Goal: Task Accomplishment & Management: Manage account settings

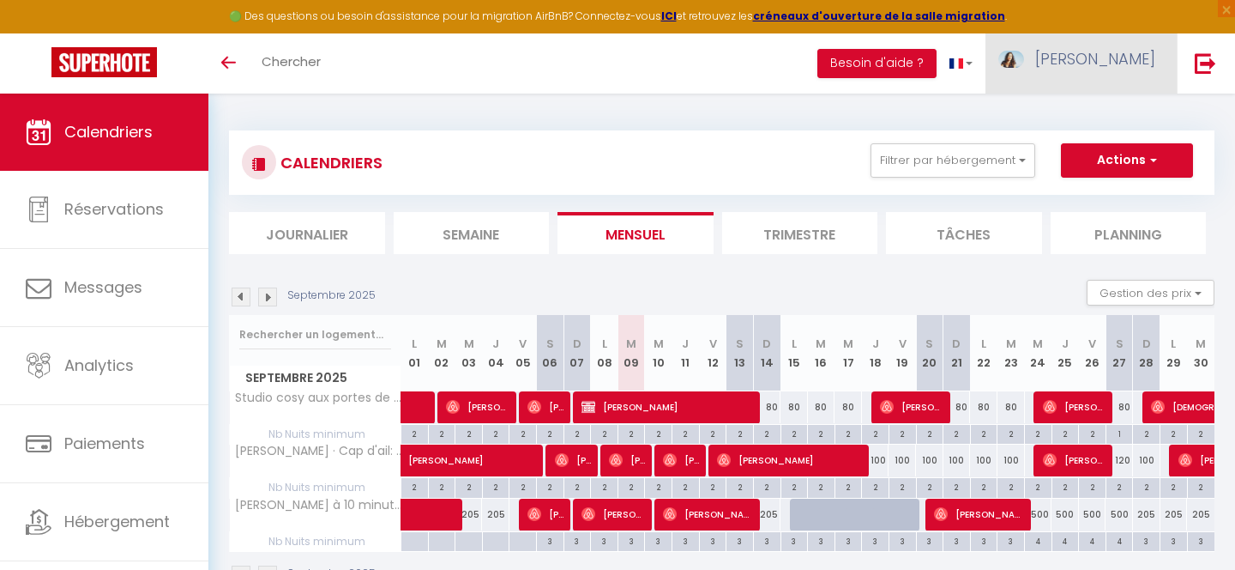
click at [1110, 68] on span "[PERSON_NAME]" at bounding box center [1095, 58] width 120 height 21
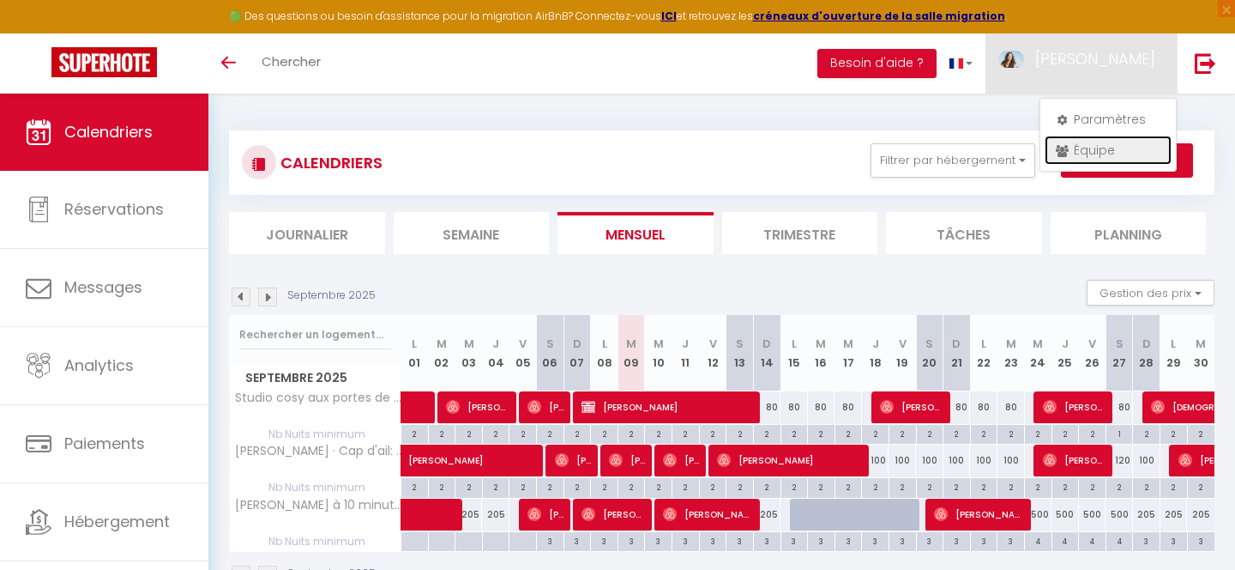
click at [1102, 145] on link "Équipe" at bounding box center [1108, 150] width 127 height 29
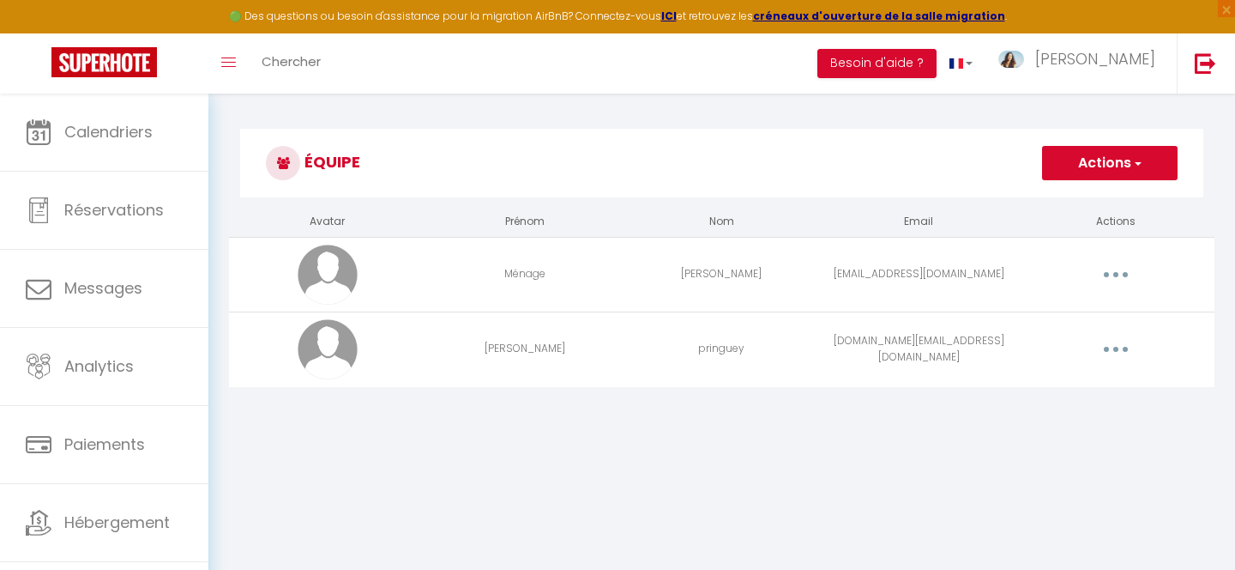
click at [1120, 279] on button "button" at bounding box center [1116, 274] width 48 height 27
click at [1052, 319] on link "Editer" at bounding box center [1071, 313] width 127 height 29
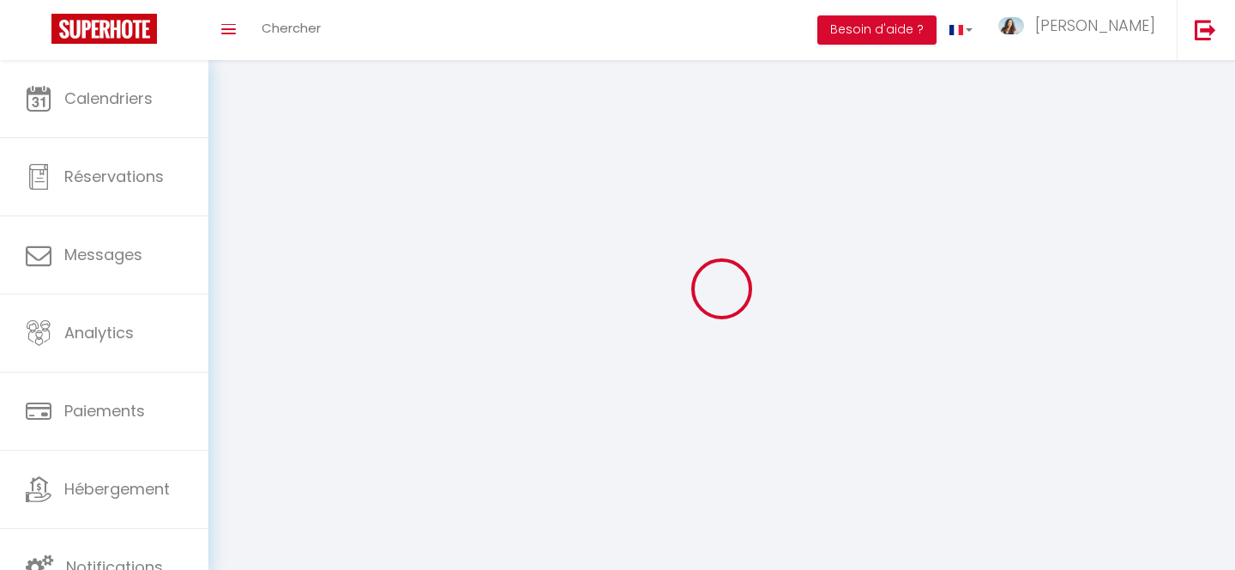
type input "Ménage"
type input "[PERSON_NAME]"
type input "[EMAIL_ADDRESS][DOMAIN_NAME]"
type textarea "[URL][DOMAIN_NAME]"
checkbox input "false"
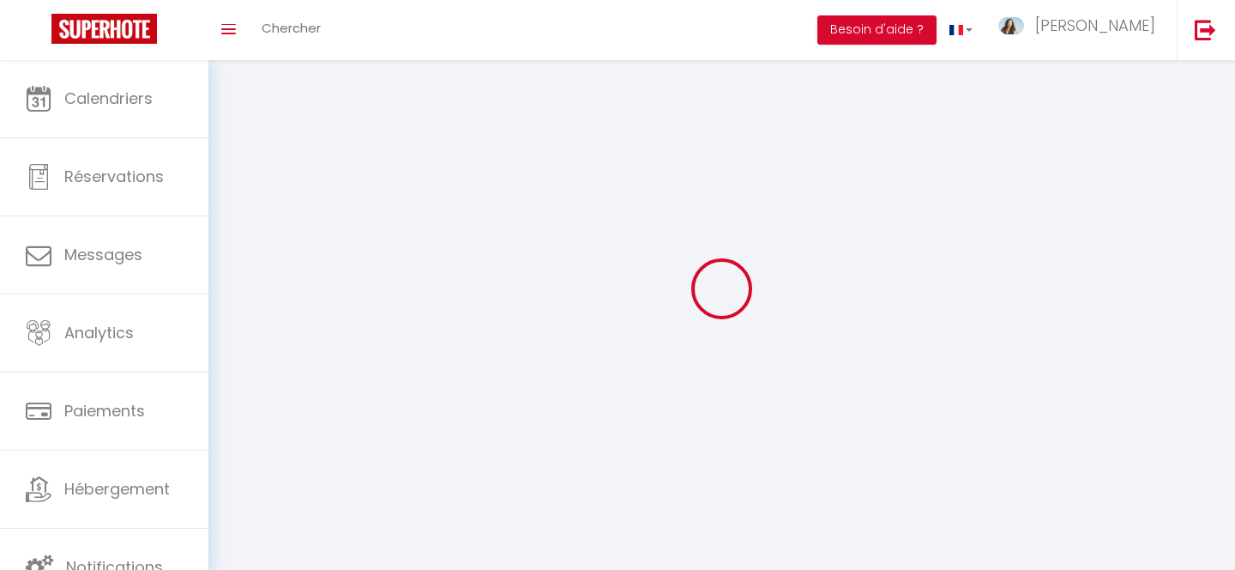
checkbox input "false"
checkbox input "true"
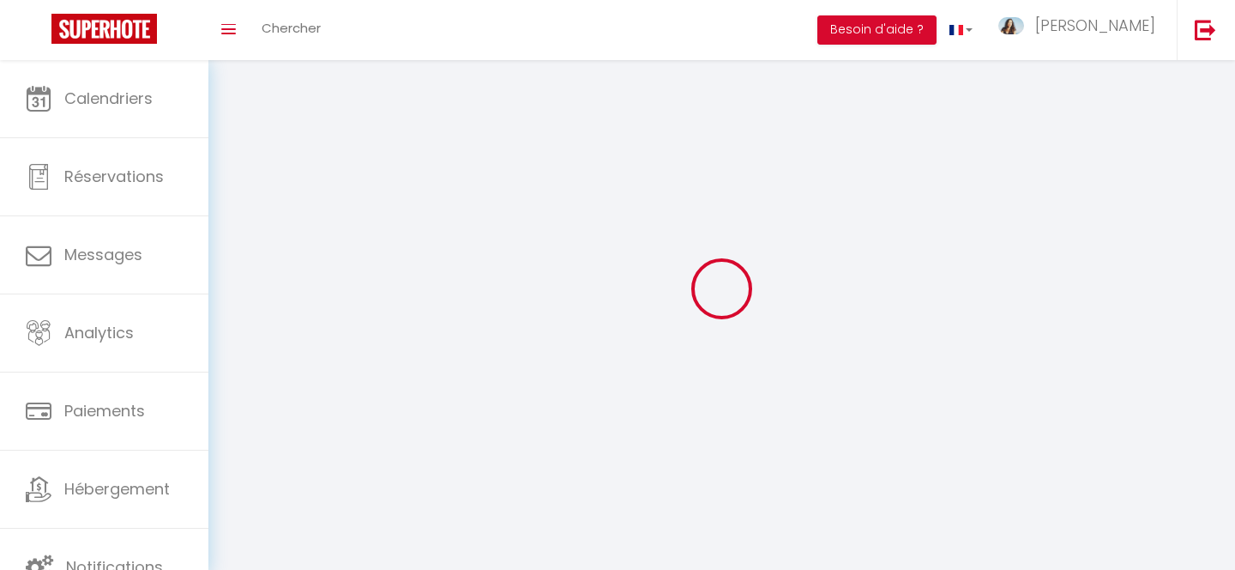
checkbox input "true"
checkbox input "false"
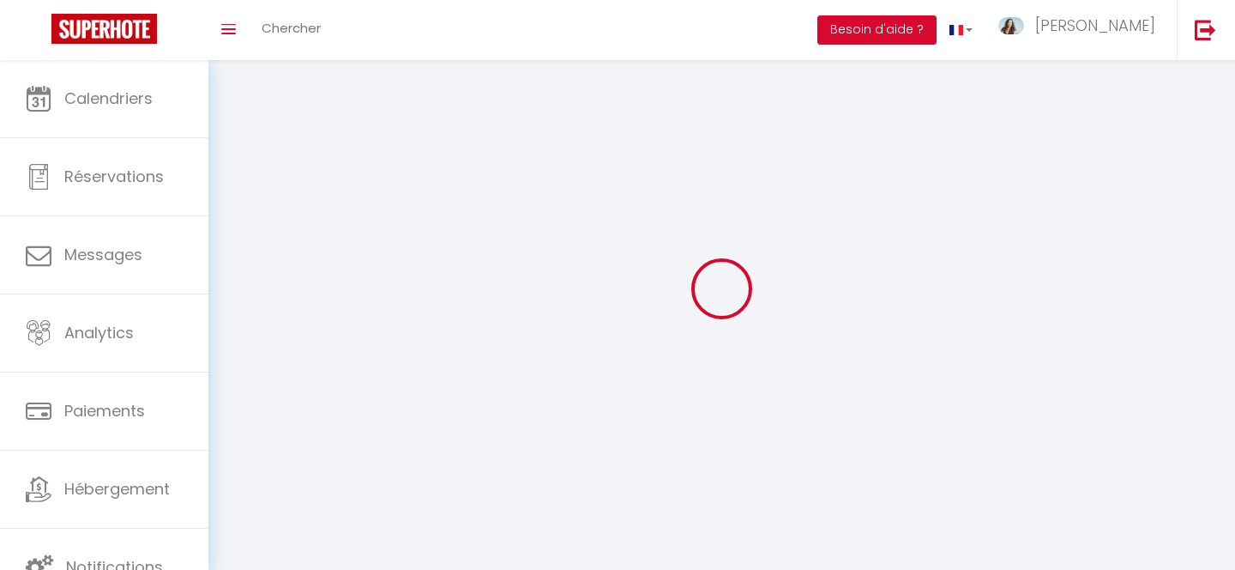
checkbox input "false"
select select
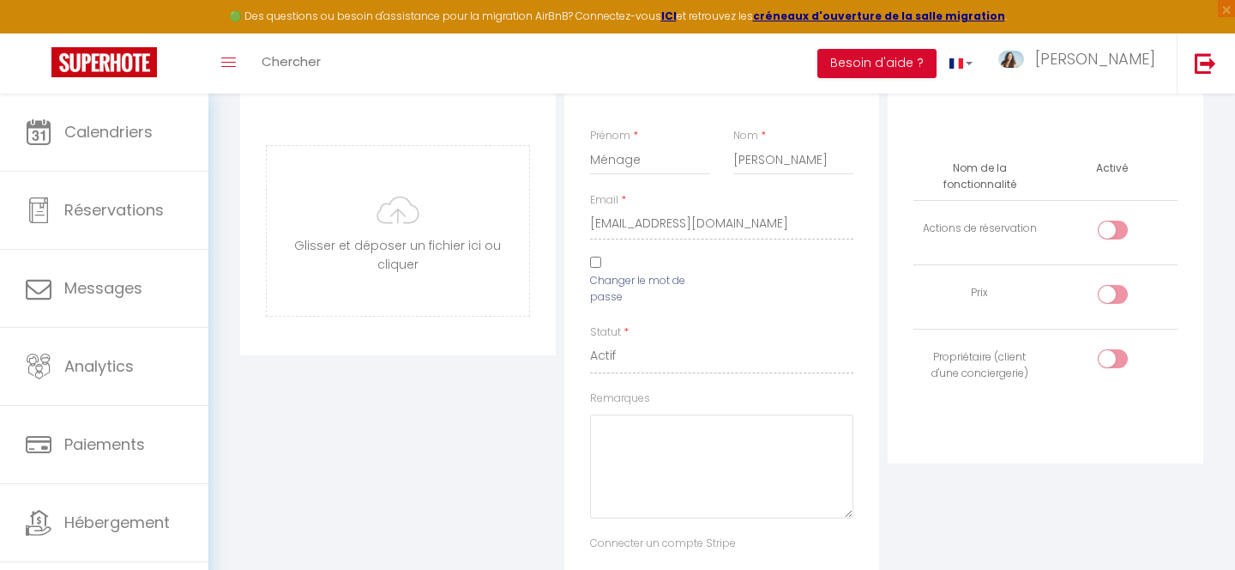
scroll to position [248, 0]
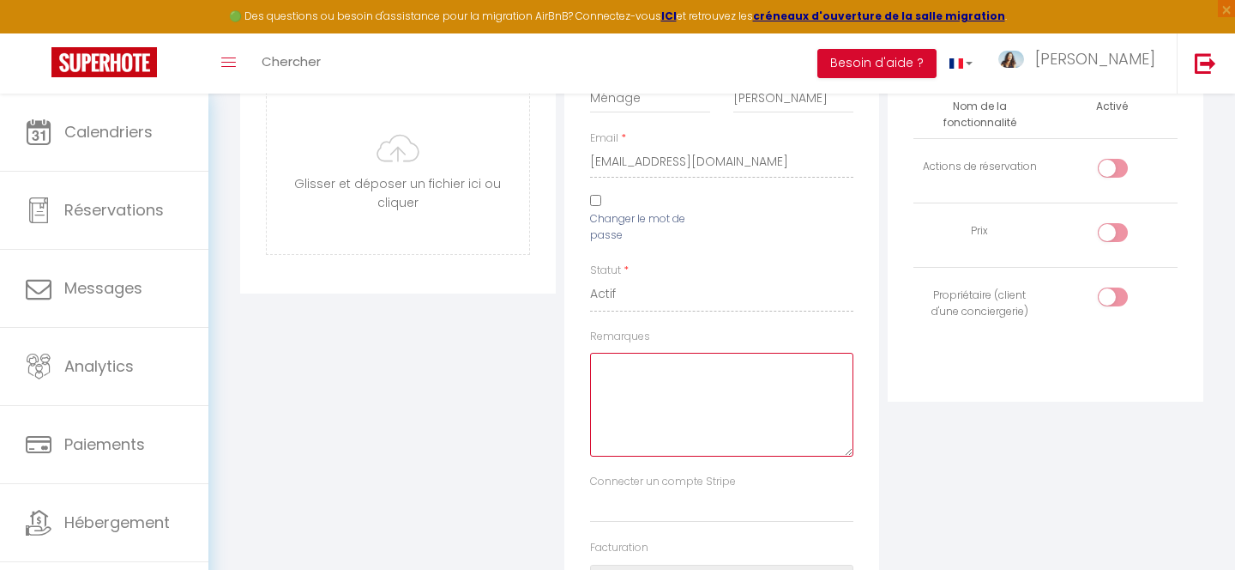
click at [755, 404] on textarea "Remarques" at bounding box center [722, 405] width 264 height 104
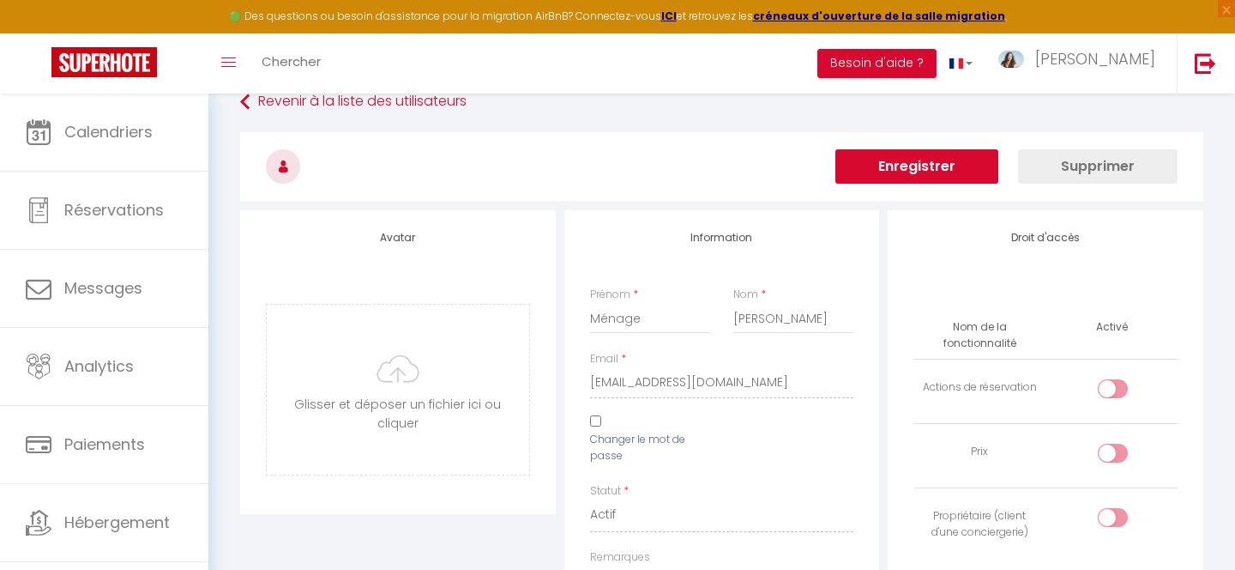
scroll to position [0, 0]
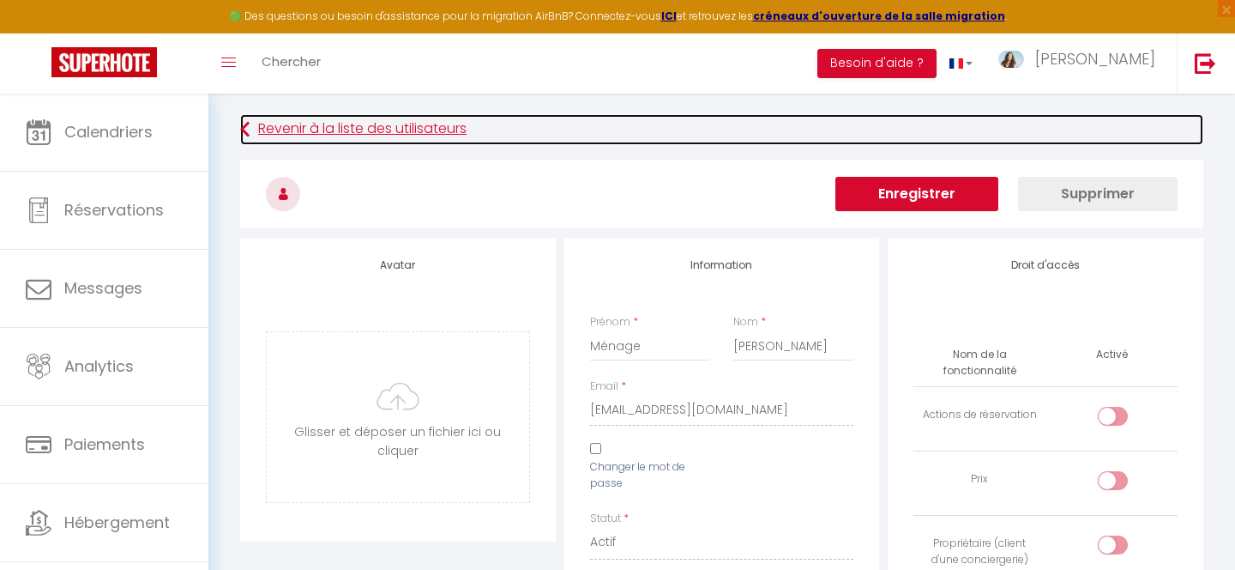
click at [385, 132] on link "Revenir à la liste des utilisateurs" at bounding box center [721, 129] width 963 height 31
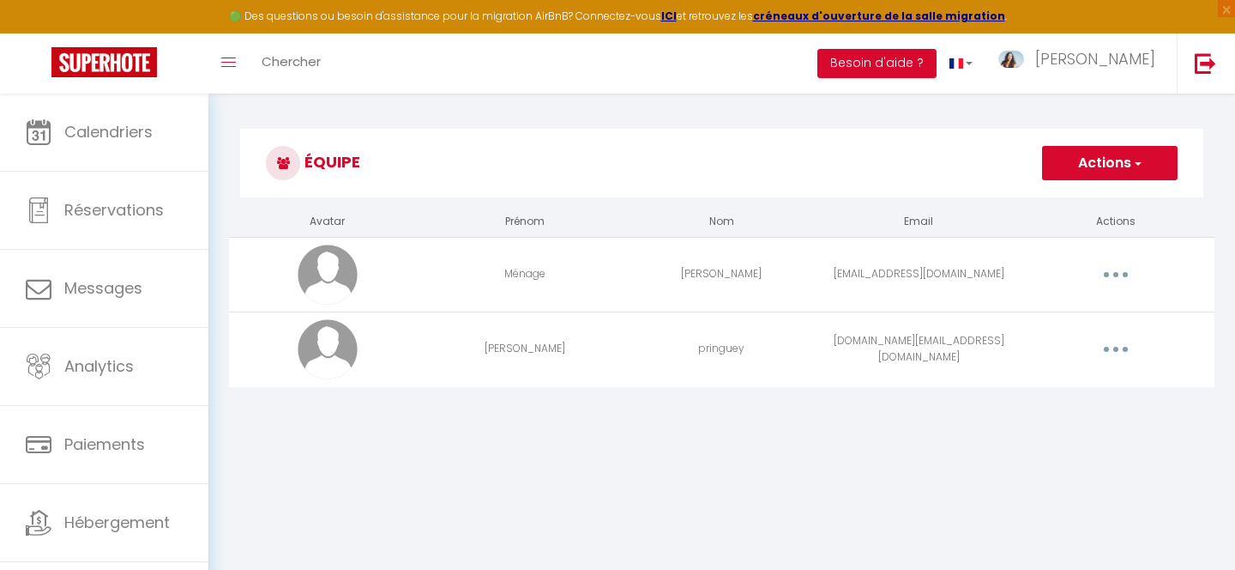
click at [1114, 288] on td "Editer Supprimer" at bounding box center [1115, 274] width 197 height 75
click at [1115, 274] on icon "button" at bounding box center [1115, 274] width 5 height 5
click at [1036, 322] on link "Editer" at bounding box center [1071, 313] width 127 height 29
select select
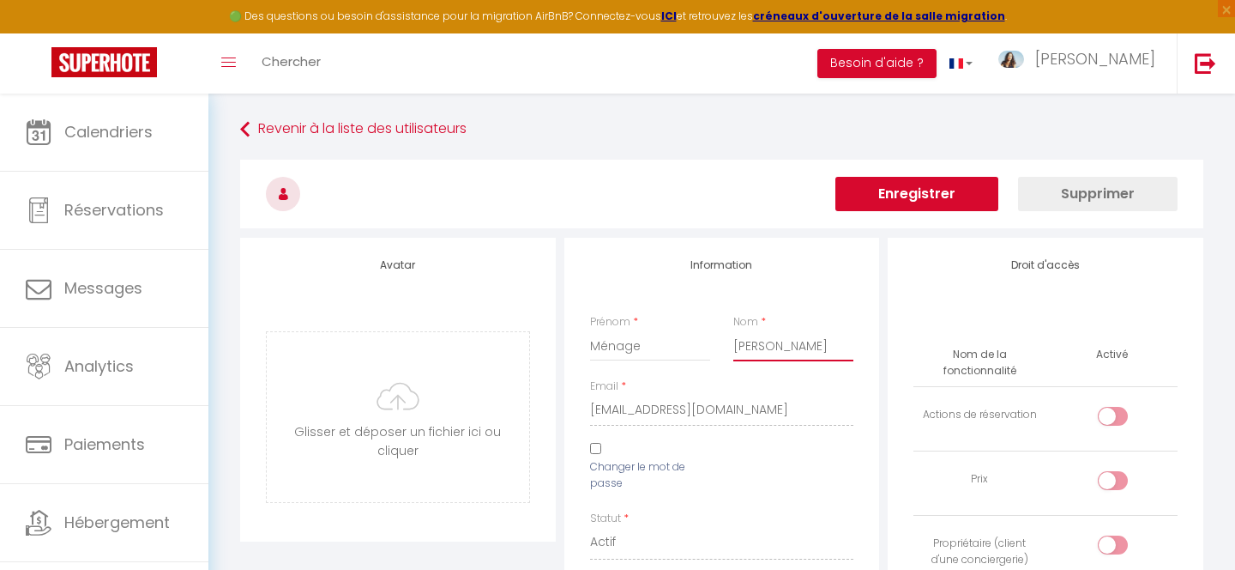
click at [757, 353] on input "[PERSON_NAME]" at bounding box center [793, 345] width 121 height 31
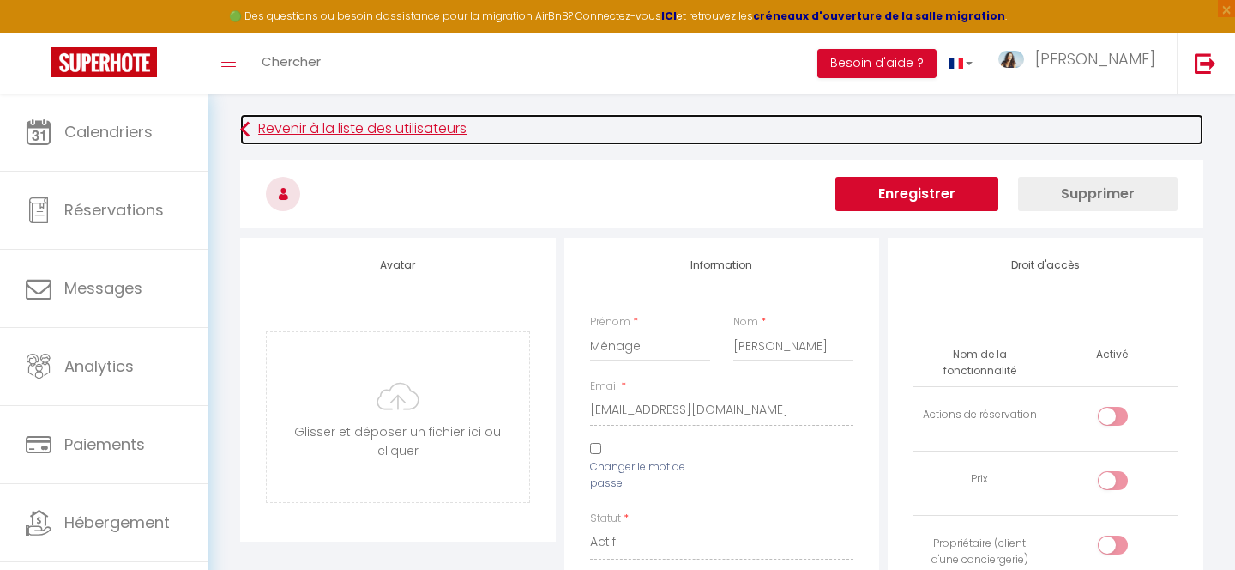
click at [369, 126] on link "Revenir à la liste des utilisateurs" at bounding box center [721, 129] width 963 height 31
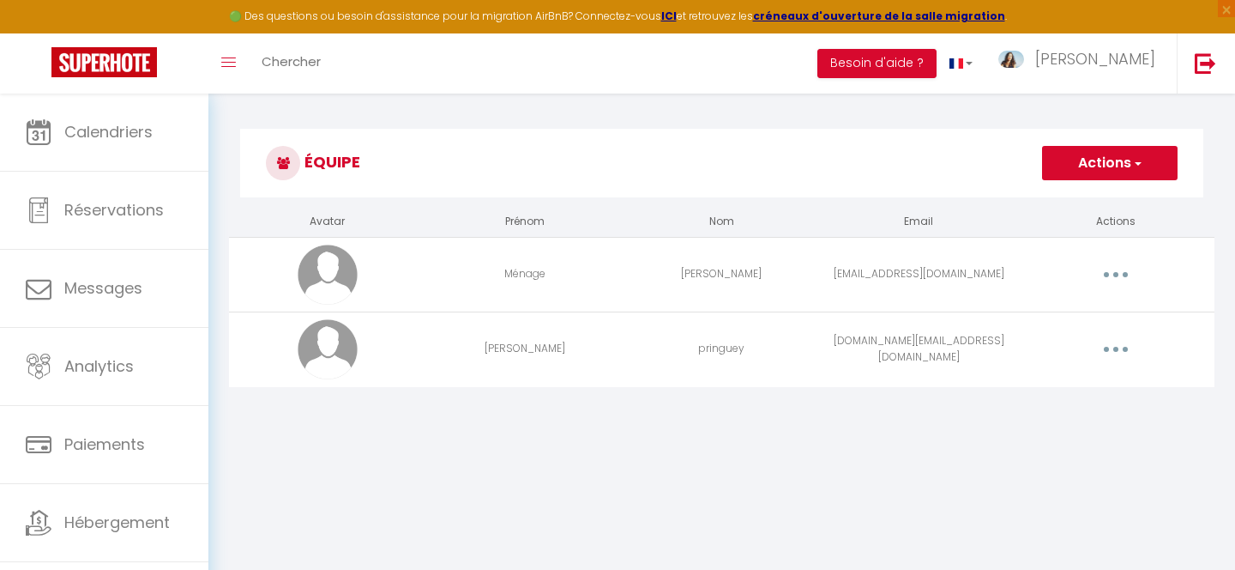
click at [1096, 152] on button "Actions" at bounding box center [1110, 163] width 136 height 34
click at [1078, 202] on link "Ajouter un nouvel utilisateur" at bounding box center [1075, 201] width 202 height 22
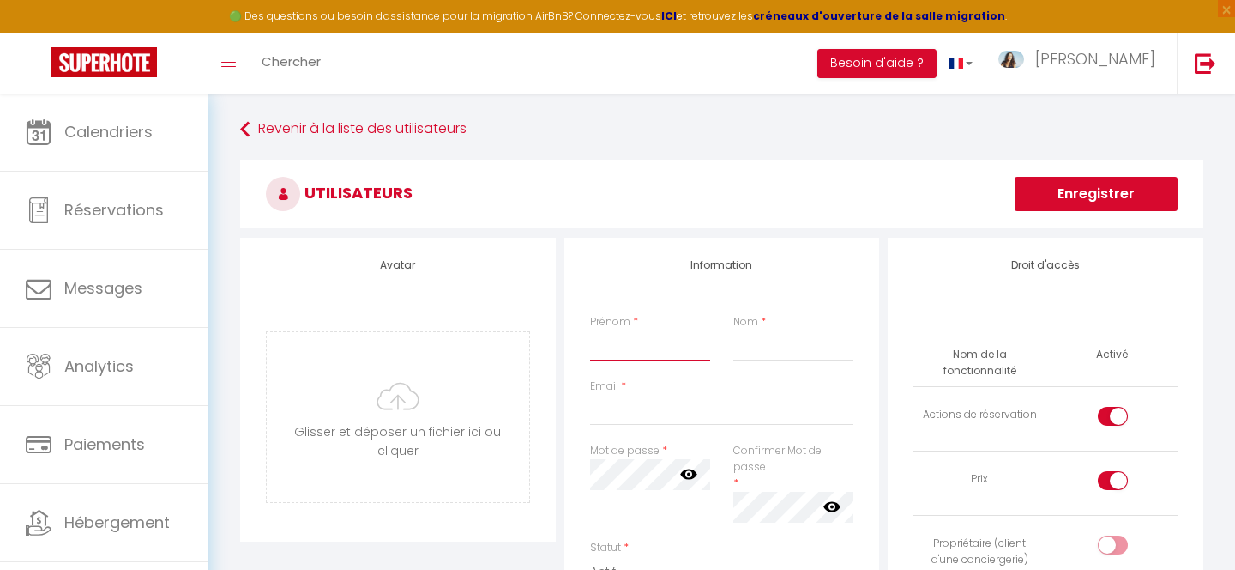
click at [639, 353] on input "Prénom" at bounding box center [650, 345] width 121 height 31
type input "[PERSON_NAME]"
click at [763, 345] on input "Nom" at bounding box center [793, 345] width 121 height 31
type input "Ménages"
click at [656, 410] on input "Email" at bounding box center [722, 410] width 264 height 31
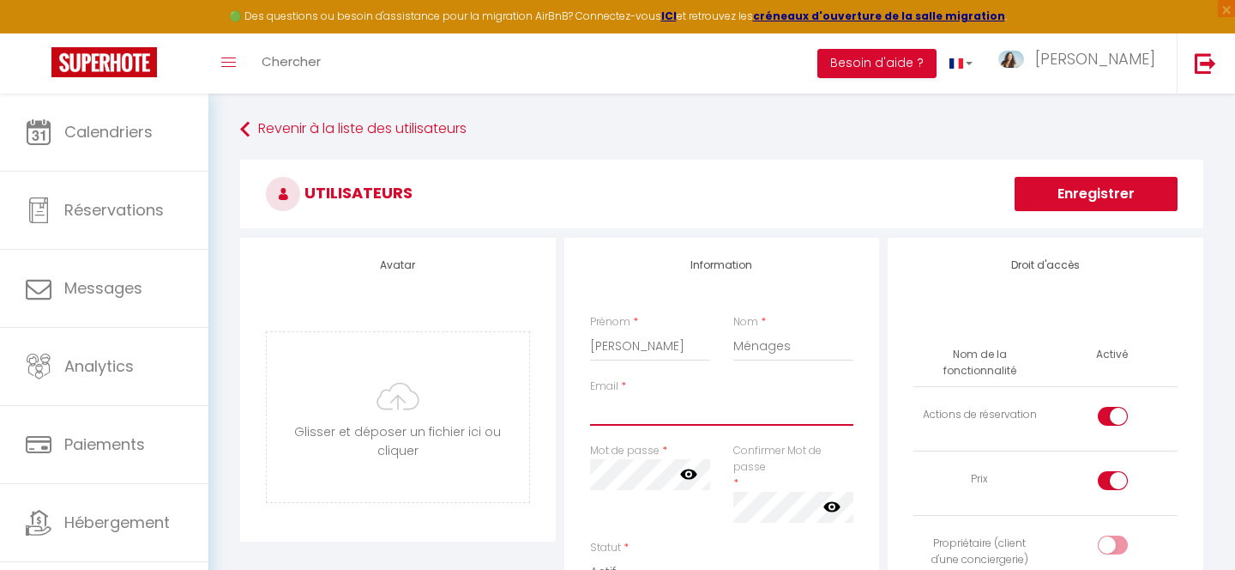
paste input "[EMAIL_ADDRESS][DOMAIN_NAME]"
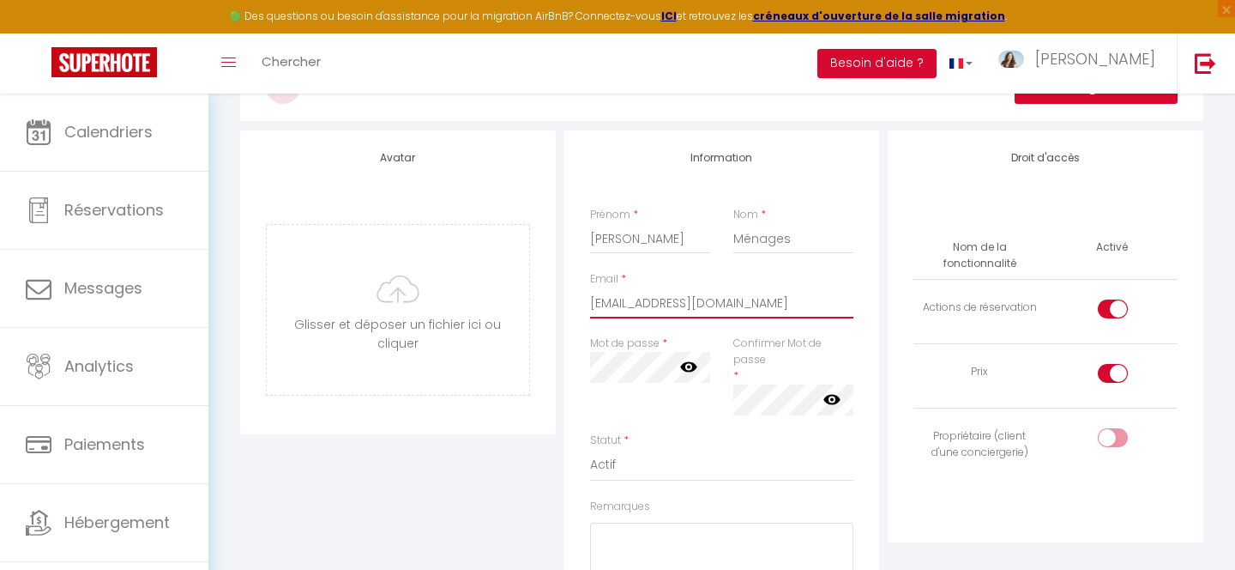
scroll to position [125, 0]
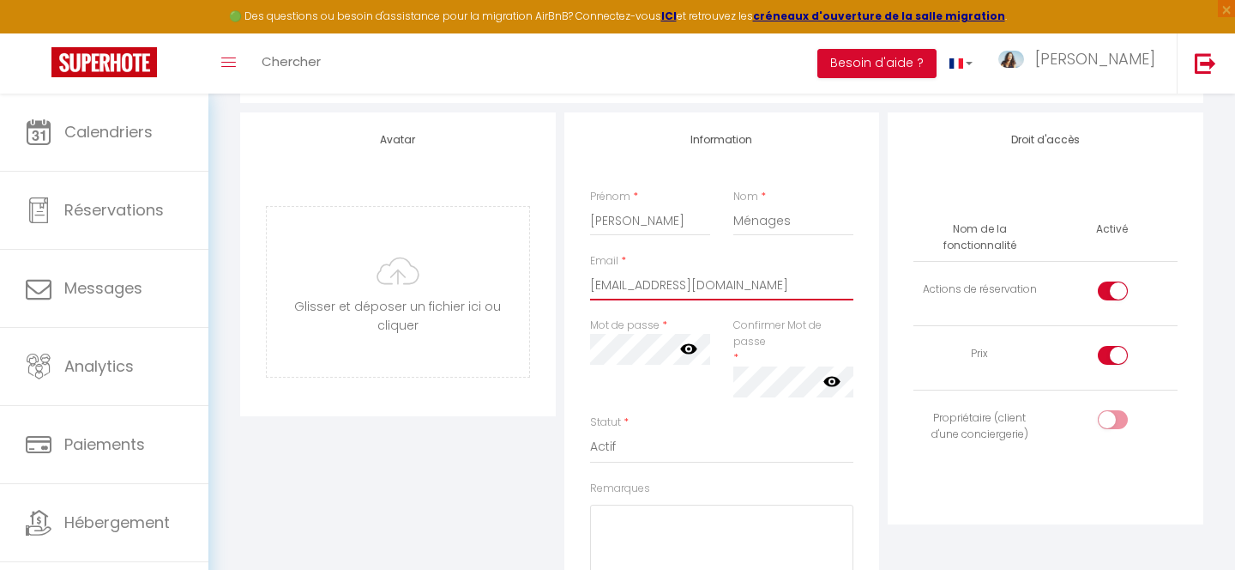
type input "[EMAIL_ADDRESS][DOMAIN_NAME]"
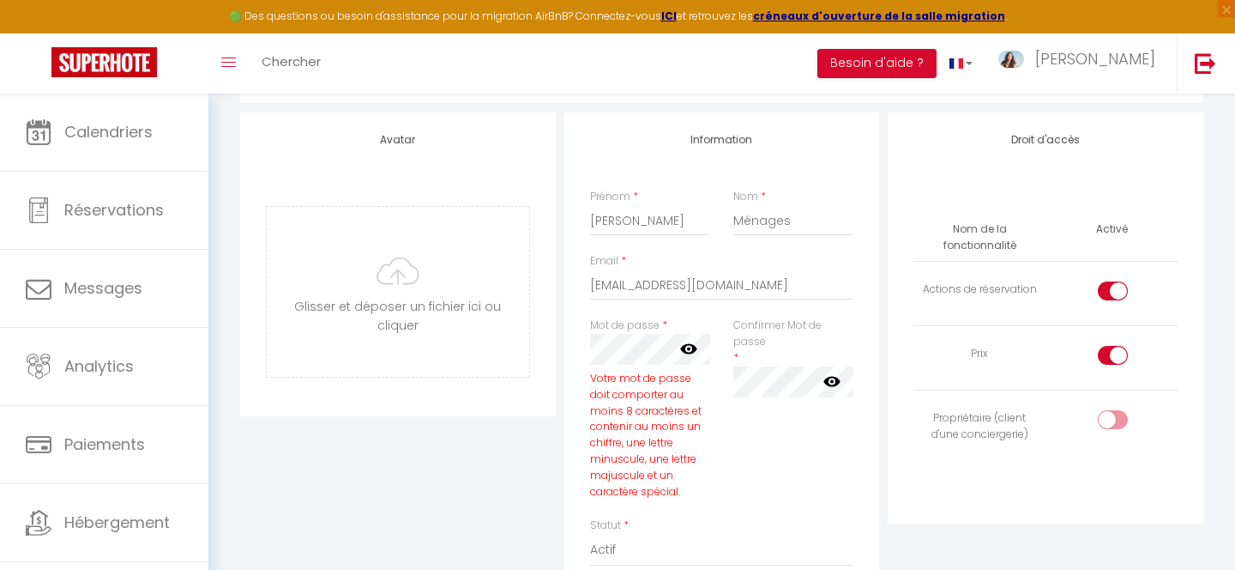
click at [689, 351] on icon at bounding box center [688, 348] width 17 height 17
click at [753, 355] on div "Confirmer Mot de passe * false" at bounding box center [793, 357] width 121 height 80
click at [812, 331] on label "Confirmer Mot de passe" at bounding box center [793, 333] width 121 height 33
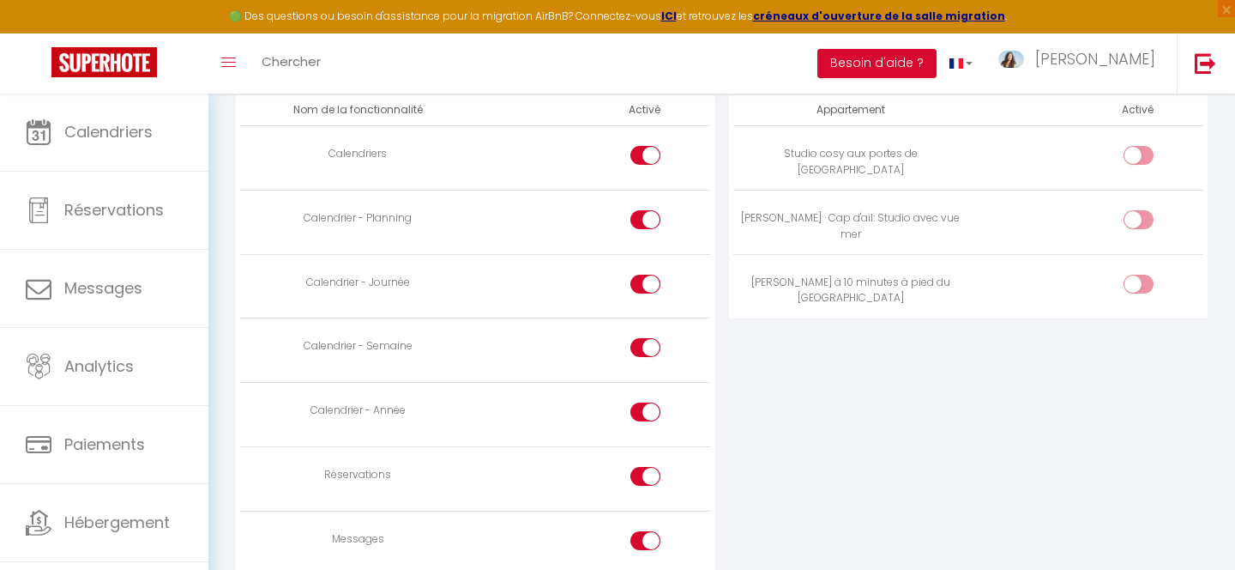
scroll to position [1107, 0]
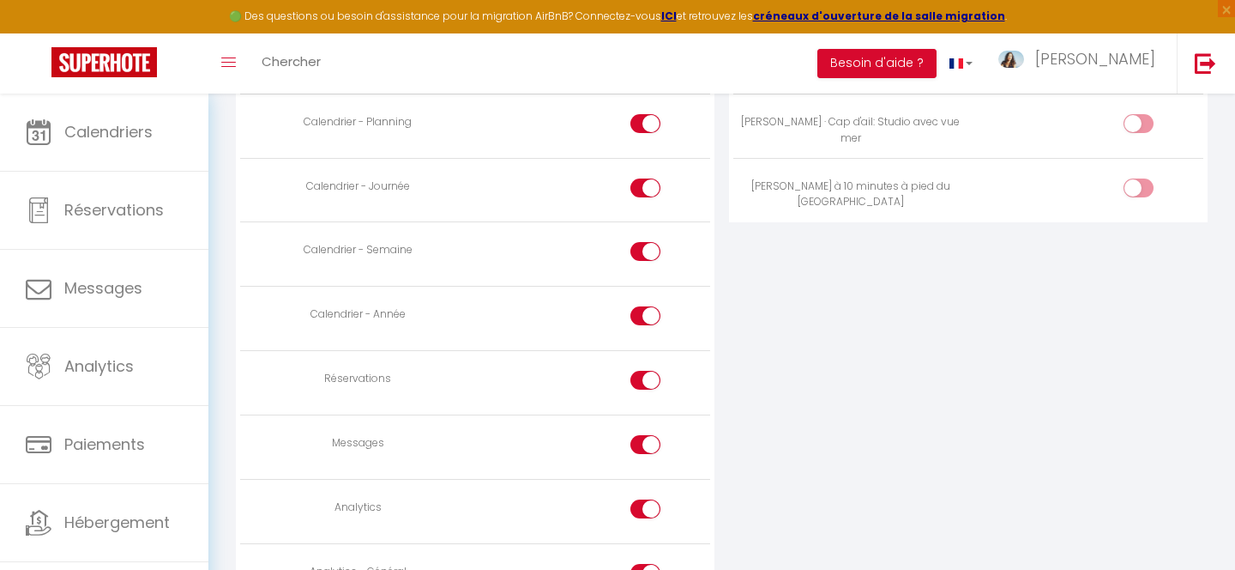
click at [648, 371] on input "checkbox" at bounding box center [661, 384] width 30 height 26
checkbox input "false"
click at [648, 445] on input "checkbox" at bounding box center [661, 448] width 30 height 26
checkbox input "false"
click at [648, 499] on input "checkbox" at bounding box center [661, 512] width 30 height 26
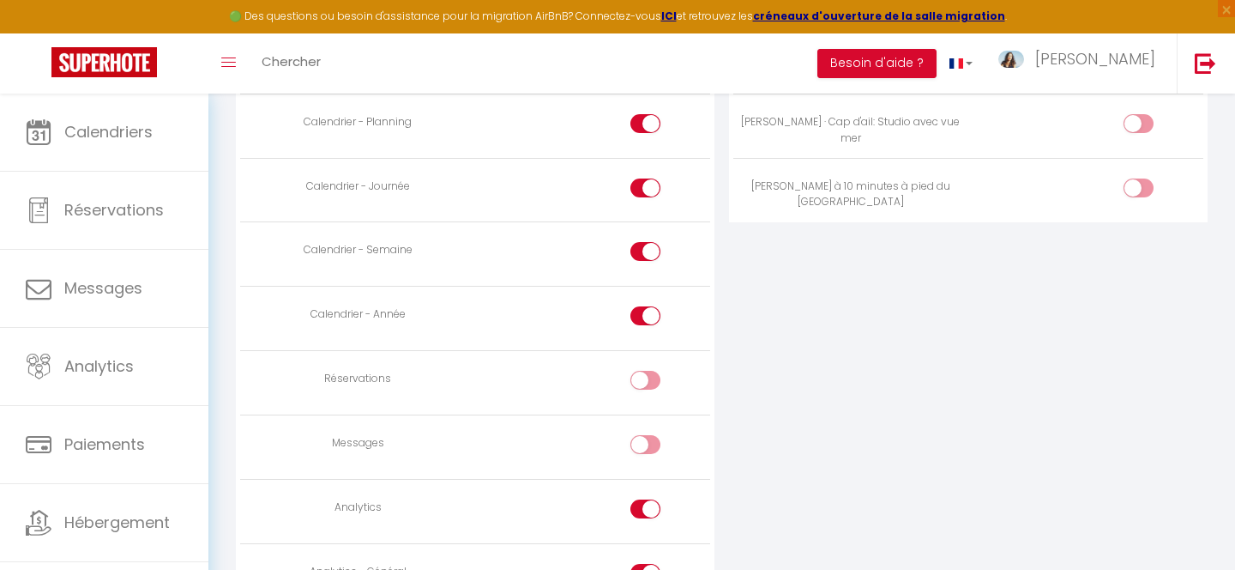
checkbox input "false"
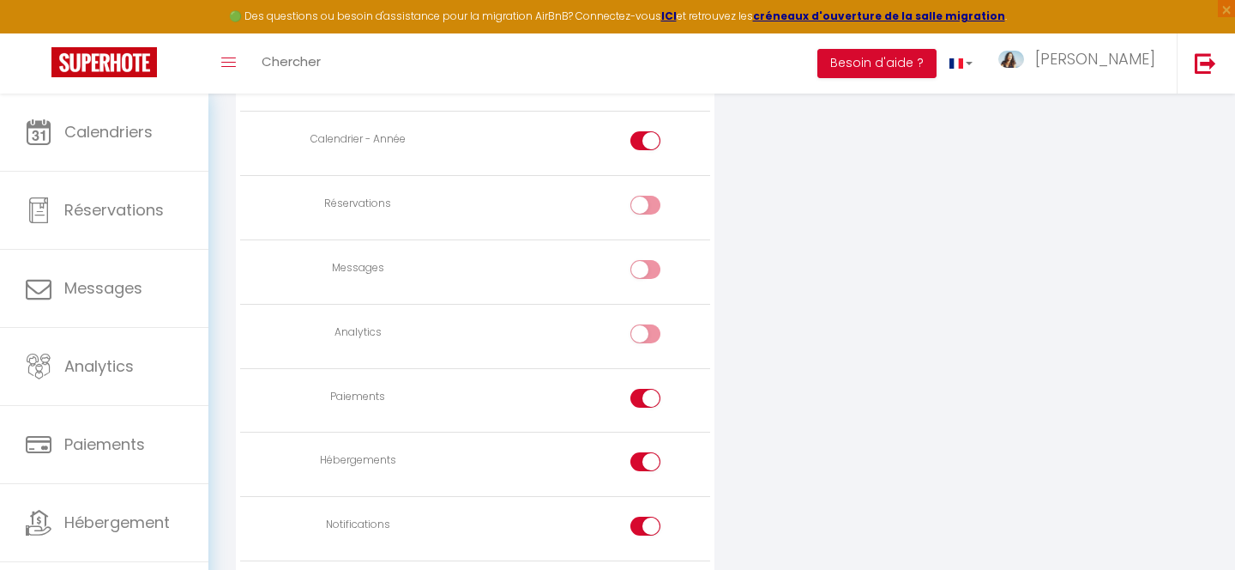
scroll to position [1315, 0]
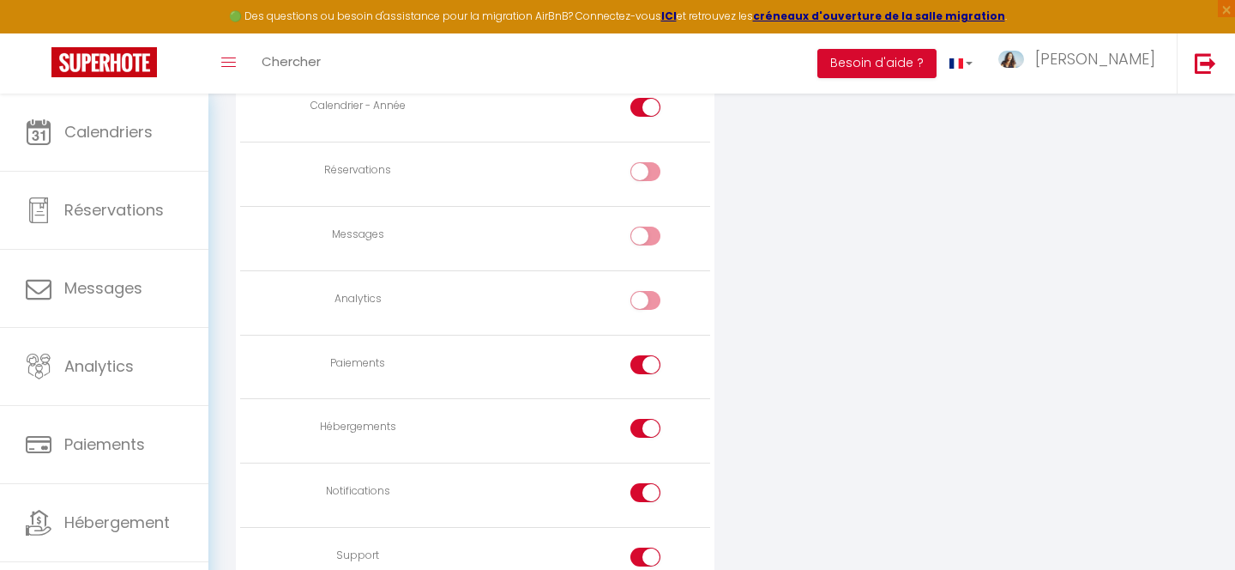
click at [641, 362] on div at bounding box center [645, 364] width 30 height 19
click at [646, 362] on input "checkbox" at bounding box center [661, 368] width 30 height 26
checkbox input "false"
click at [652, 427] on input "checkbox" at bounding box center [661, 432] width 30 height 26
checkbox input "false"
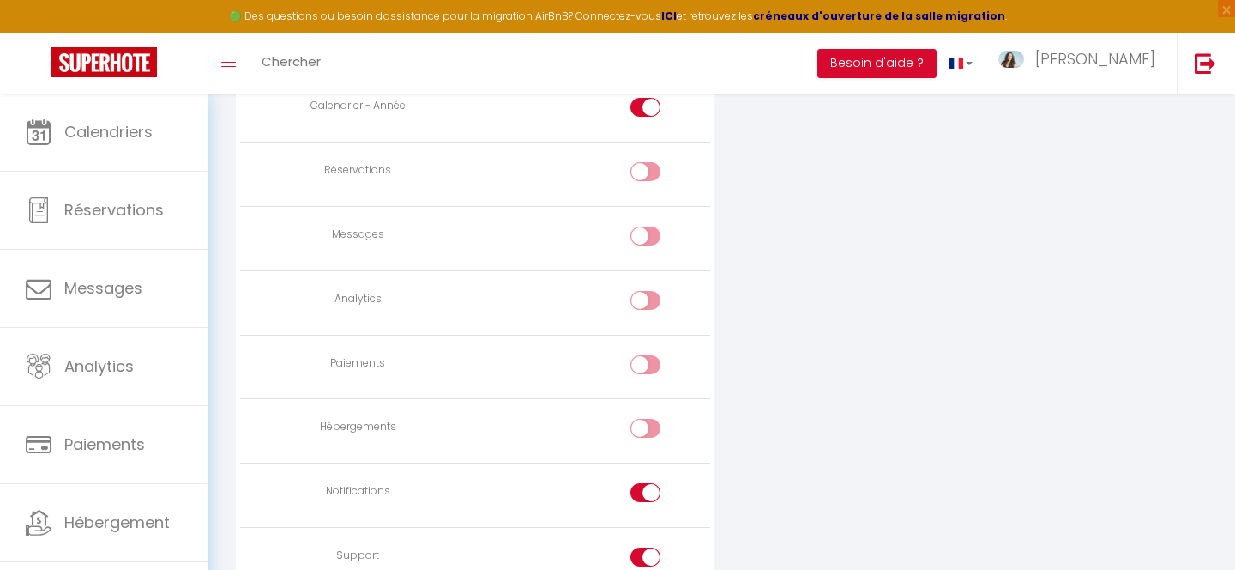
click at [649, 489] on input "checkbox" at bounding box center [661, 496] width 30 height 26
checkbox input "false"
click at [648, 542] on td at bounding box center [592, 560] width 235 height 64
click at [644, 553] on div at bounding box center [645, 556] width 30 height 19
click at [646, 553] on input "checkbox" at bounding box center [661, 560] width 30 height 26
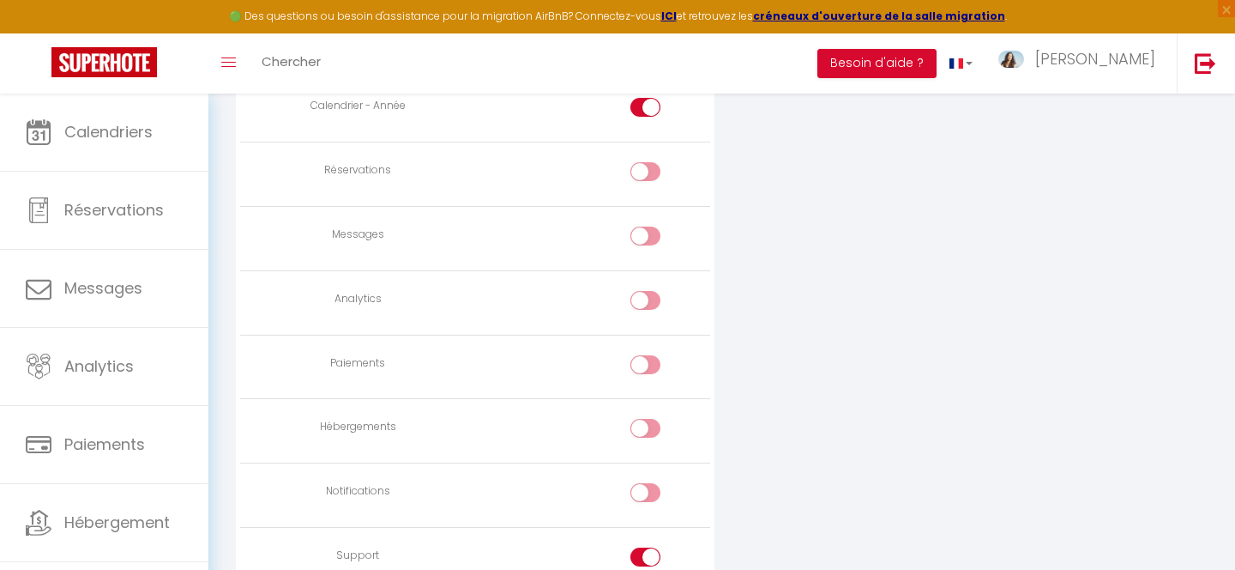
checkbox input "false"
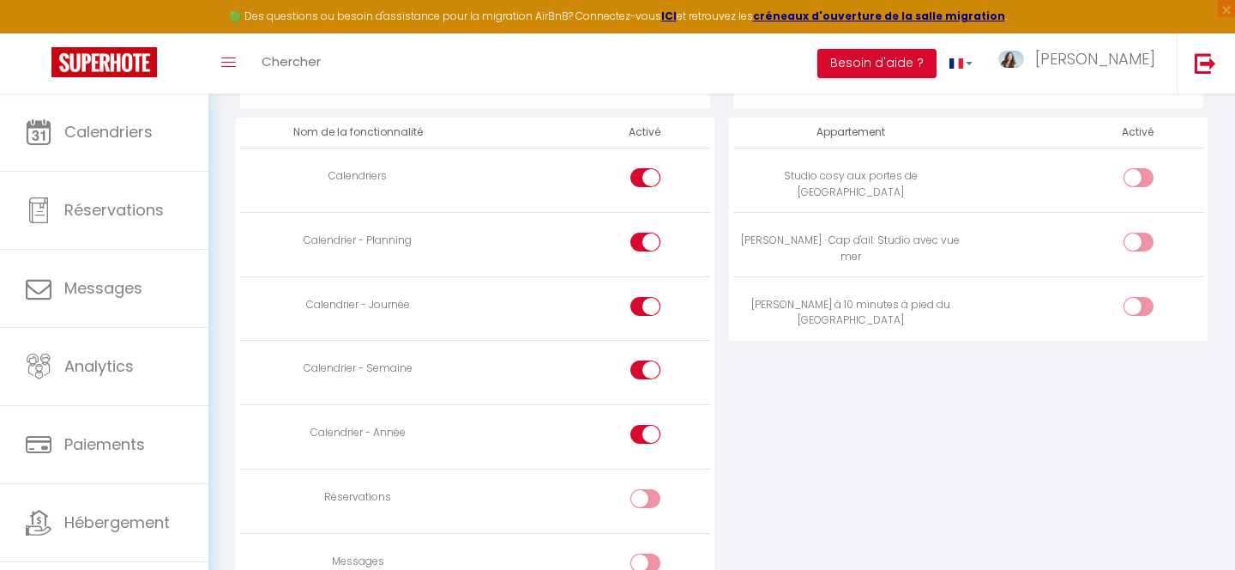
scroll to position [953, 0]
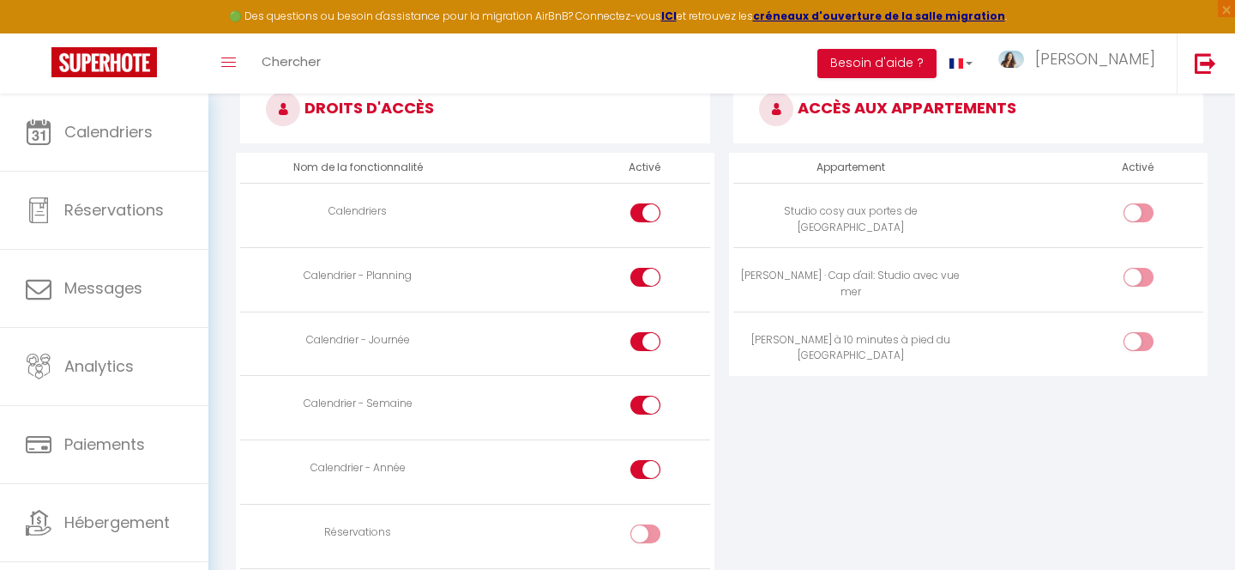
click at [1140, 276] on input "checkbox" at bounding box center [1153, 281] width 30 height 26
checkbox input "true"
click at [1143, 204] on input "checkbox" at bounding box center [1153, 216] width 30 height 26
checkbox input "true"
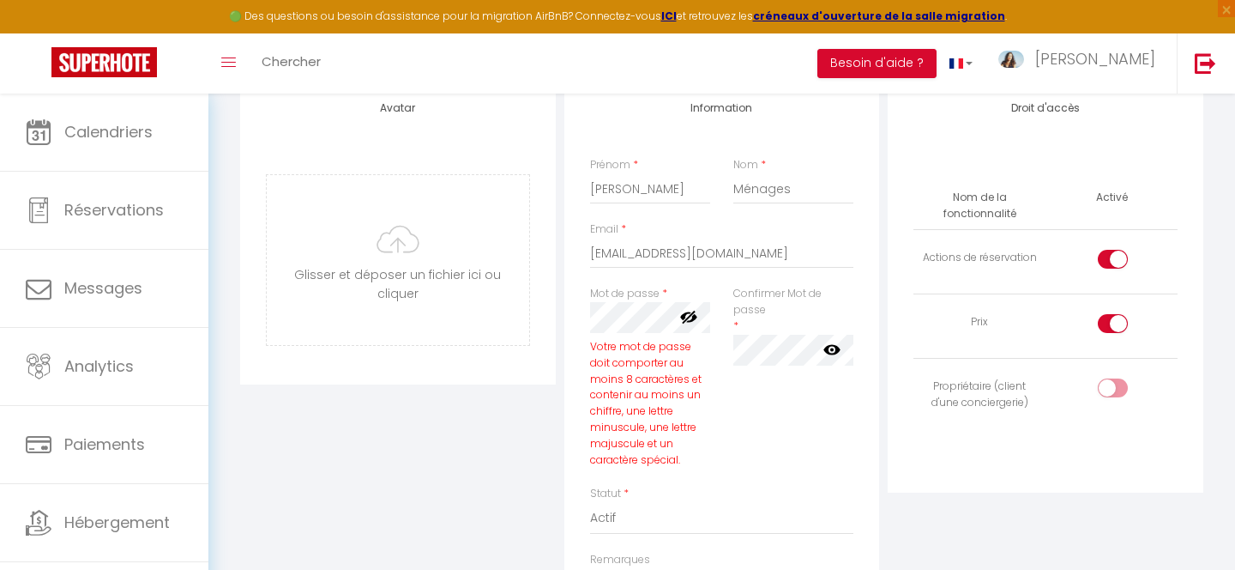
scroll to position [0, 0]
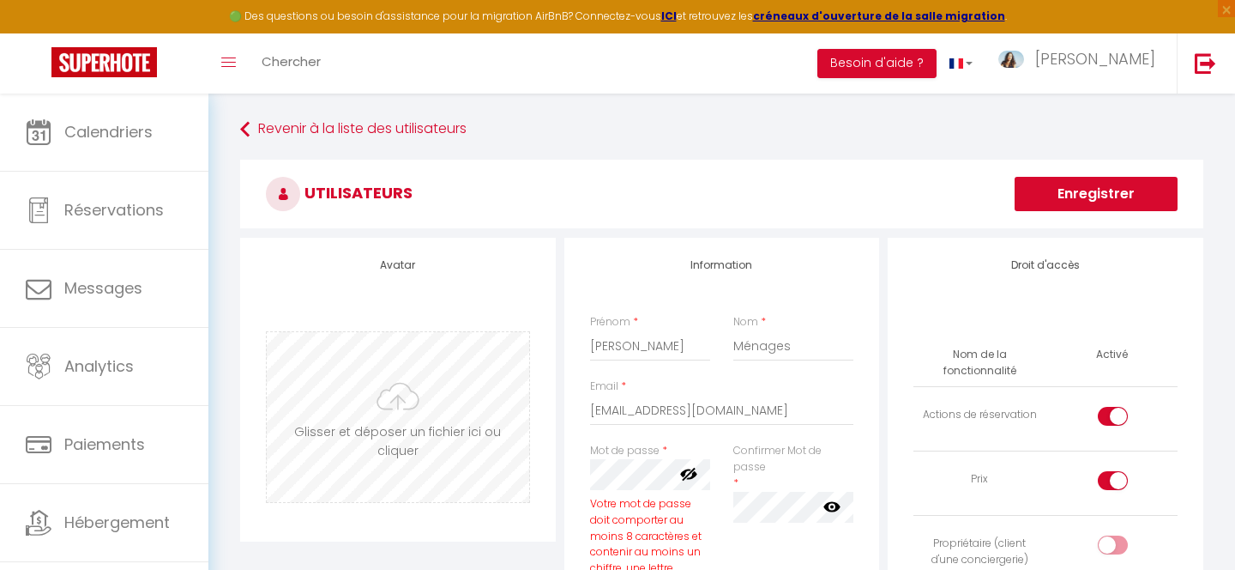
click at [392, 413] on input "file" at bounding box center [398, 417] width 262 height 170
type input "C:\fakepath\WhatsApp Image [DATE] 17.14.09.jpeg"
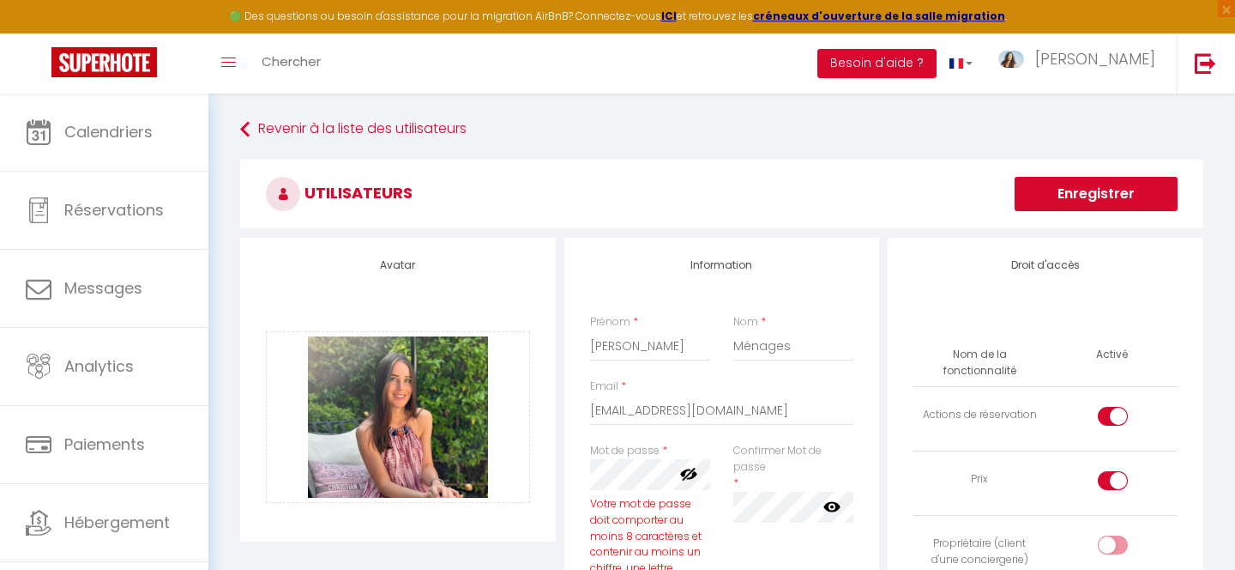
click at [1057, 187] on button "Enregistrer" at bounding box center [1096, 194] width 163 height 34
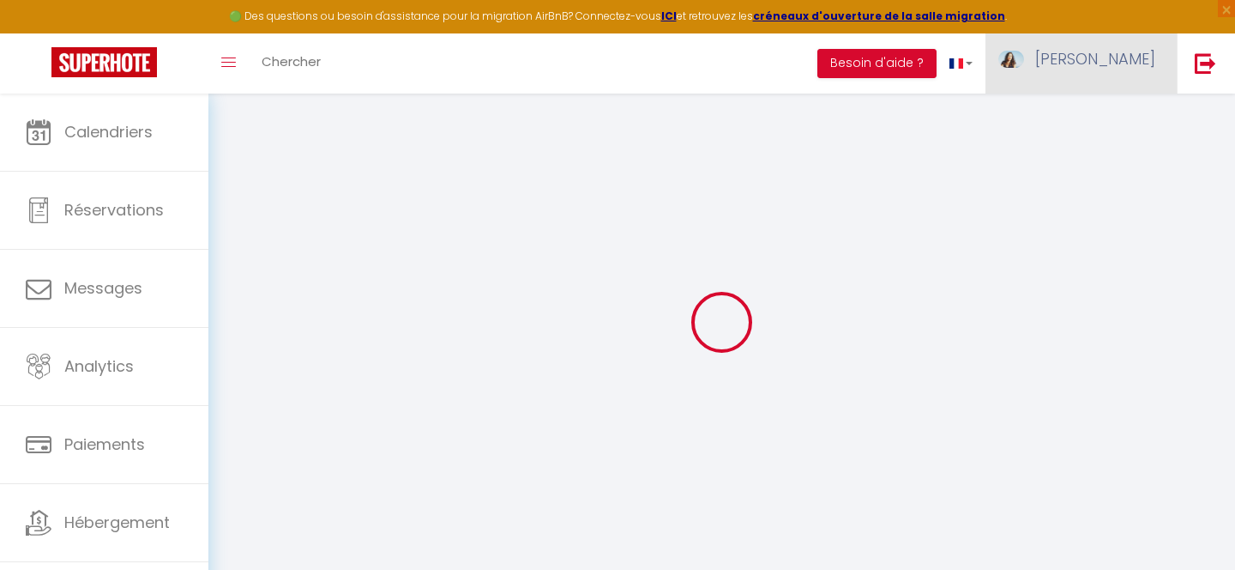
click at [1110, 68] on span "[PERSON_NAME]" at bounding box center [1095, 58] width 120 height 21
click at [1103, 149] on link "Équipe" at bounding box center [1108, 150] width 127 height 29
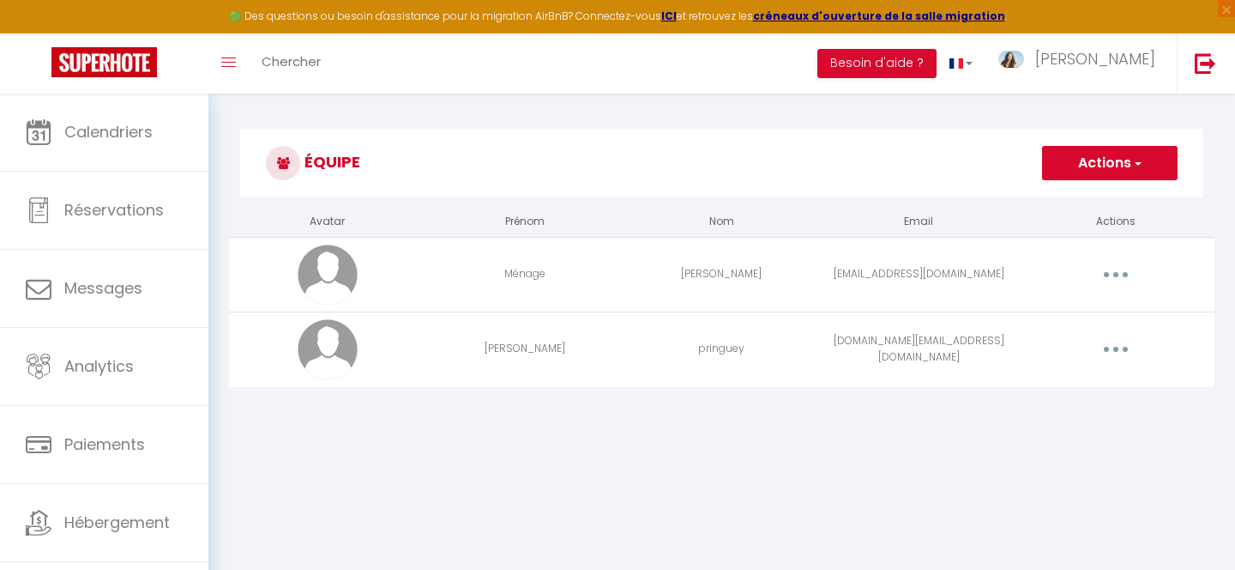
click at [1120, 280] on button "button" at bounding box center [1116, 274] width 48 height 27
click at [1045, 347] on link "Supprimer" at bounding box center [1071, 344] width 127 height 29
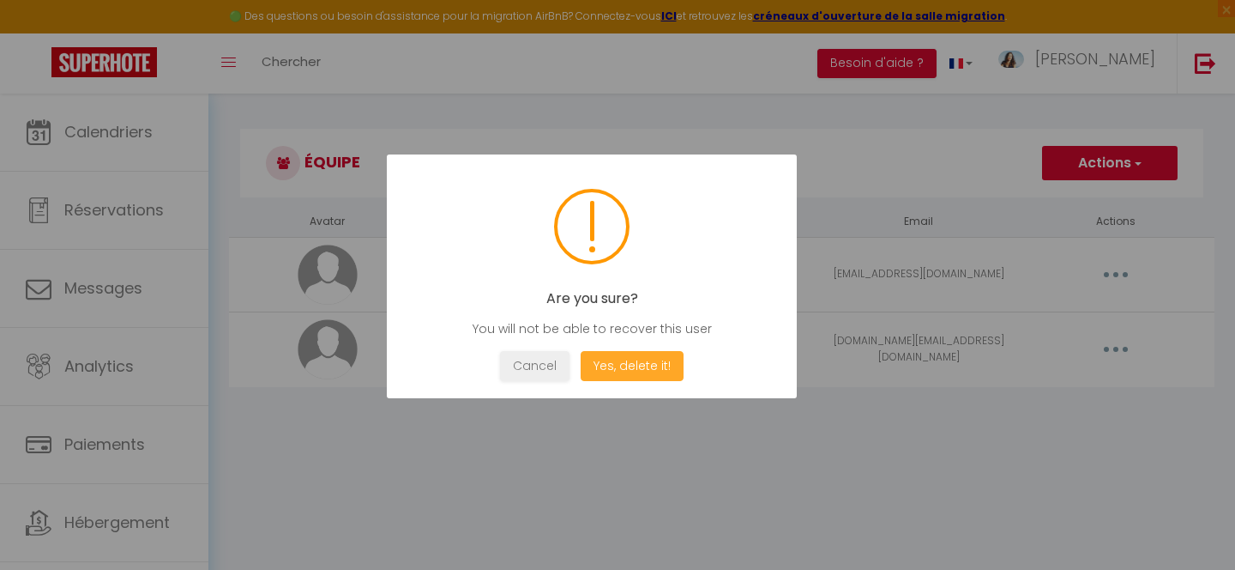
click at [654, 366] on button "Yes, delete it!" at bounding box center [632, 366] width 103 height 30
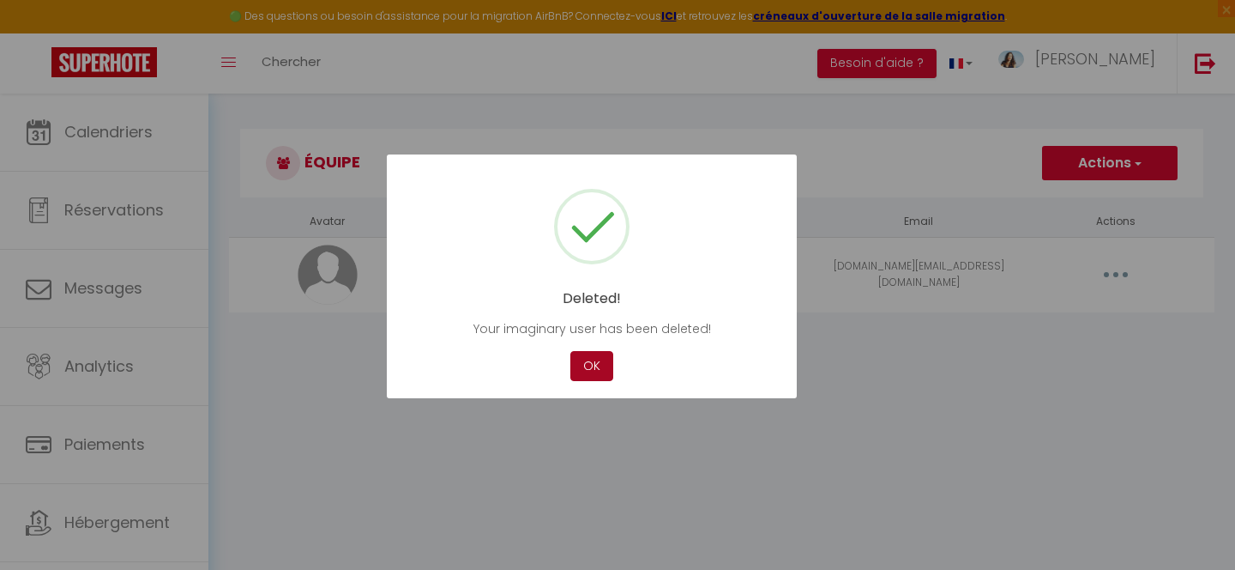
click at [582, 353] on button "OK" at bounding box center [591, 366] width 43 height 30
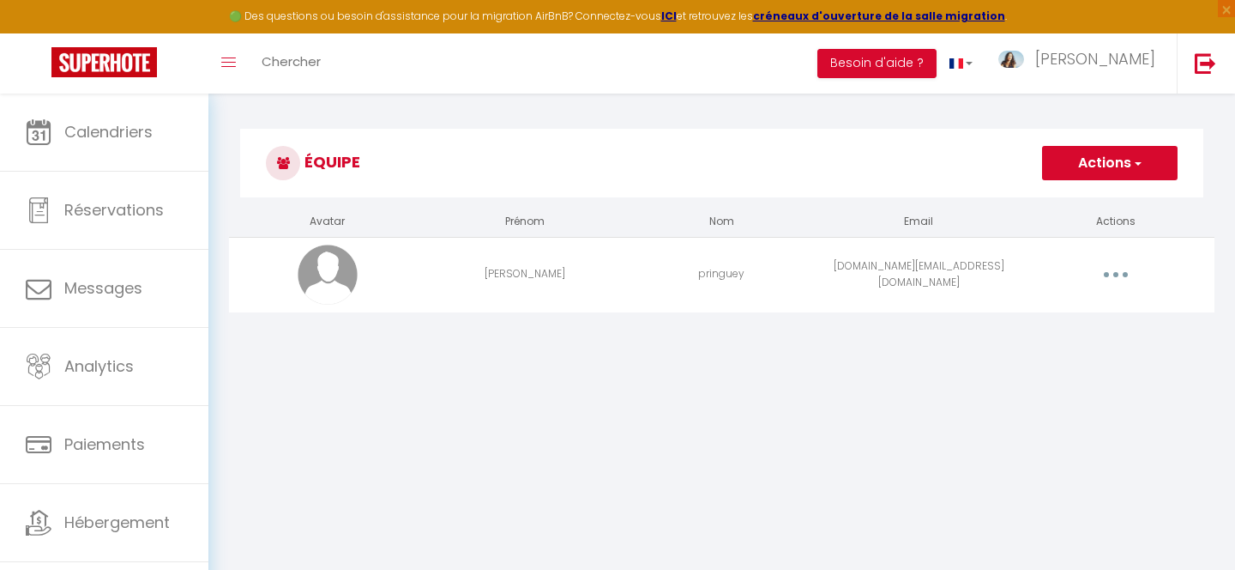
click at [1117, 146] on button "Actions" at bounding box center [1110, 163] width 136 height 34
click at [1088, 196] on link "Ajouter un nouvel utilisateur" at bounding box center [1075, 201] width 202 height 22
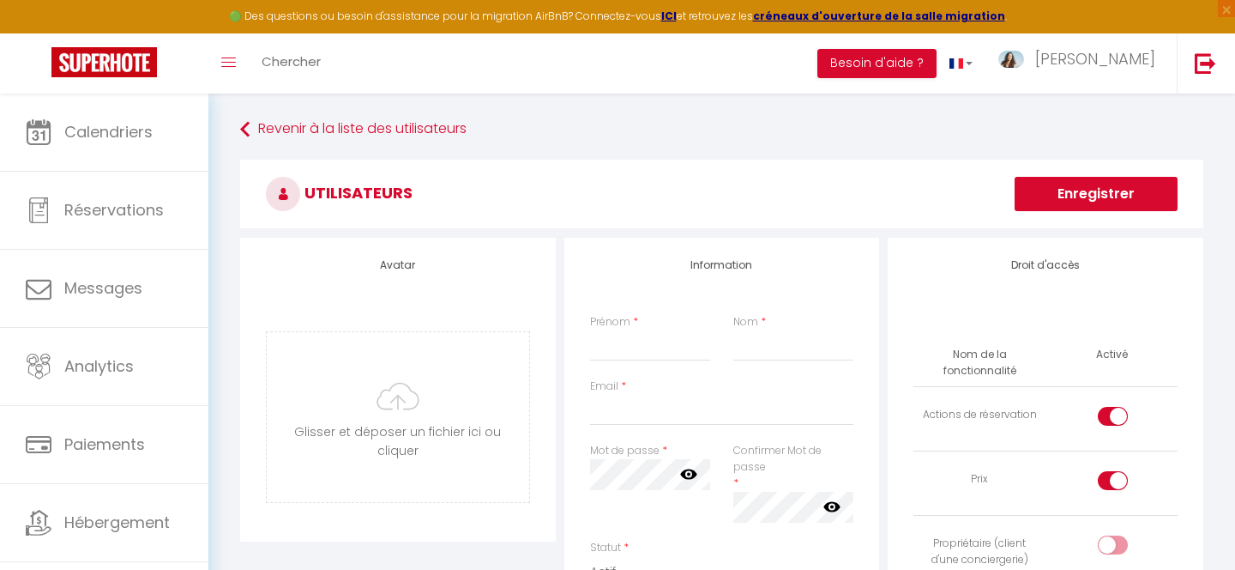
click at [621, 364] on div "Prénom * Nom *" at bounding box center [722, 346] width 286 height 64
click at [621, 359] on input "Prénom" at bounding box center [650, 345] width 121 height 31
type input "[PERSON_NAME]"
click at [791, 351] on input "Nom" at bounding box center [793, 345] width 121 height 31
type input "Ménages"
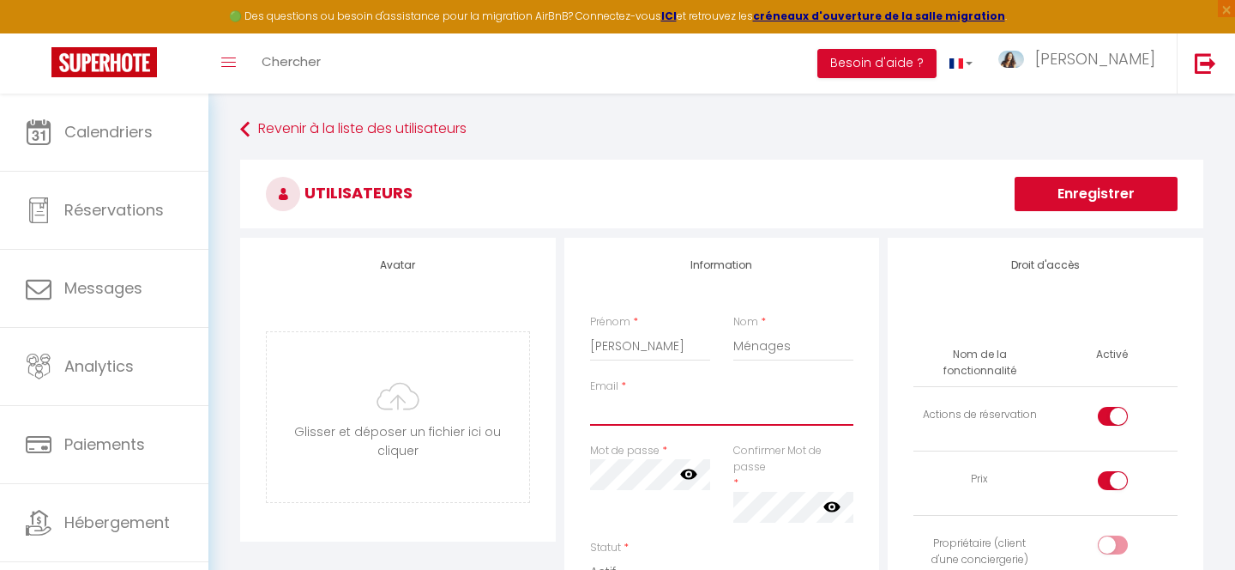
click at [693, 425] on input "Email" at bounding box center [722, 410] width 264 height 31
paste input "[EMAIL_ADDRESS][DOMAIN_NAME]"
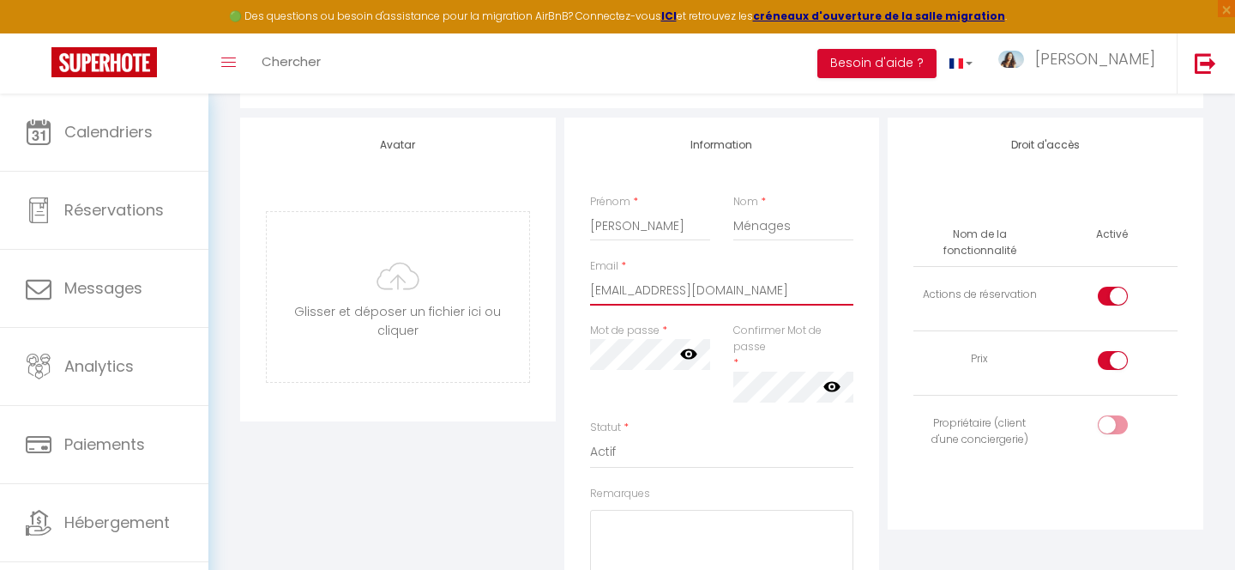
scroll to position [154, 0]
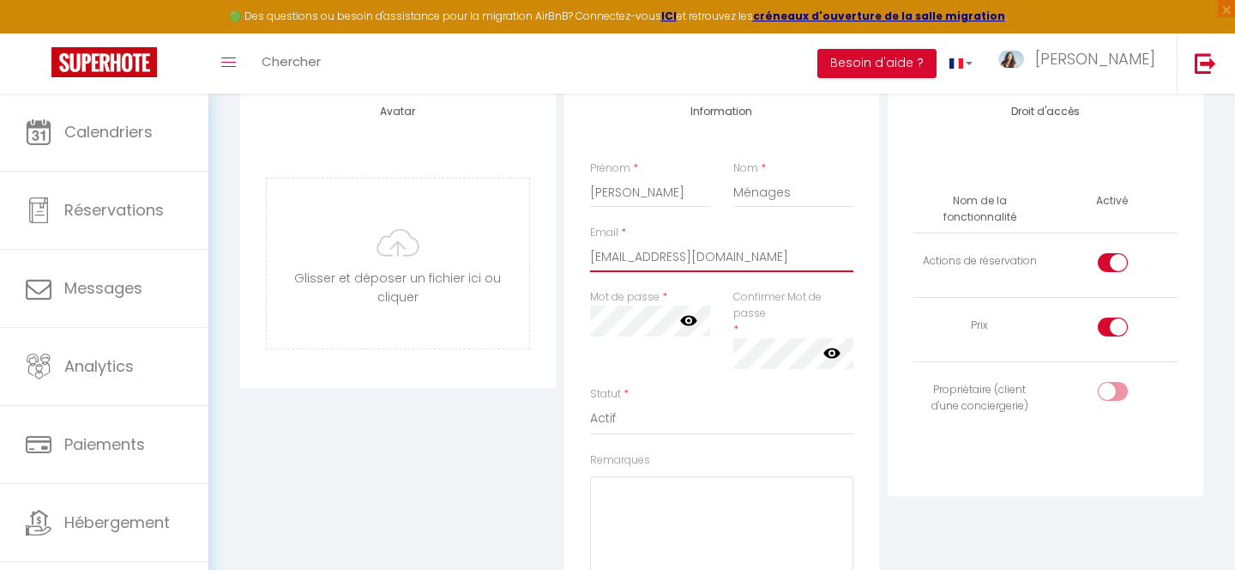
type input "[EMAIL_ADDRESS][DOMAIN_NAME]"
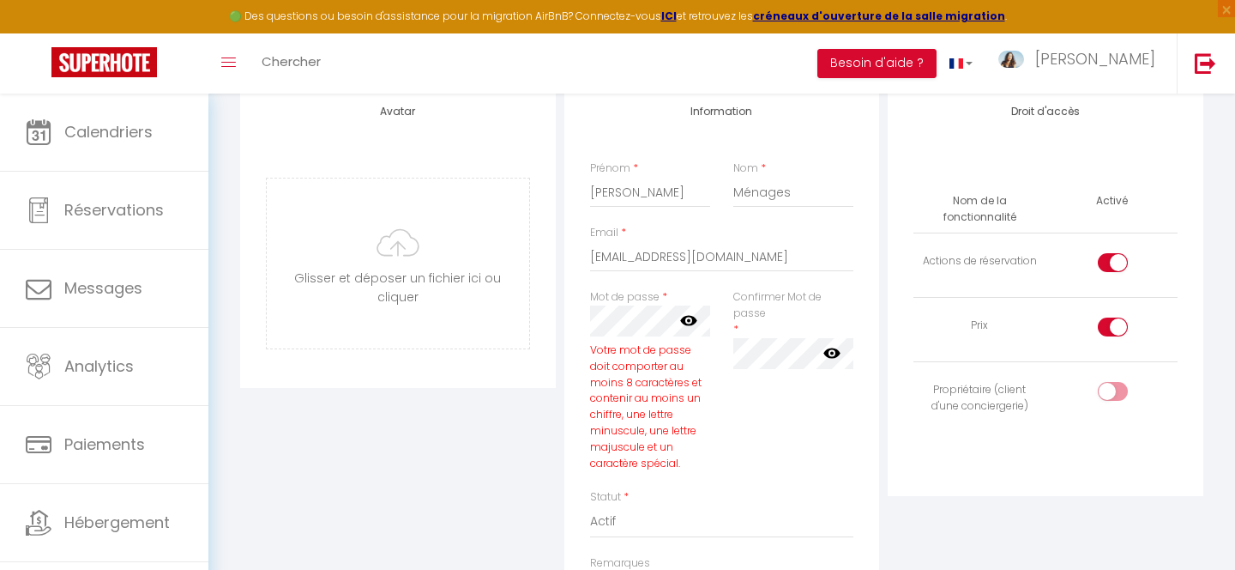
click at [668, 301] on div "Mot de passe * Votre mot de passe doit comporter au moins 8 caractères et conte…" at bounding box center [650, 380] width 121 height 183
click at [688, 327] on icon at bounding box center [688, 319] width 17 height 17
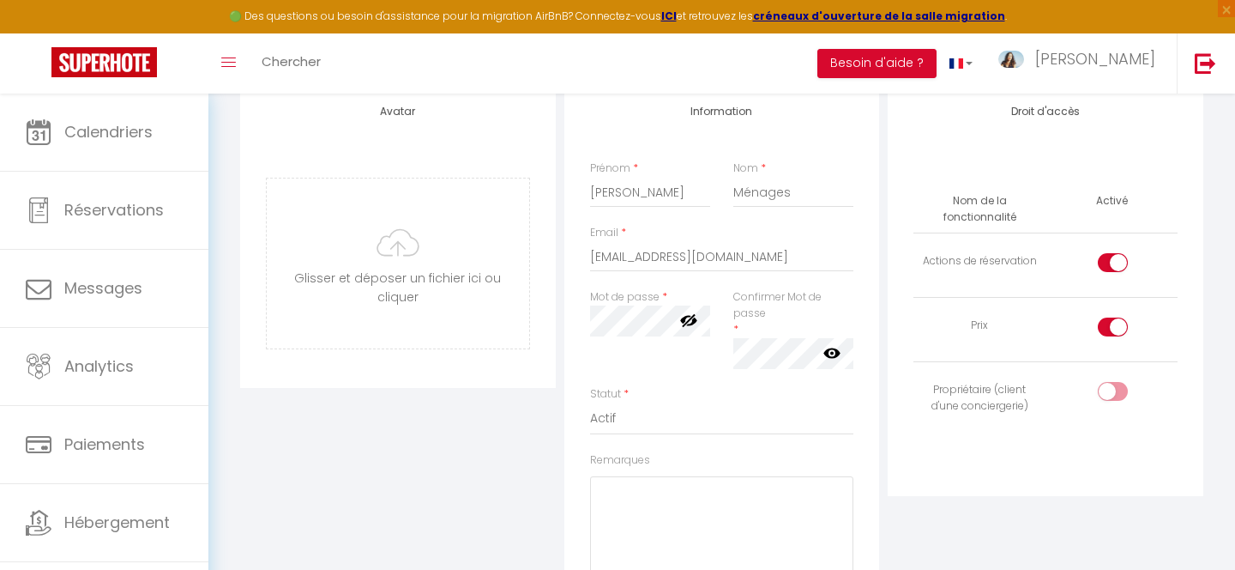
click at [819, 335] on div "Confirmer Mot de passe * false" at bounding box center [793, 329] width 121 height 80
click at [834, 353] on icon at bounding box center [831, 352] width 17 height 17
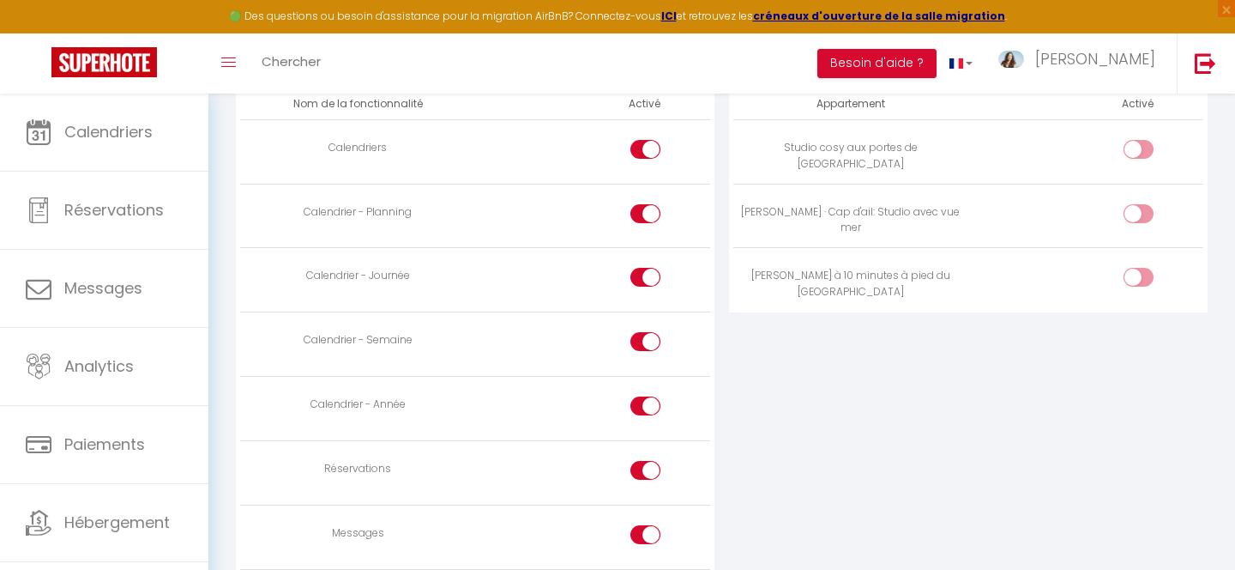
scroll to position [968, 0]
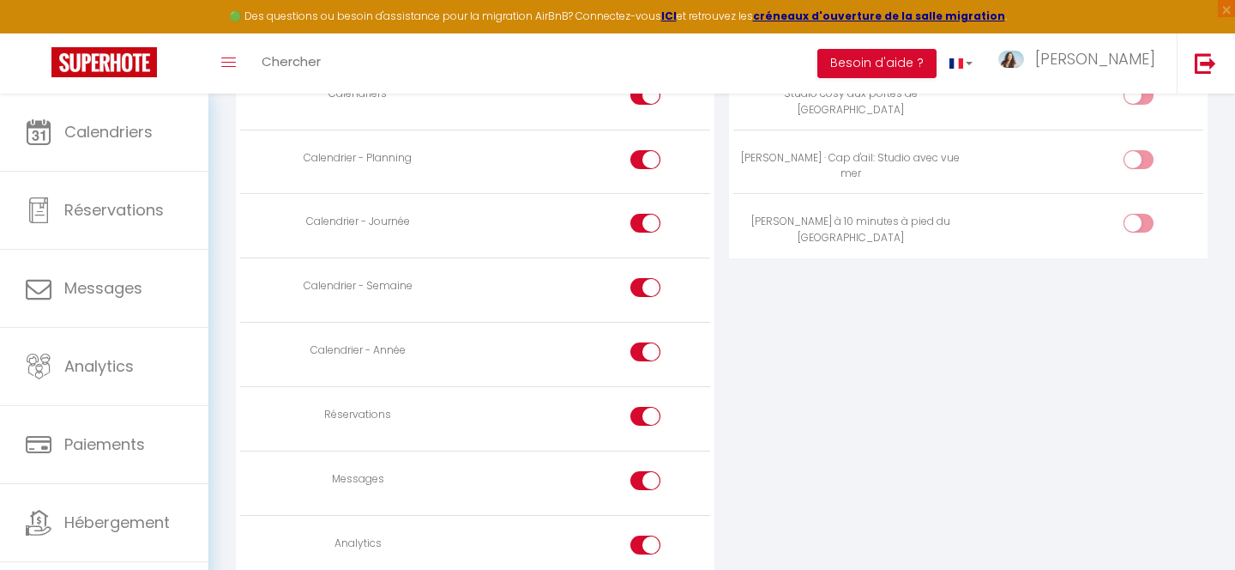
click at [642, 410] on div at bounding box center [645, 416] width 30 height 19
click at [646, 410] on input "checkbox" at bounding box center [661, 420] width 30 height 26
checkbox input "false"
click at [646, 474] on input "checkbox" at bounding box center [661, 484] width 30 height 26
checkbox input "false"
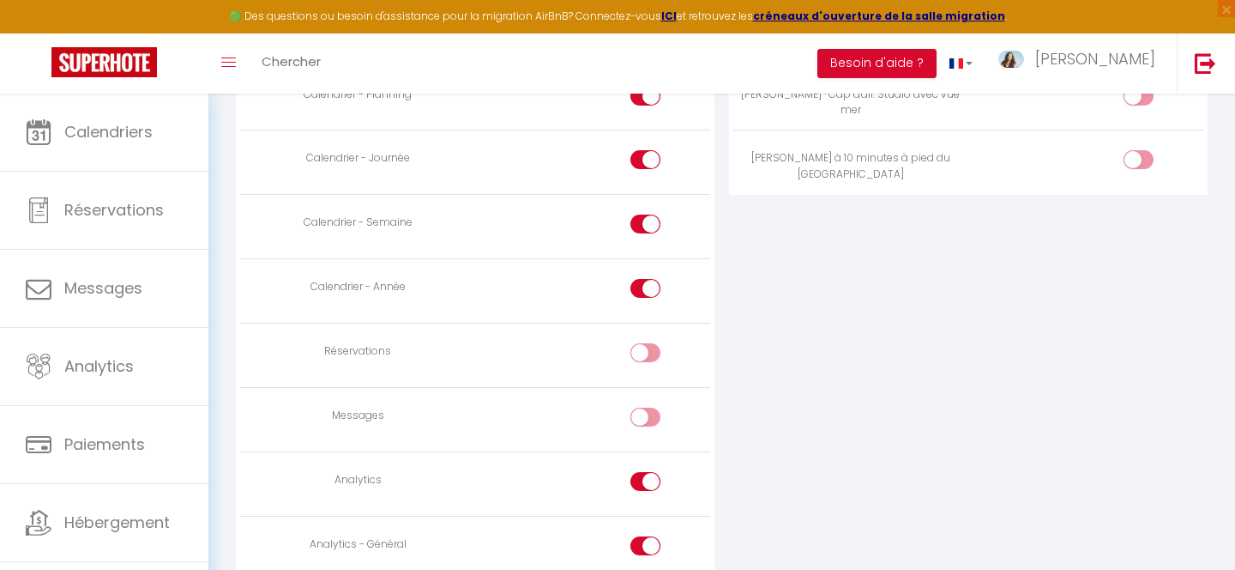
scroll to position [1146, 0]
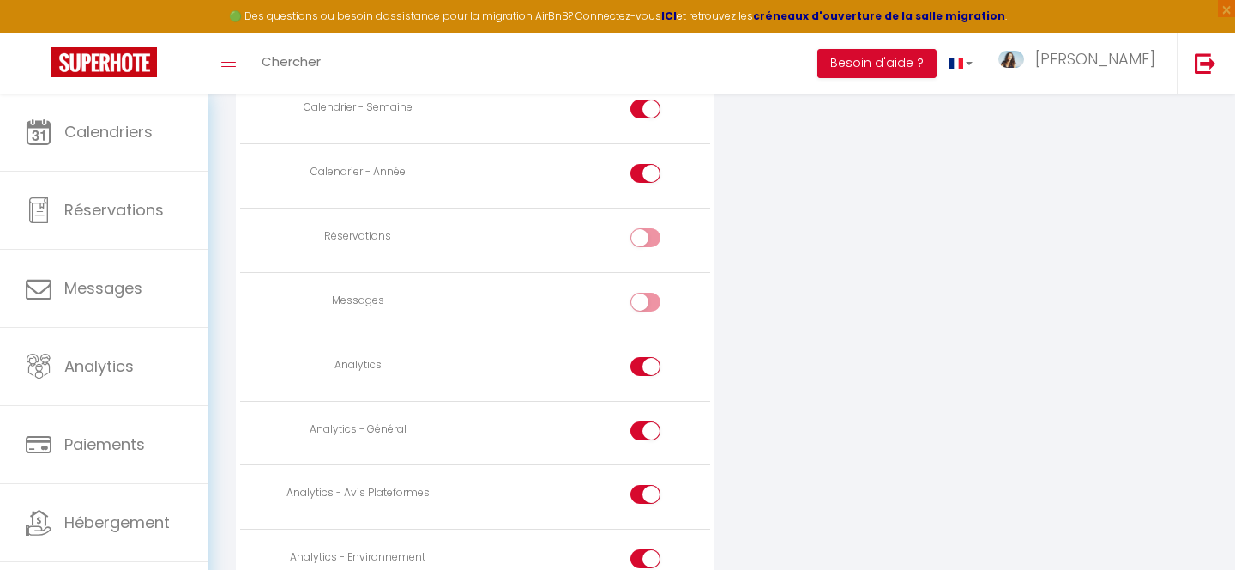
click at [645, 242] on div at bounding box center [645, 237] width 30 height 19
click at [646, 242] on input "checkbox" at bounding box center [661, 241] width 30 height 26
checkbox input "true"
click at [648, 360] on input "checkbox" at bounding box center [661, 370] width 30 height 26
checkbox input "false"
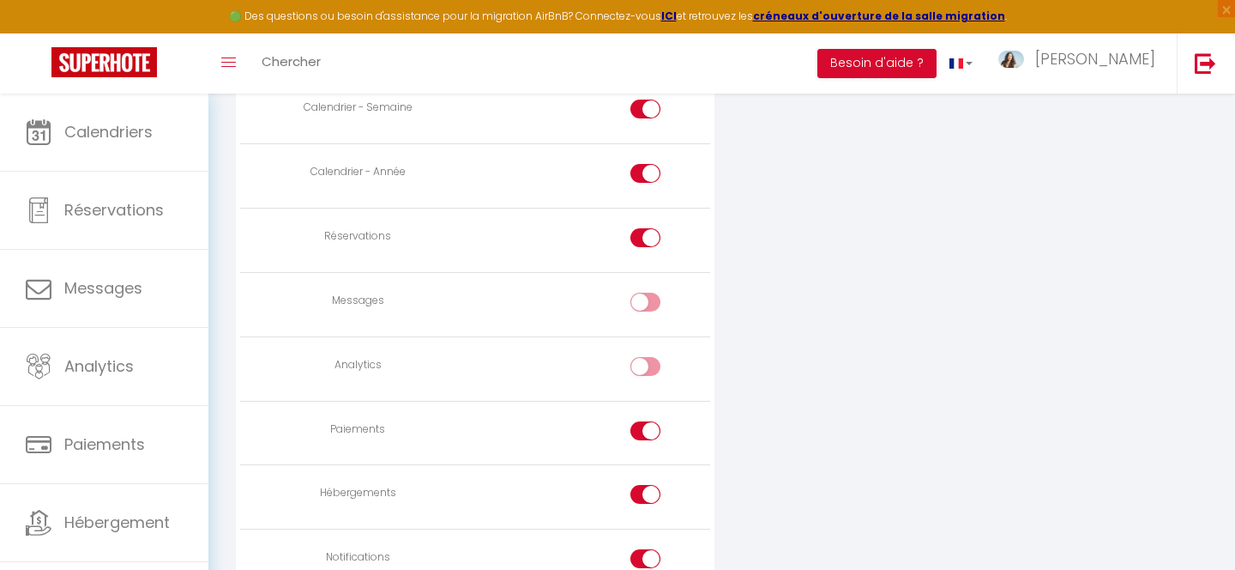
click at [646, 428] on input "checkbox" at bounding box center [661, 434] width 30 height 26
checkbox input "false"
click at [647, 485] on input "checkbox" at bounding box center [661, 498] width 30 height 26
checkbox input "false"
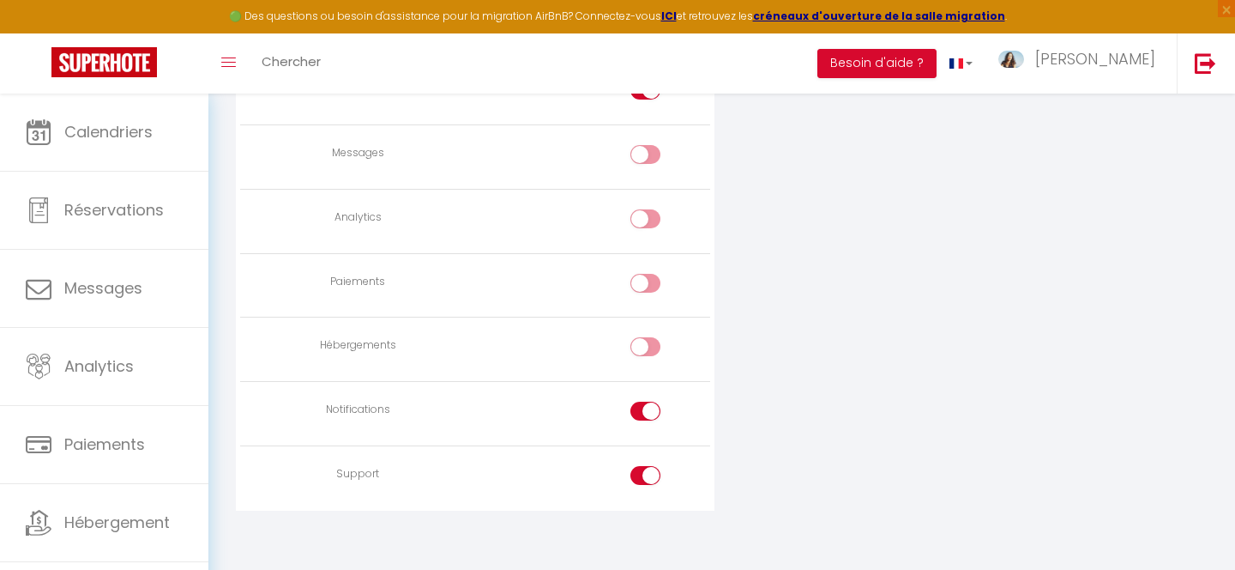
click at [646, 401] on input "checkbox" at bounding box center [661, 414] width 30 height 26
checkbox input "false"
click at [652, 466] on input "checkbox" at bounding box center [661, 479] width 30 height 26
checkbox input "false"
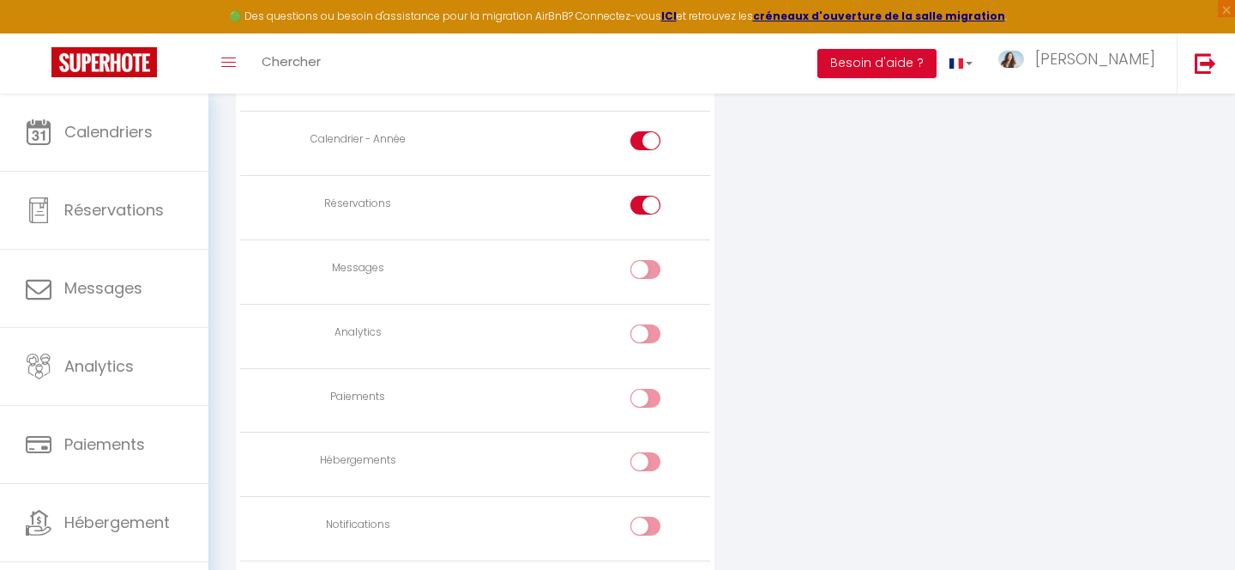
scroll to position [1112, 0]
click at [653, 274] on input "checkbox" at bounding box center [661, 275] width 30 height 26
checkbox input "false"
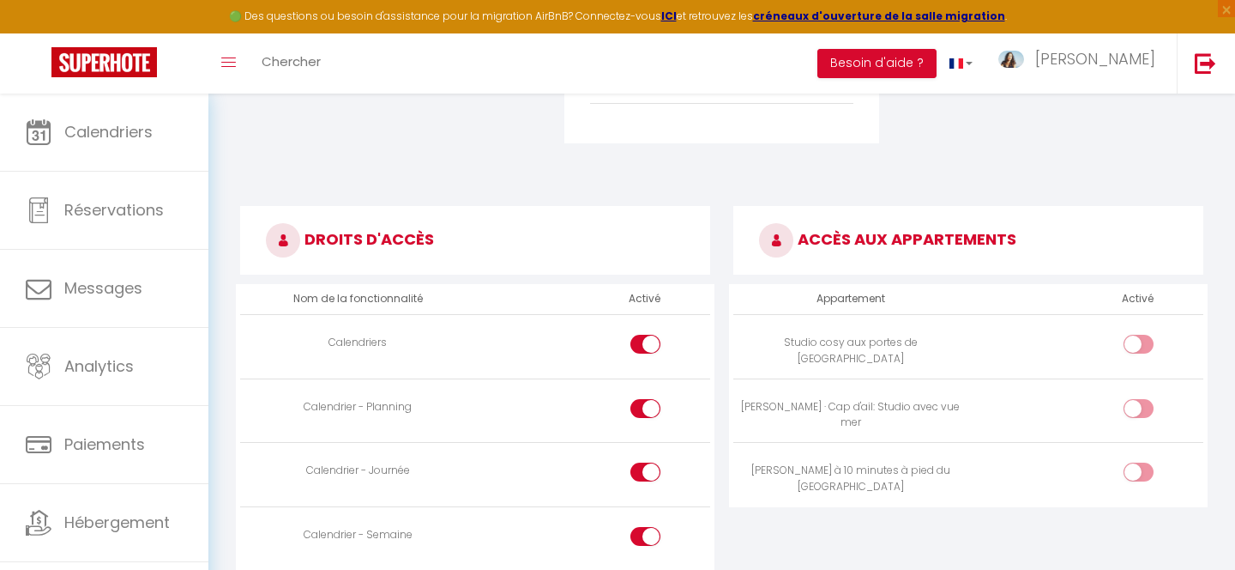
scroll to position [715, 0]
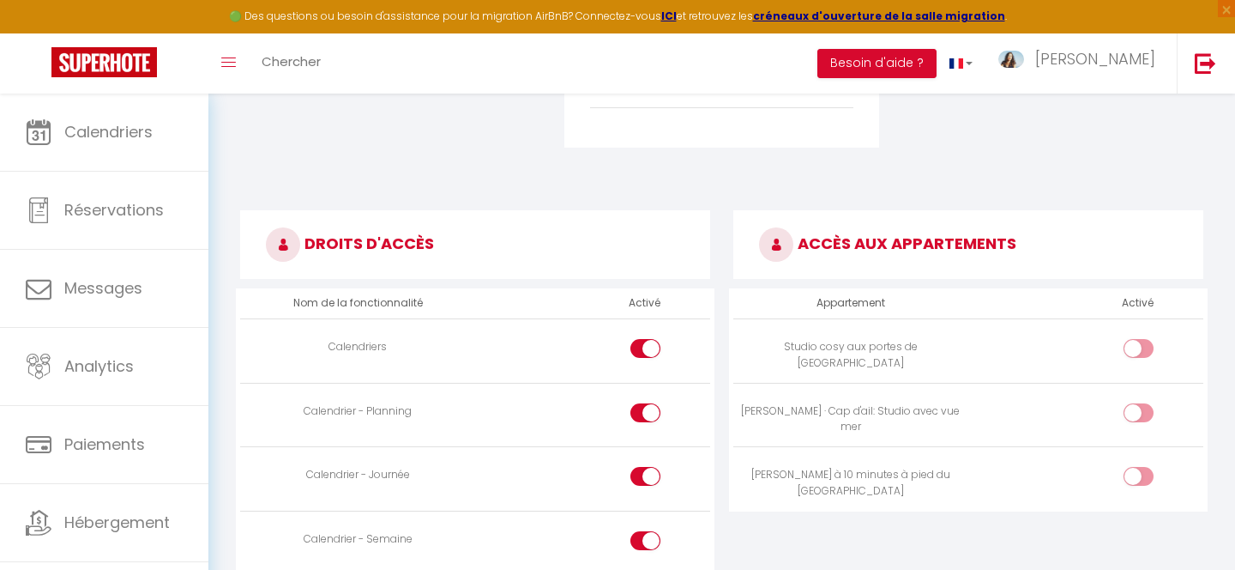
click at [1142, 347] on input "checkbox" at bounding box center [1153, 352] width 30 height 26
checkbox input "true"
click at [1143, 395] on td at bounding box center [1085, 415] width 235 height 64
click at [1143, 411] on input "checkbox" at bounding box center [1153, 416] width 30 height 26
checkbox input "true"
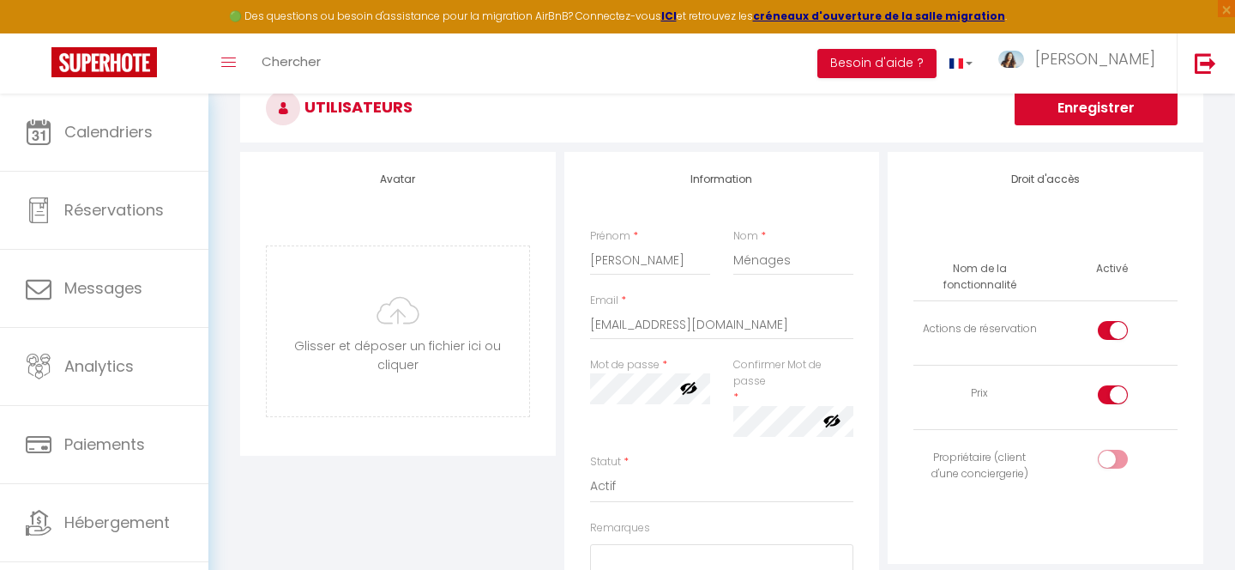
scroll to position [84, 0]
click at [1108, 399] on div at bounding box center [1113, 396] width 30 height 19
click at [1113, 399] on input "checkbox" at bounding box center [1128, 400] width 30 height 26
checkbox input "false"
click at [1109, 324] on div at bounding box center [1113, 332] width 30 height 19
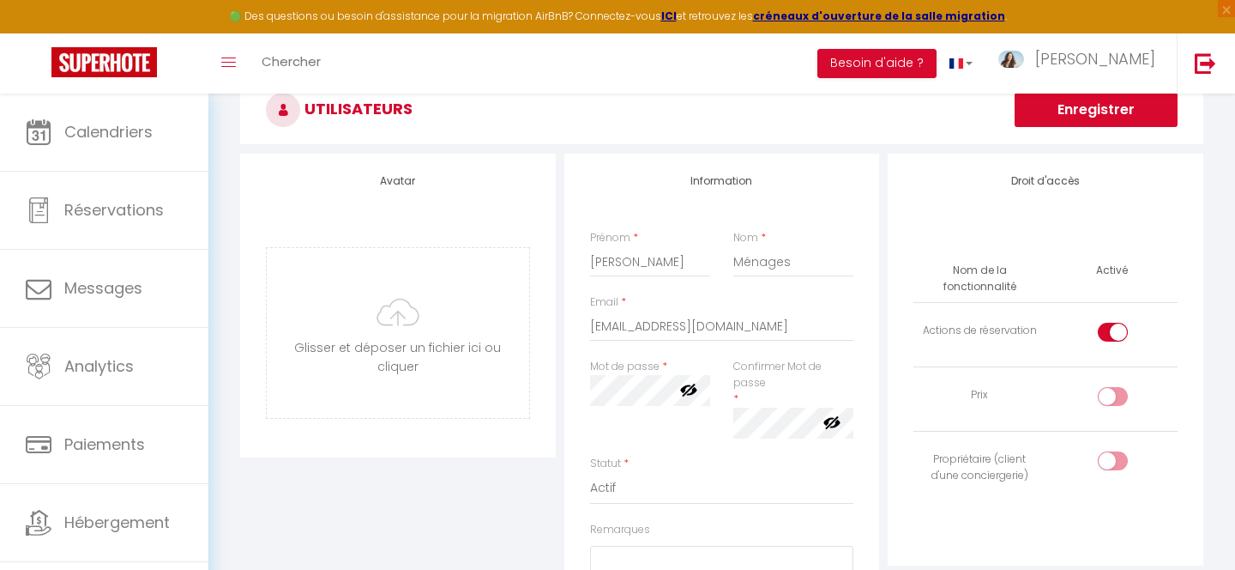
click at [1113, 324] on input "checkbox" at bounding box center [1128, 336] width 30 height 26
checkbox input "false"
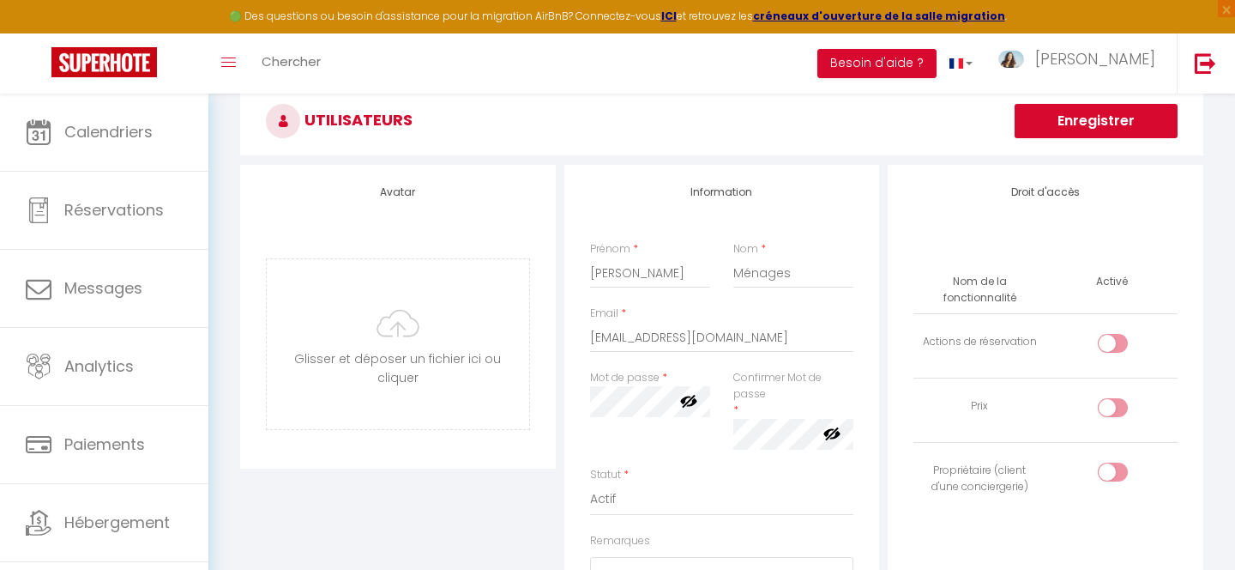
scroll to position [0, 0]
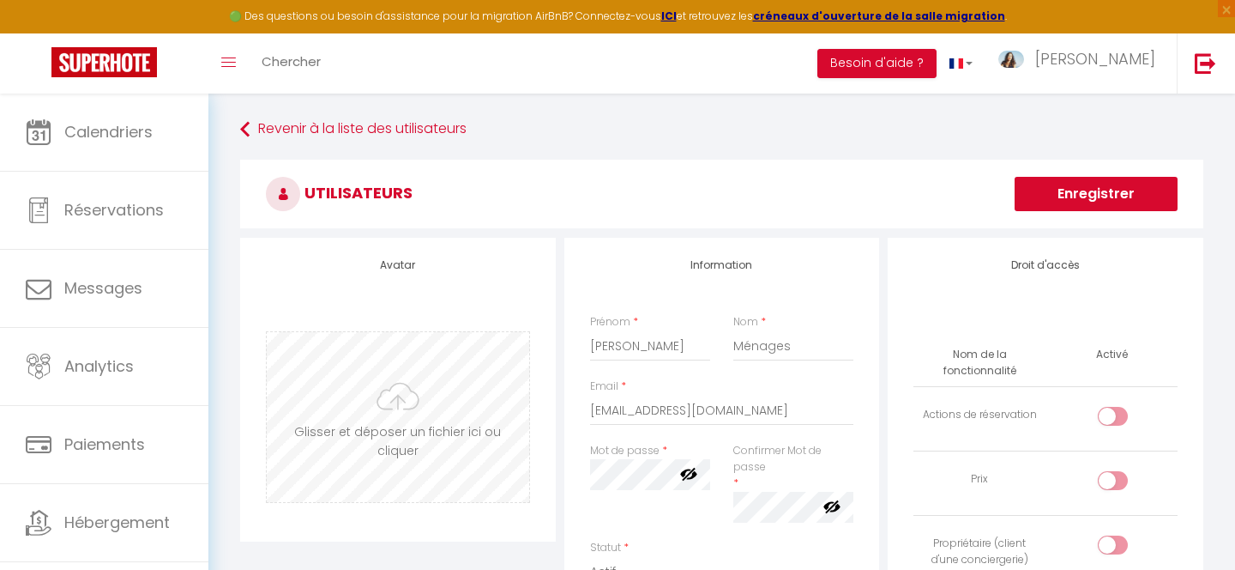
click at [409, 413] on input "file" at bounding box center [398, 417] width 262 height 170
type input "C:\fakepath\WhatsApp Image [DATE] 17.14.09.jpeg"
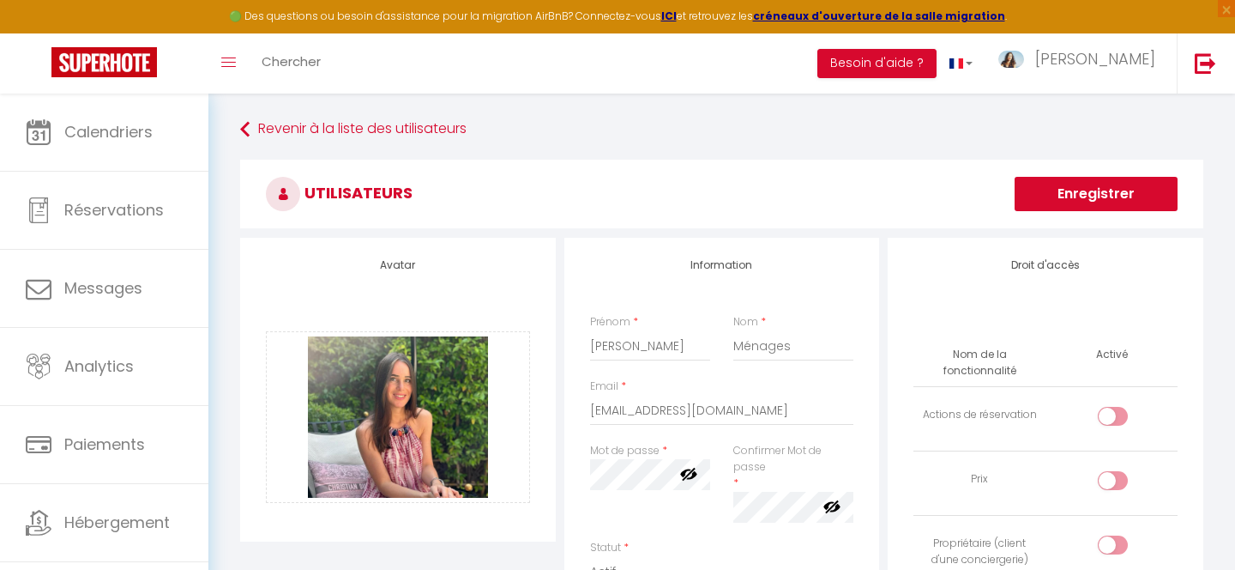
click at [1030, 197] on button "Enregistrer" at bounding box center [1096, 194] width 163 height 34
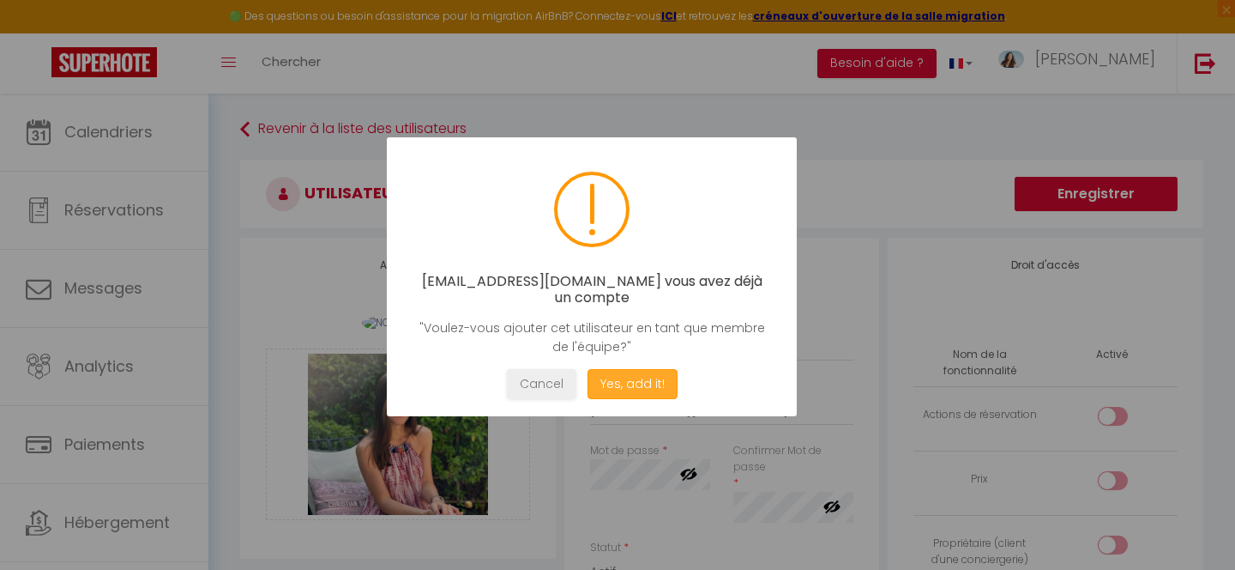
click at [654, 385] on button "Yes, add it!" at bounding box center [633, 384] width 90 height 30
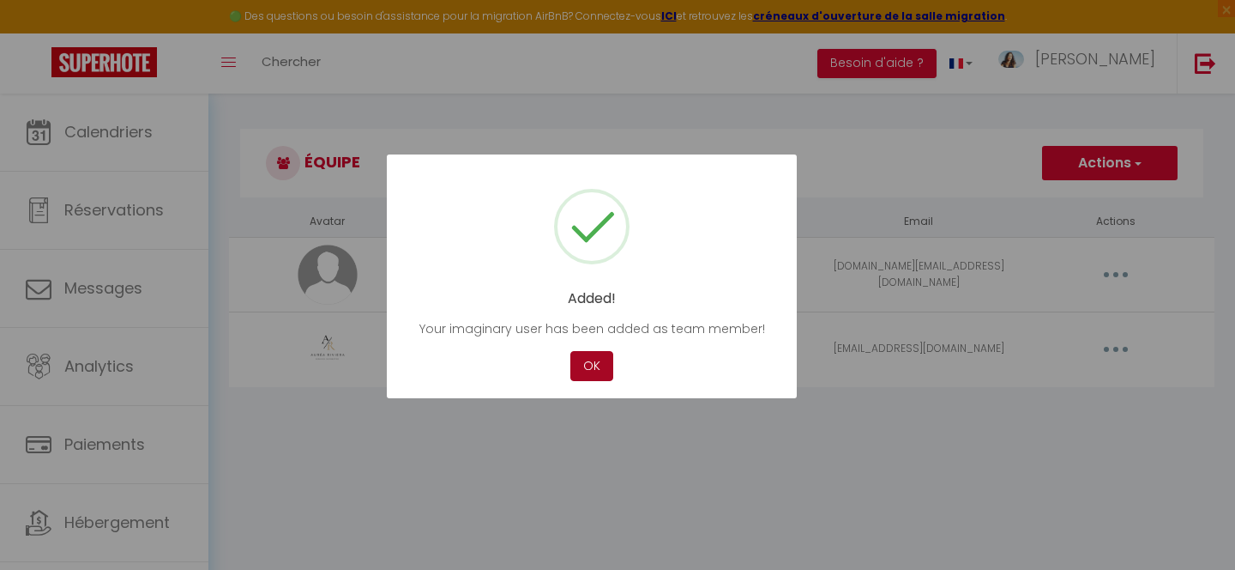
click at [595, 370] on button "OK" at bounding box center [591, 366] width 43 height 30
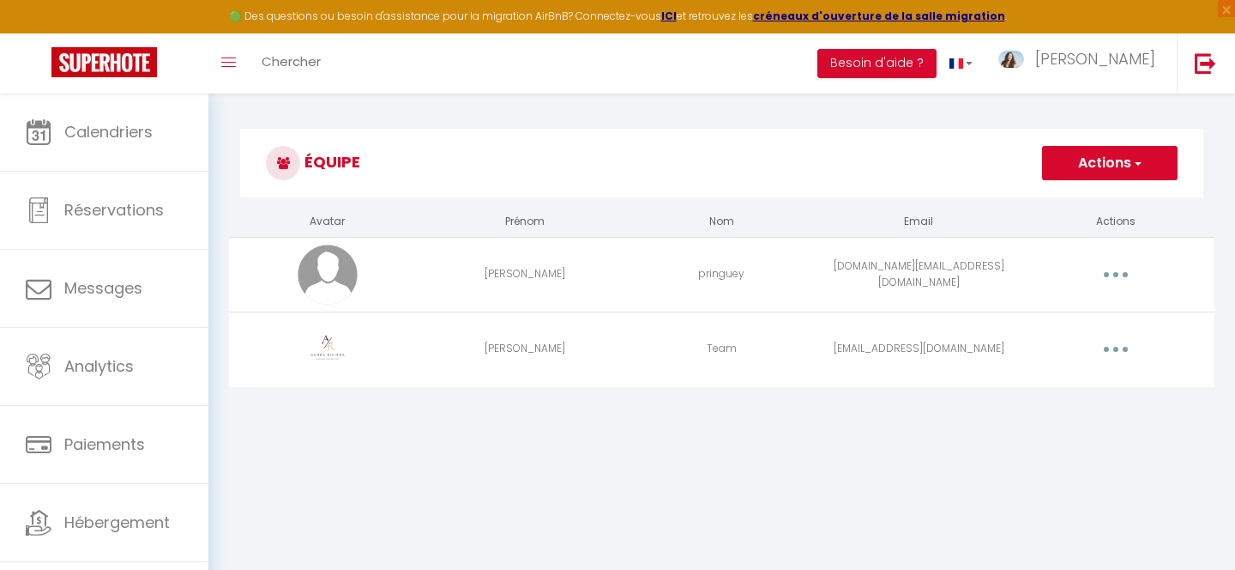
click at [1101, 353] on button "button" at bounding box center [1116, 348] width 48 height 27
click at [829, 468] on body "🟢 Des questions ou besoin d'assistance pour la migration AirBnB? Connectez-vous…" at bounding box center [617, 378] width 1235 height 570
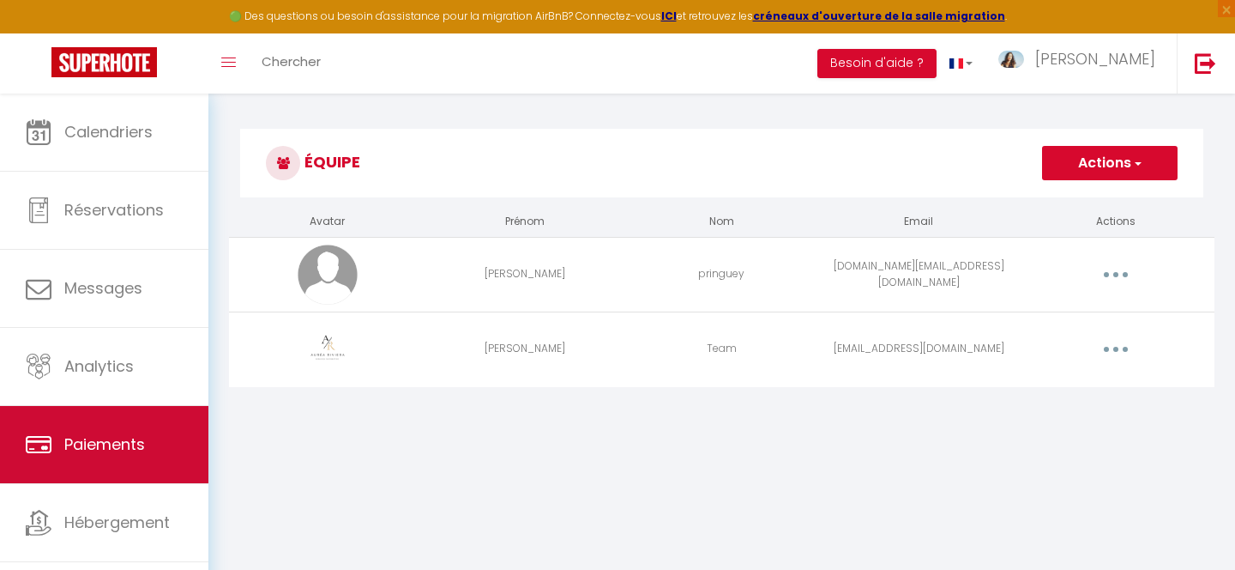
scroll to position [33, 0]
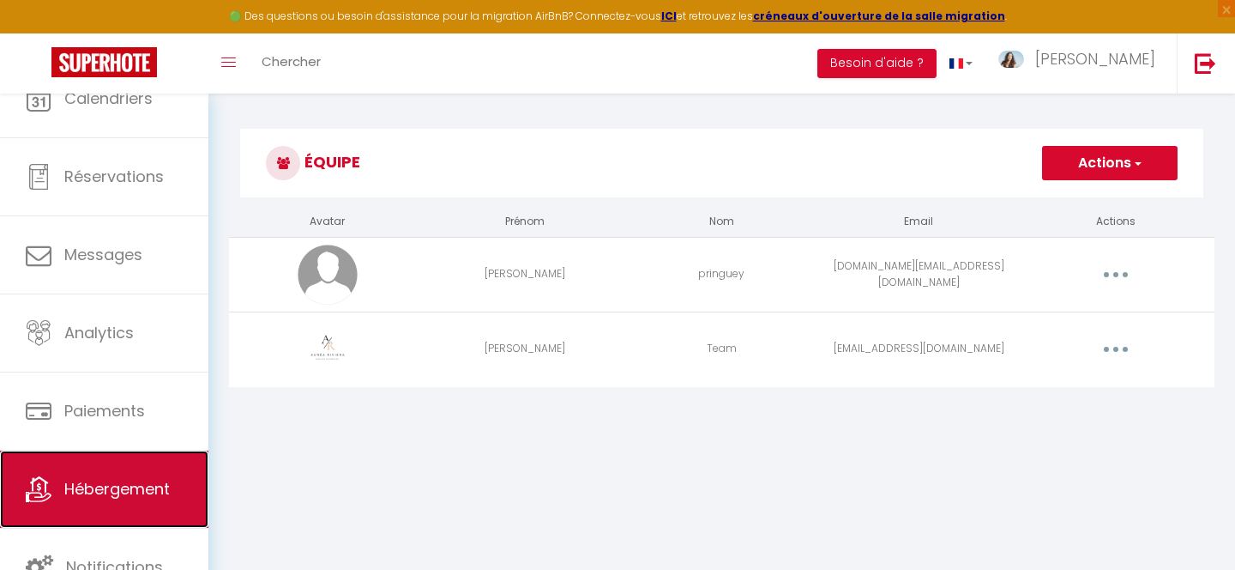
click at [127, 483] on span "Hébergement" at bounding box center [117, 488] width 106 height 21
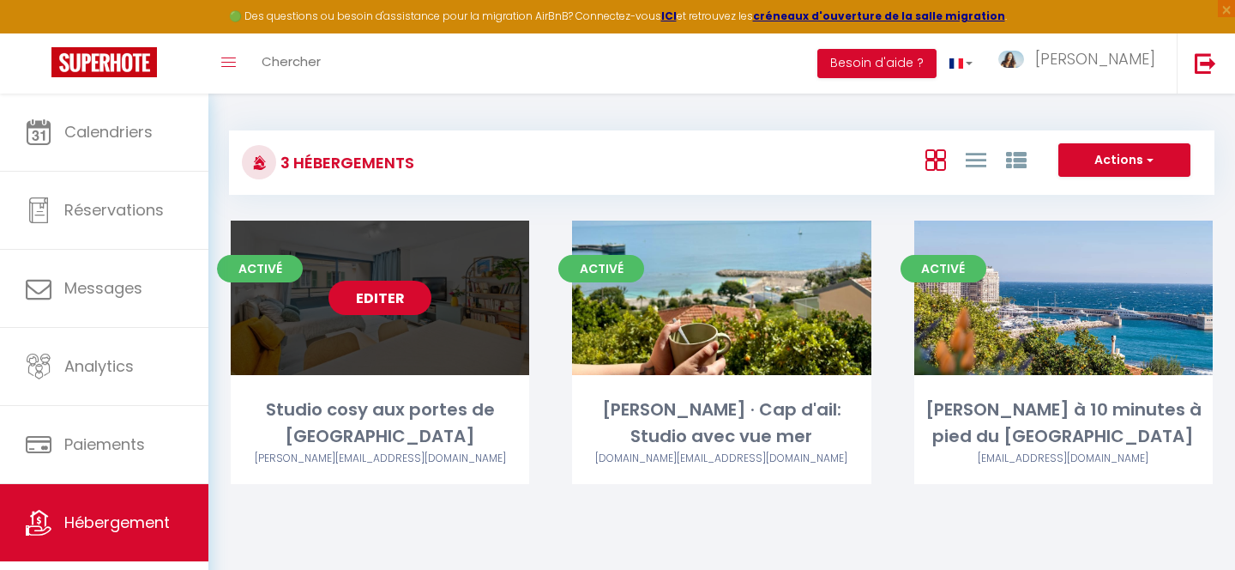
click at [378, 299] on link "Editer" at bounding box center [380, 297] width 103 height 34
select select "3"
select select "2"
select select "1"
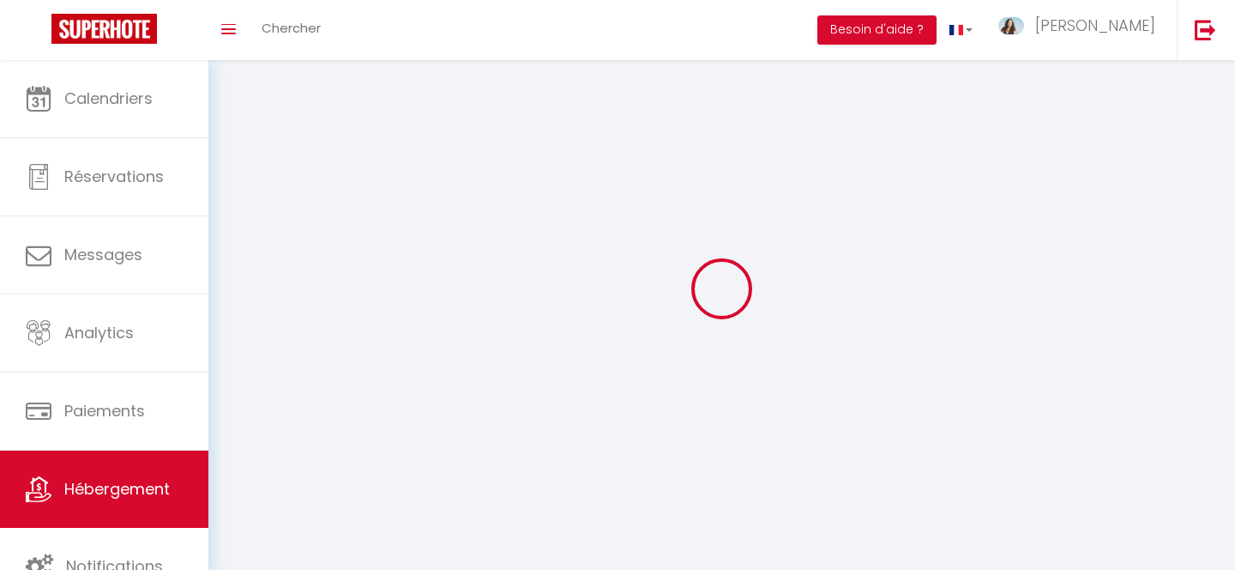
select select
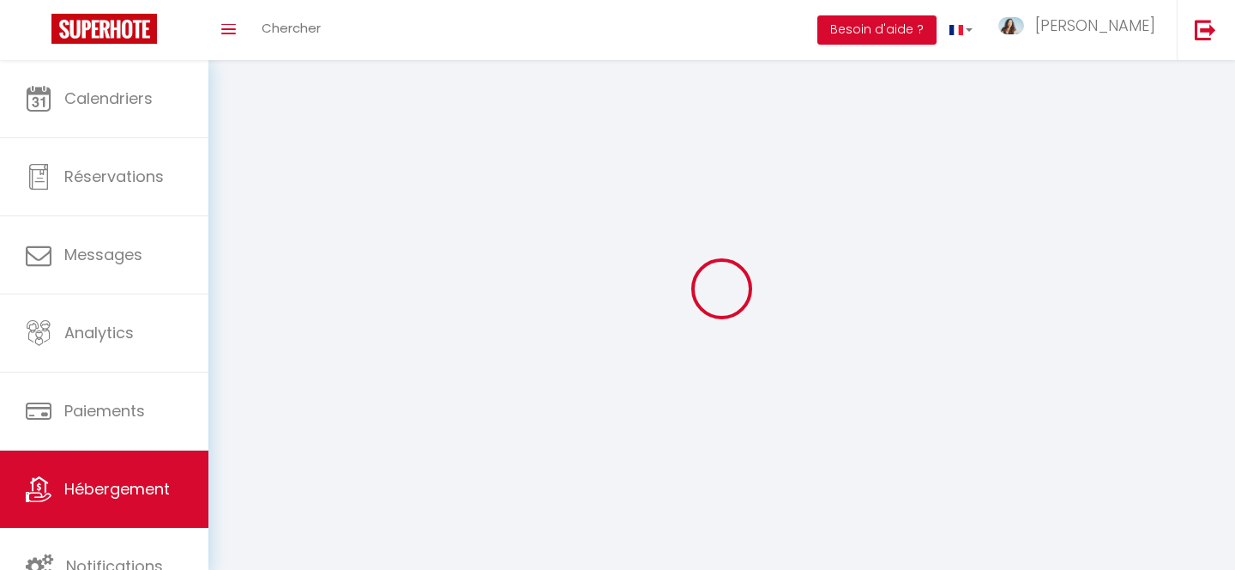
select select
checkbox input "false"
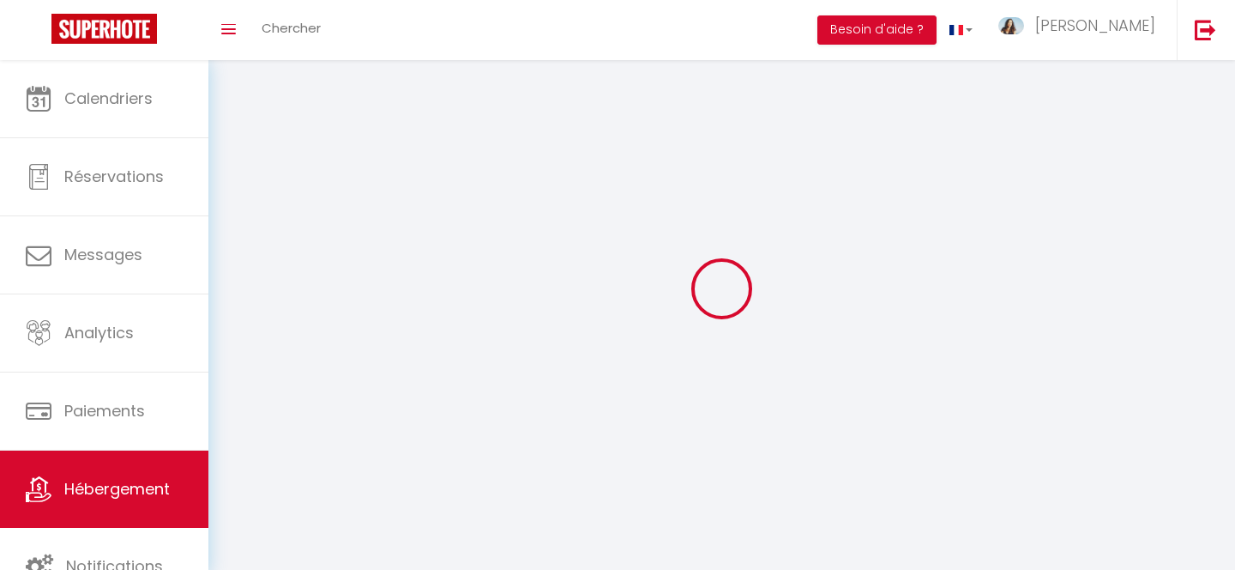
checkbox input "false"
select select
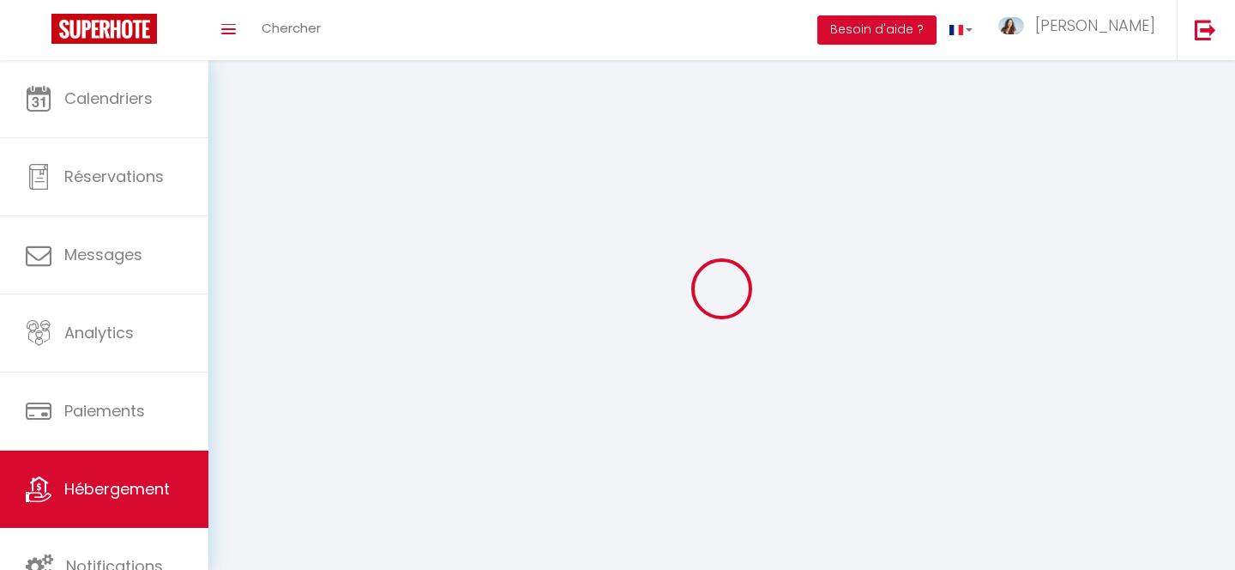
select select
checkbox input "false"
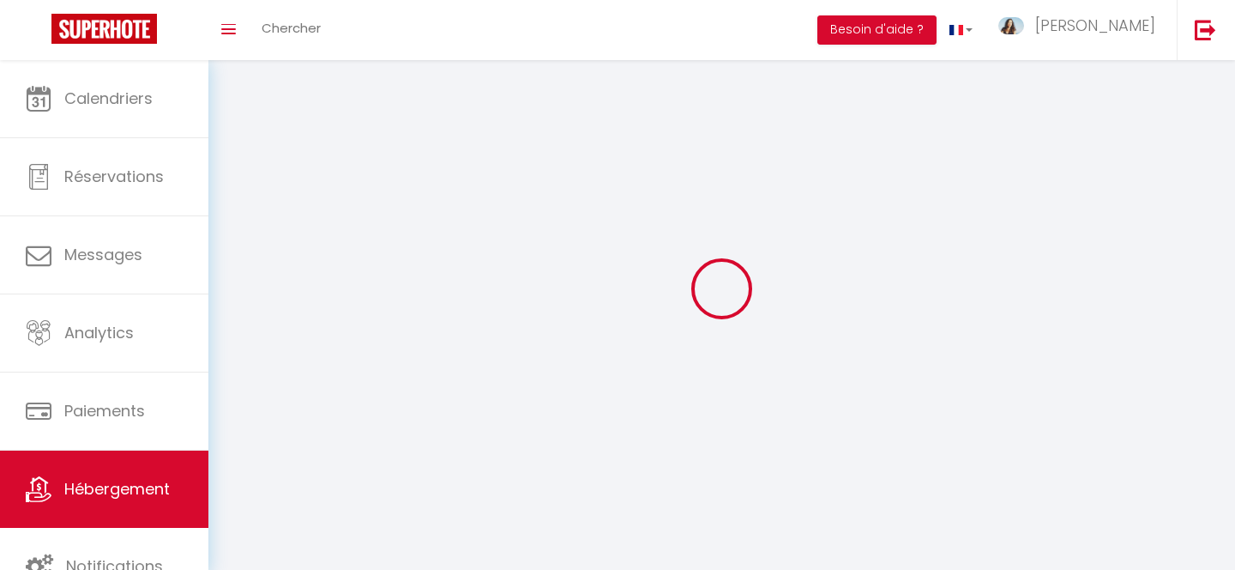
checkbox input "false"
select select
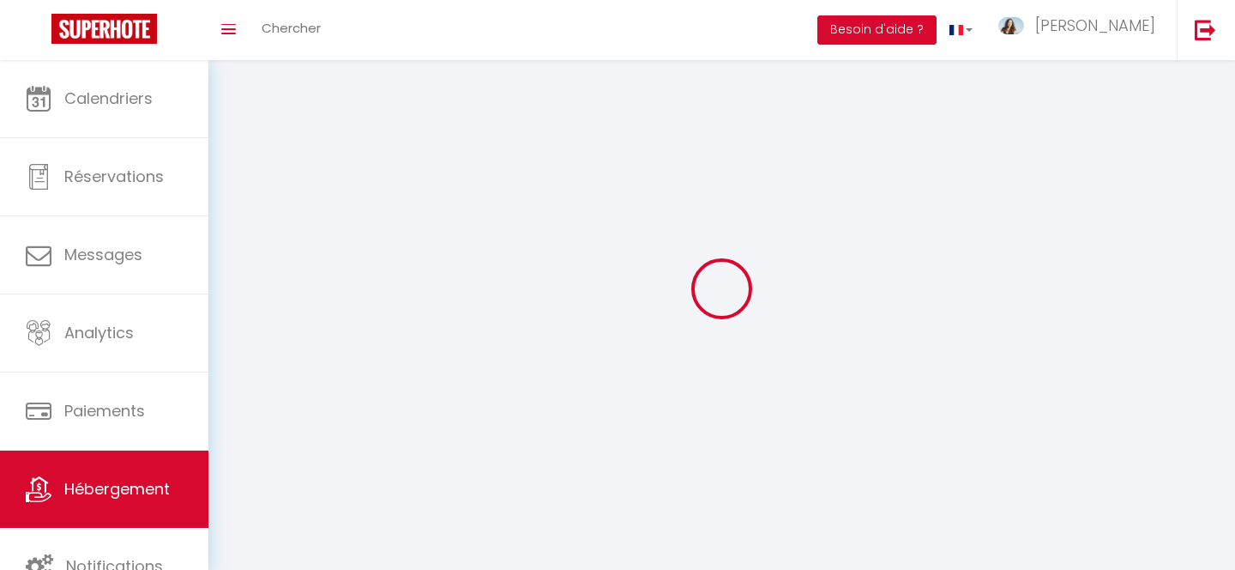
select select
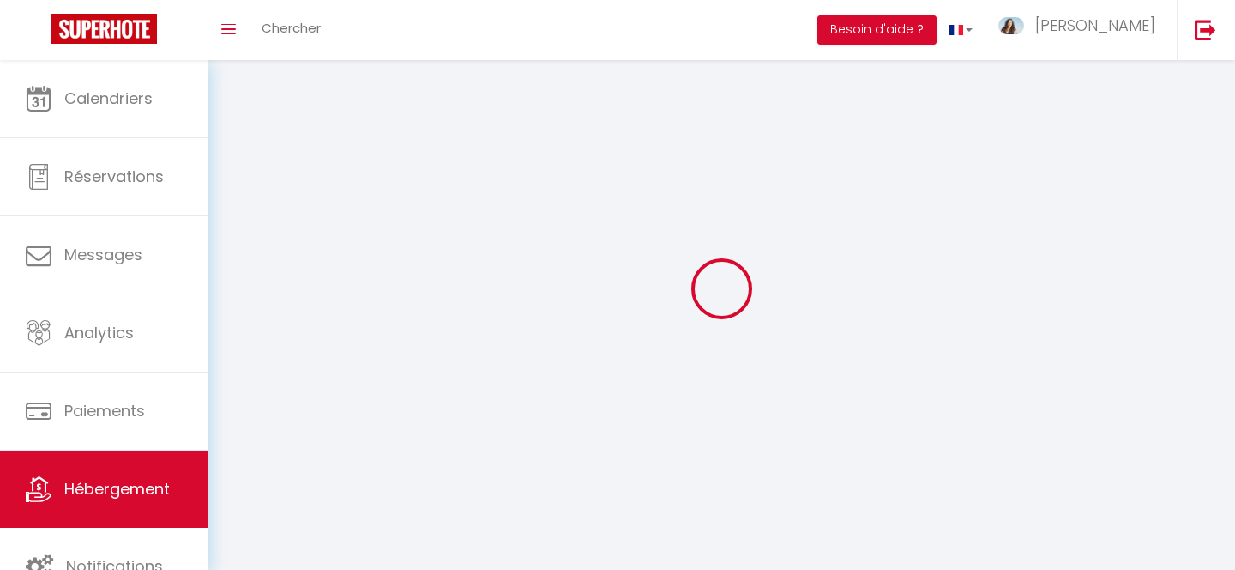
checkbox input "false"
select select
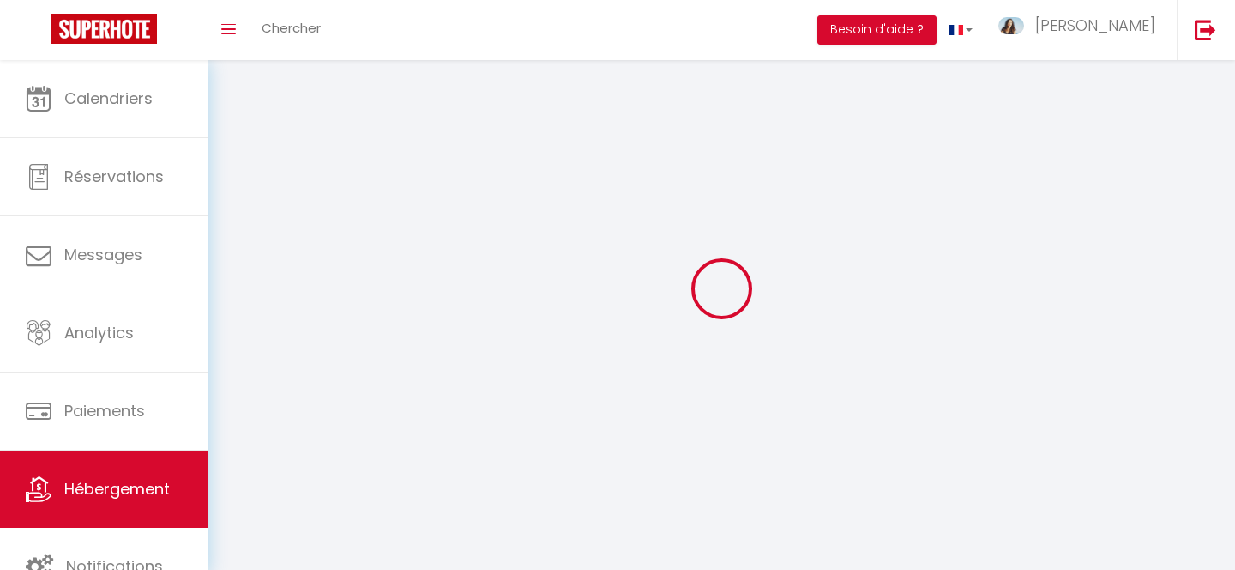
select select
select select "28"
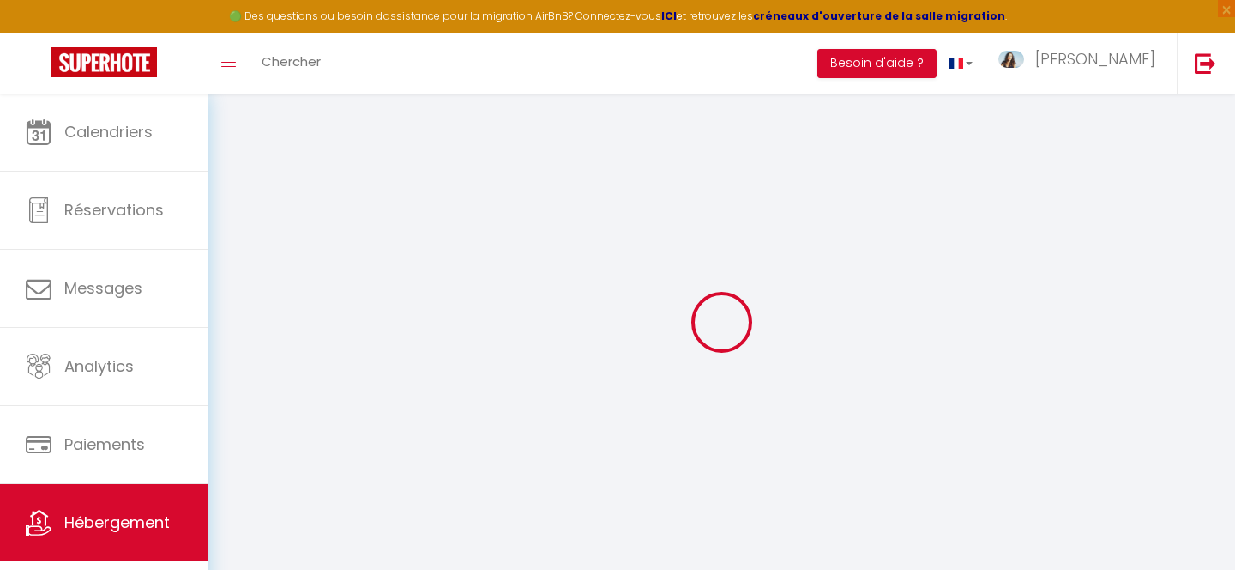
select select
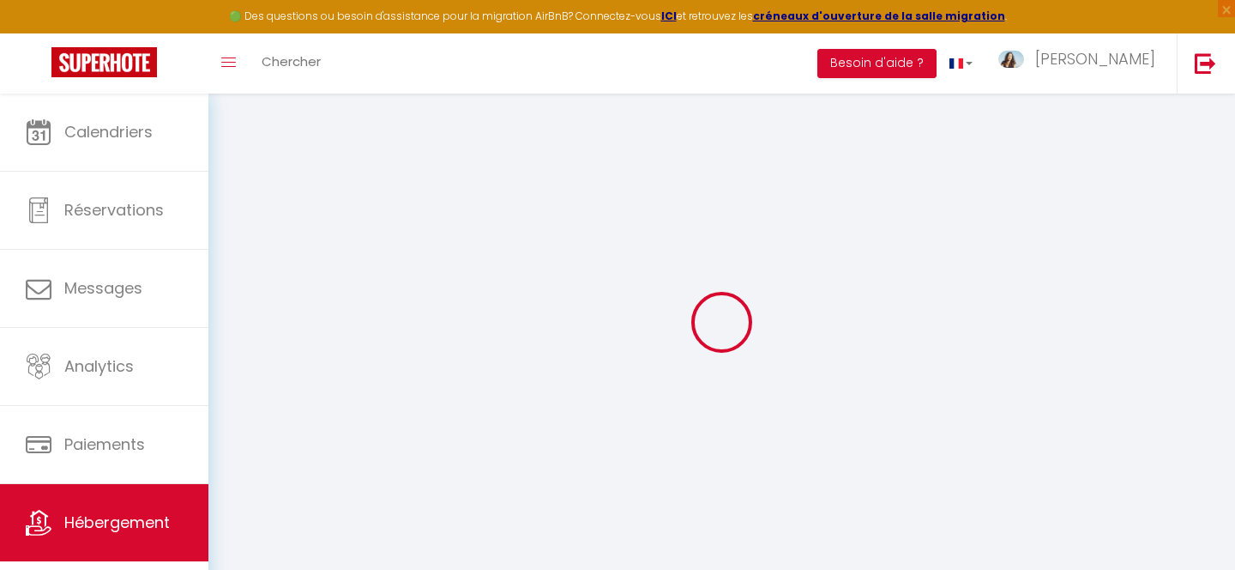
select select
checkbox input "false"
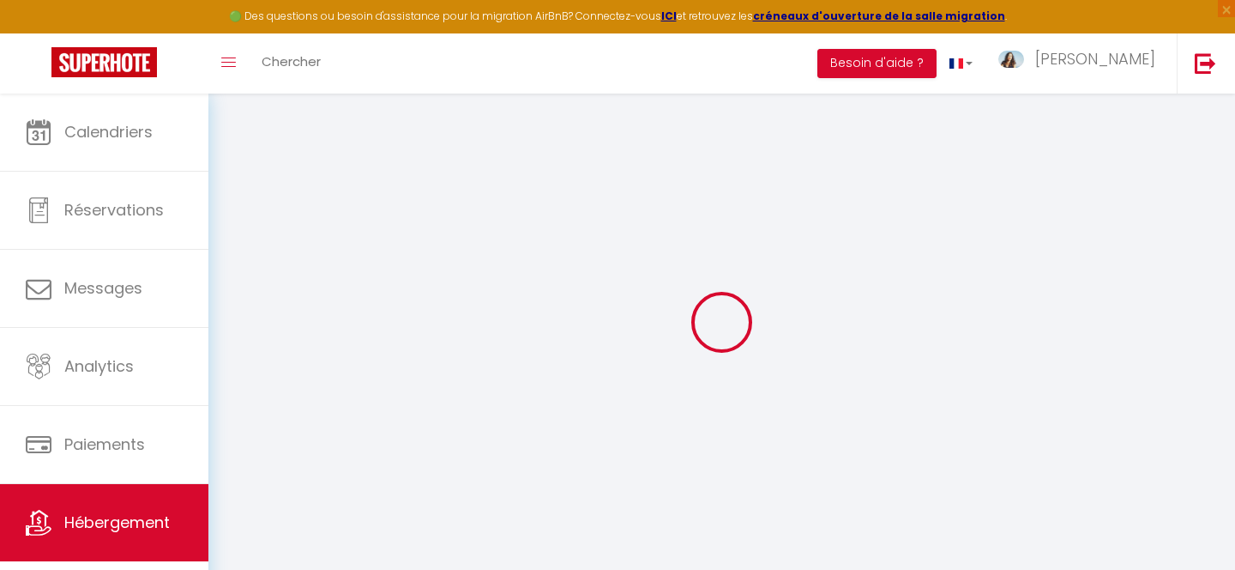
select select
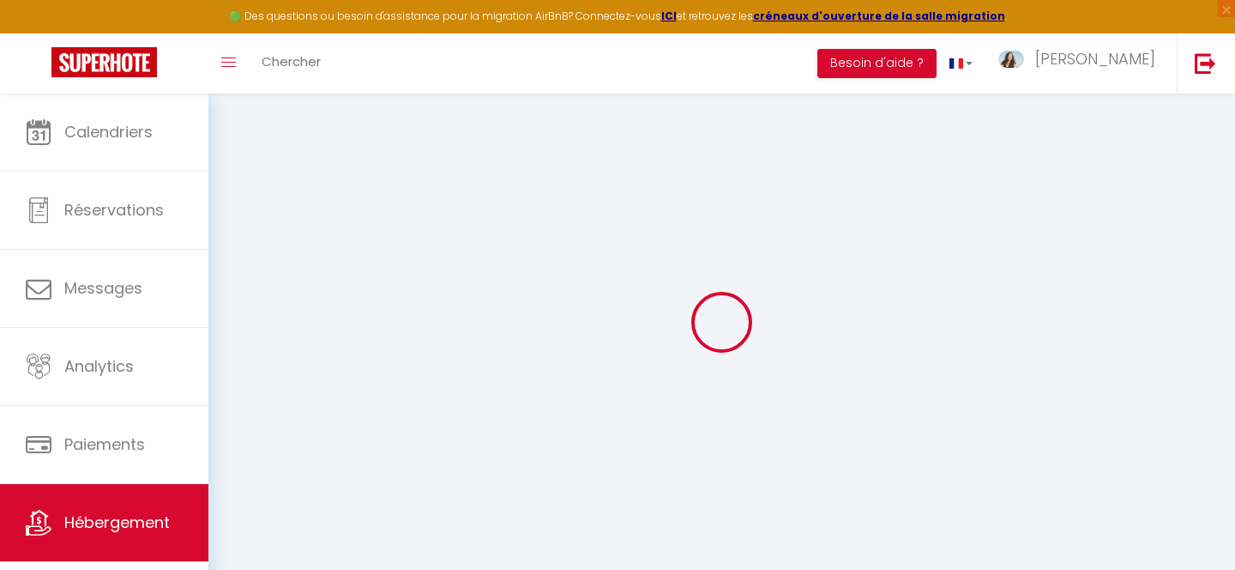
select select
checkbox input "false"
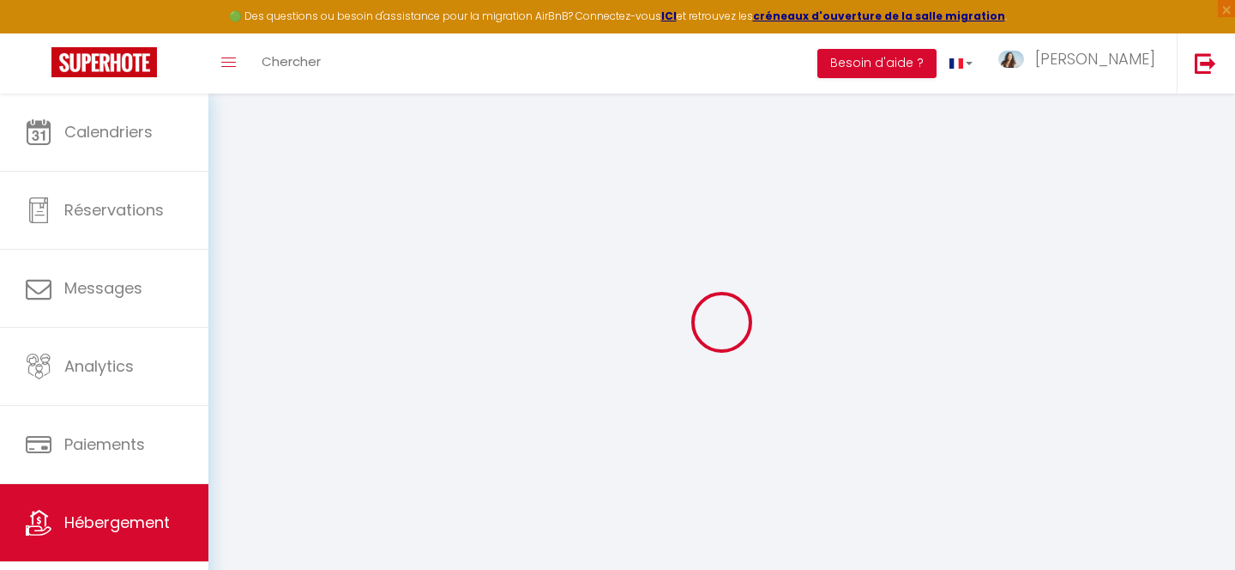
checkbox input "false"
select select
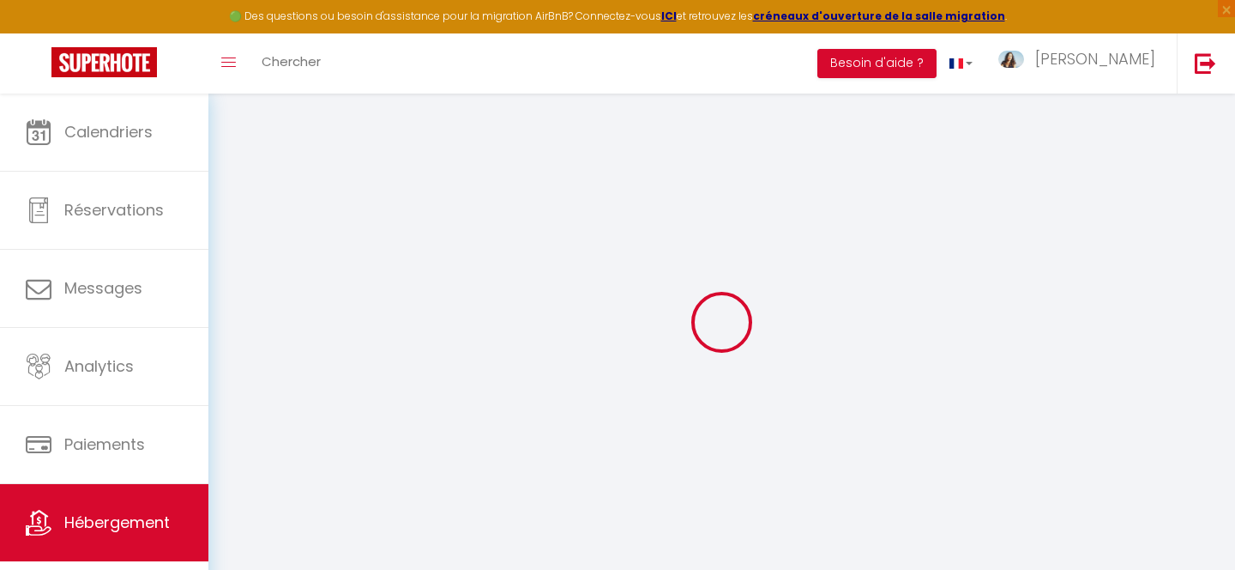
select select
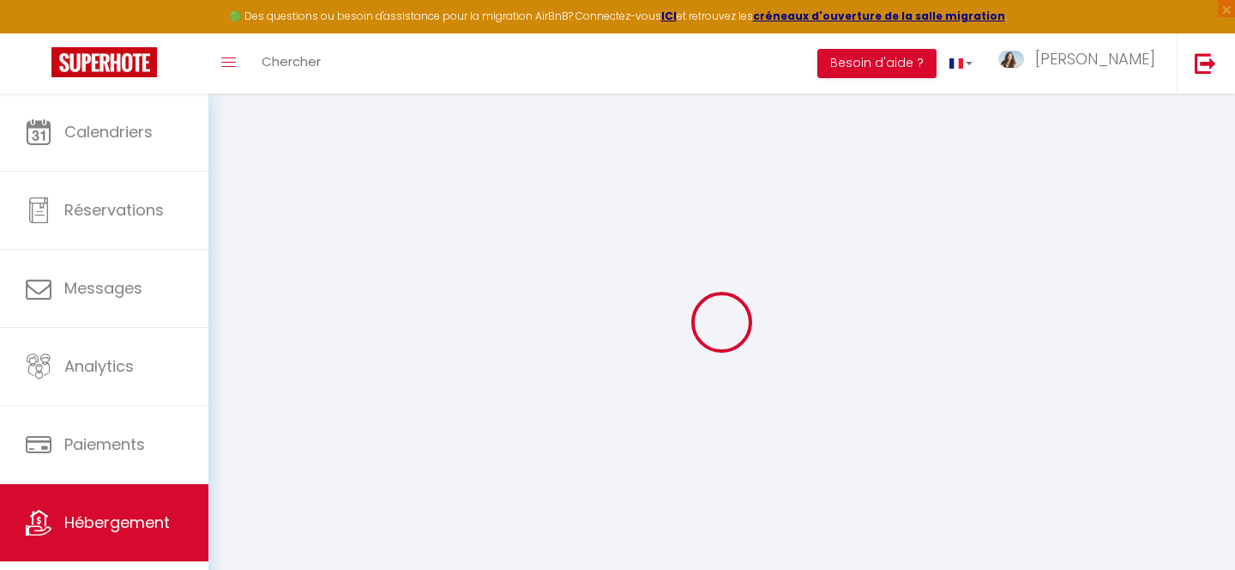
checkbox input "false"
select select
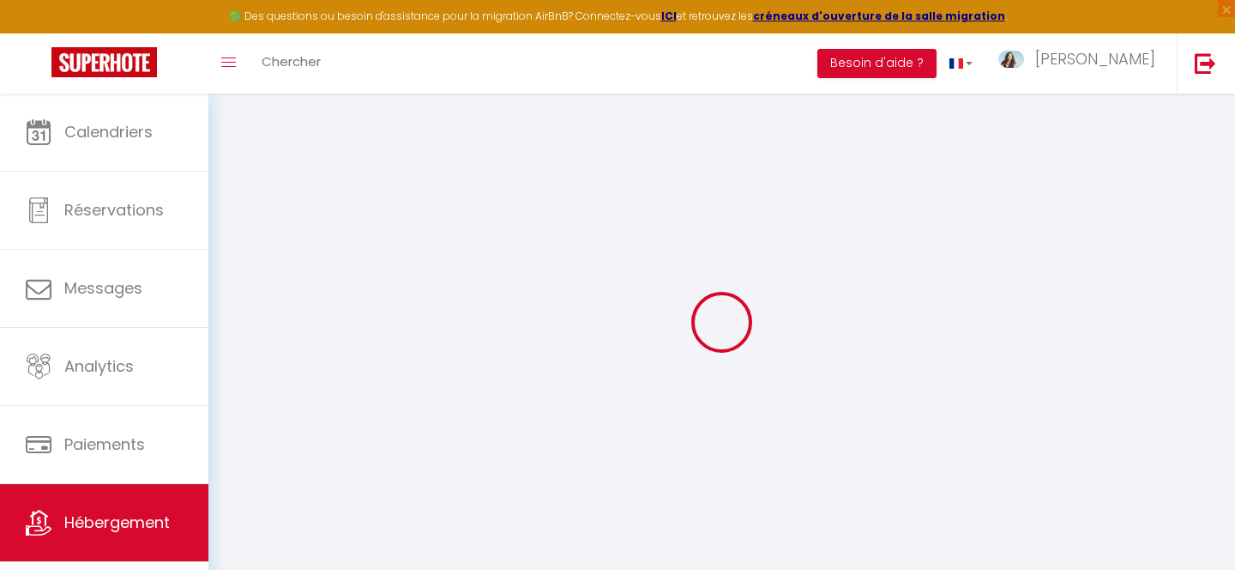
select select
type input "Studio cosy aux portes de [GEOGRAPHIC_DATA]"
type input "[PERSON_NAME]"
type input "Franch"
type input "35 Promenade du cap"
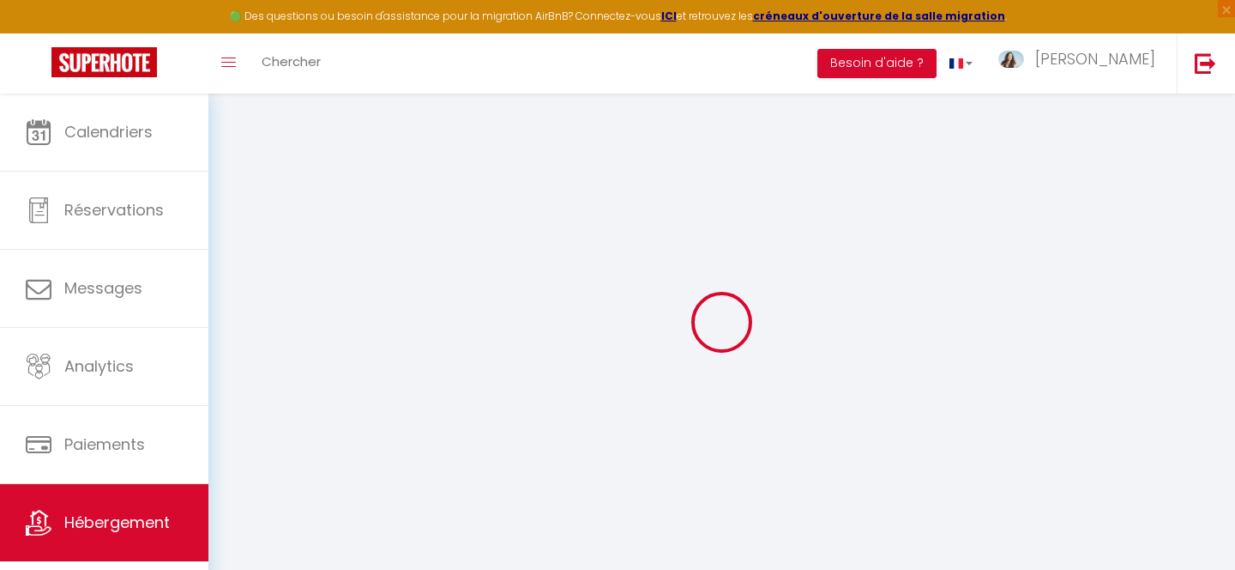
type input "06190"
type input "ROQUEBRUNE CAP MARTIN"
select select "0"
type input "100"
type input "65"
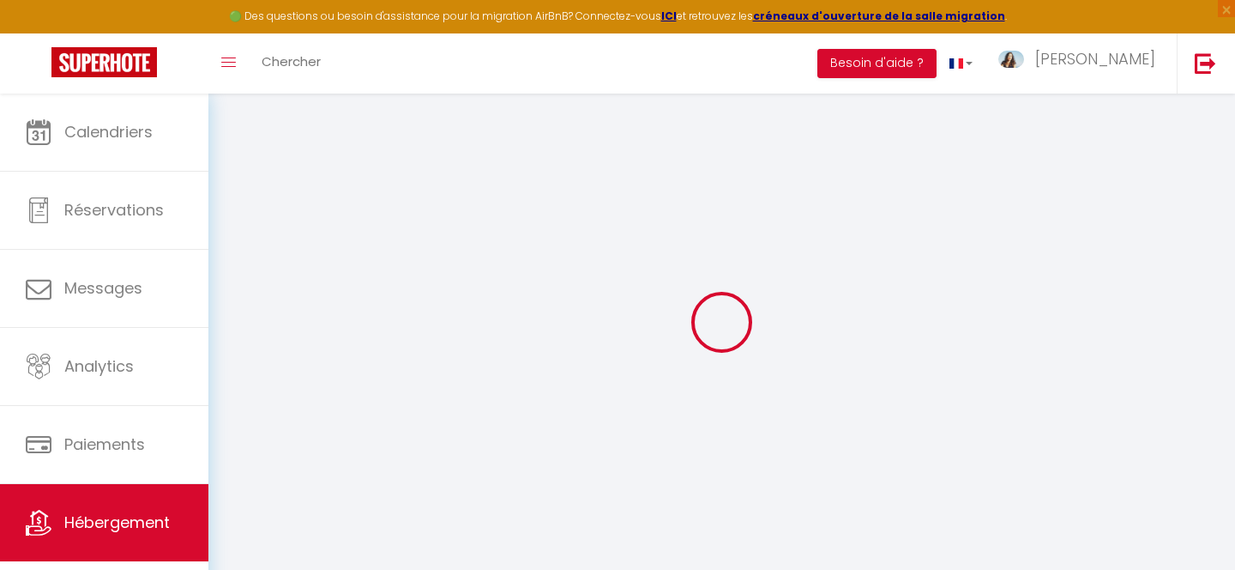
type input "6.43"
type input "300"
select select
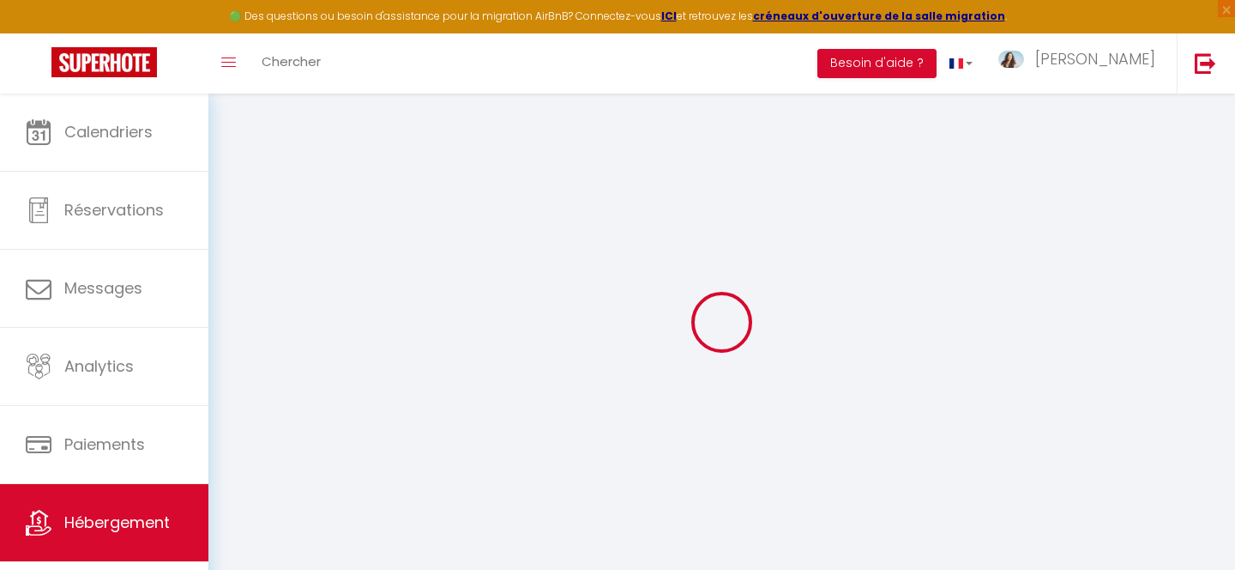
select select
type input "[STREET_ADDRESS][PERSON_NAME]"
type input "06320"
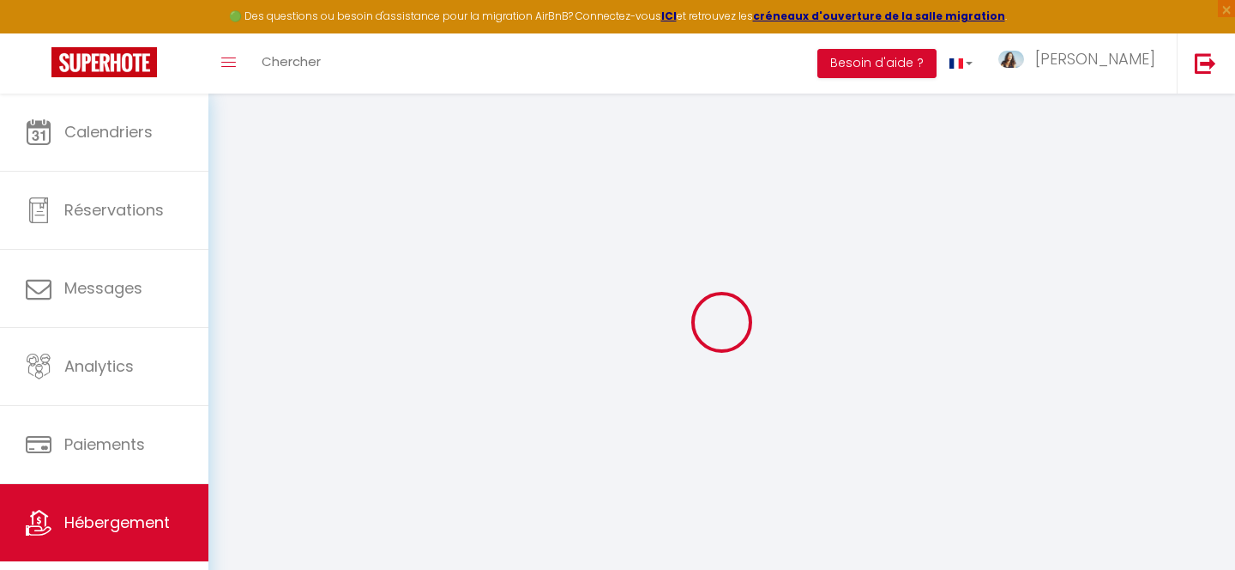
type input "Cap-d'Ail"
type input "[PERSON_NAME][EMAIL_ADDRESS][DOMAIN_NAME]"
select select "12939"
checkbox input "false"
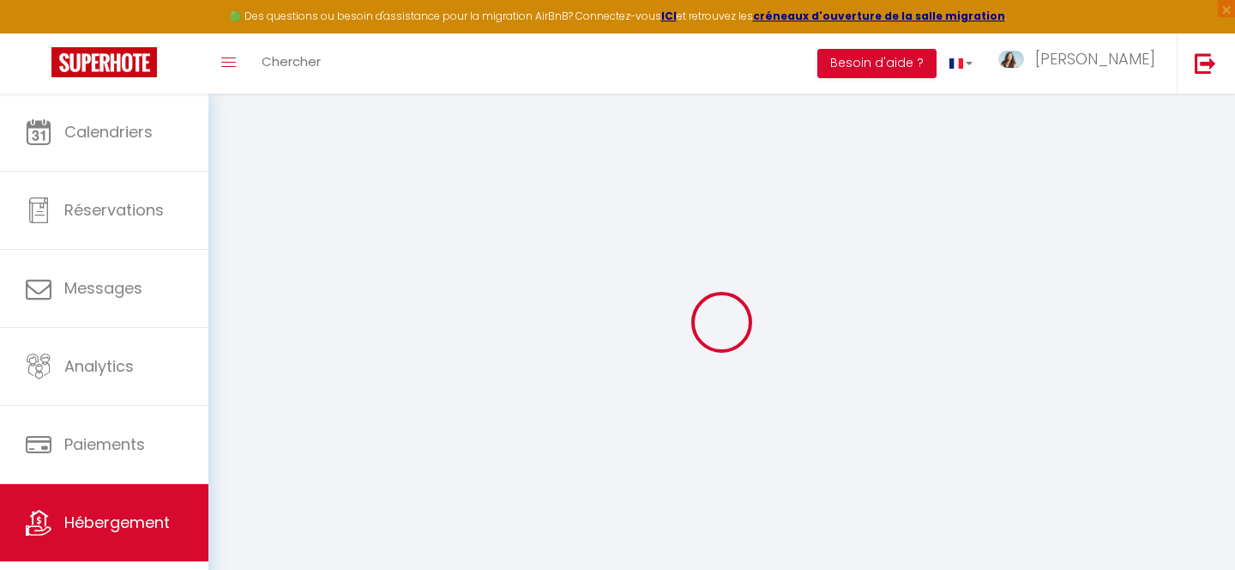
checkbox input "false"
radio input "true"
type input "0"
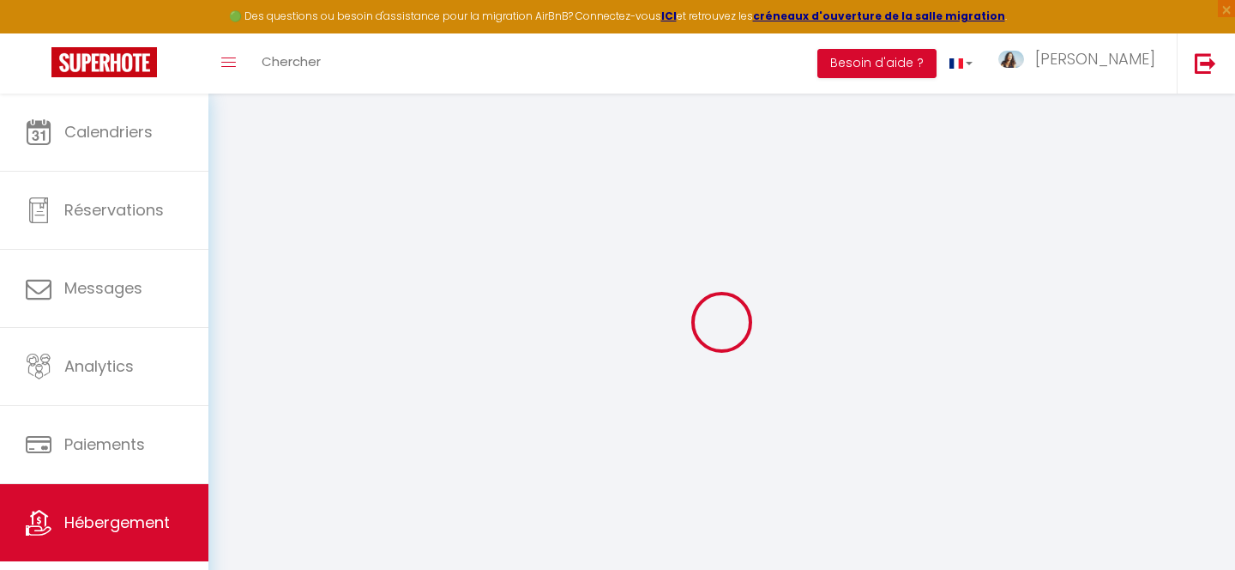
type input "10"
type input "0"
select select
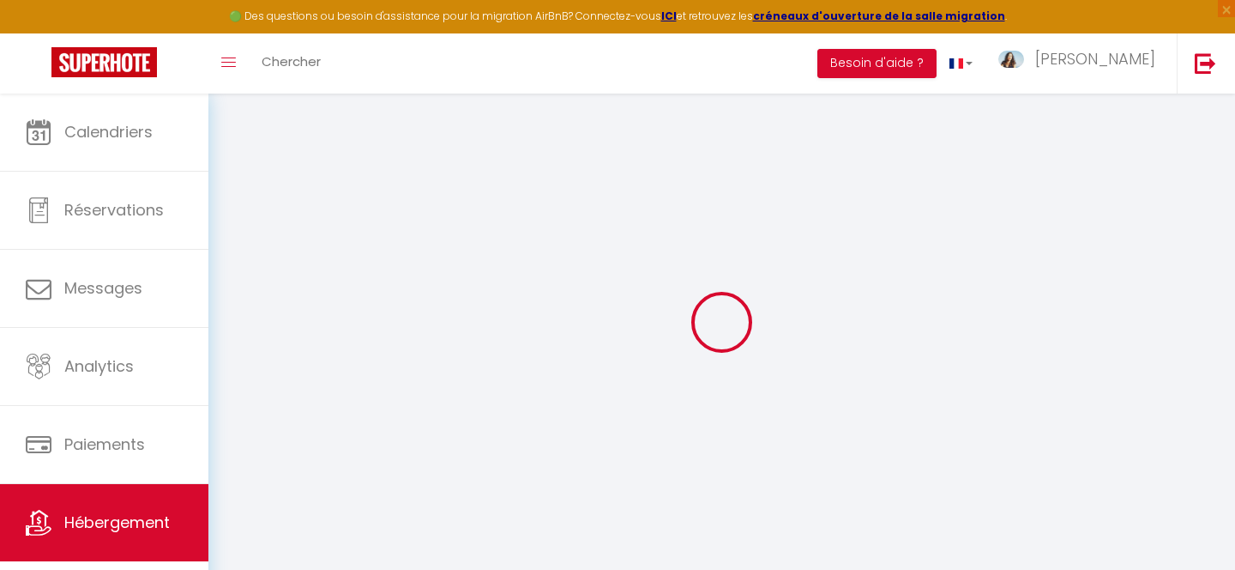
select select
checkbox input "false"
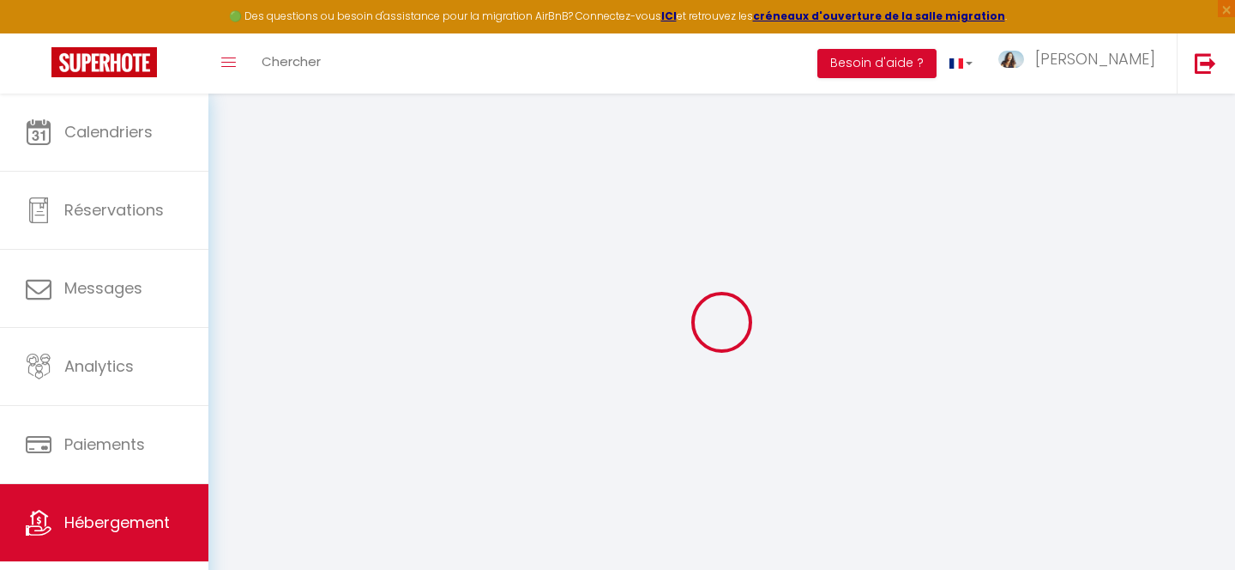
checkbox input "false"
select select
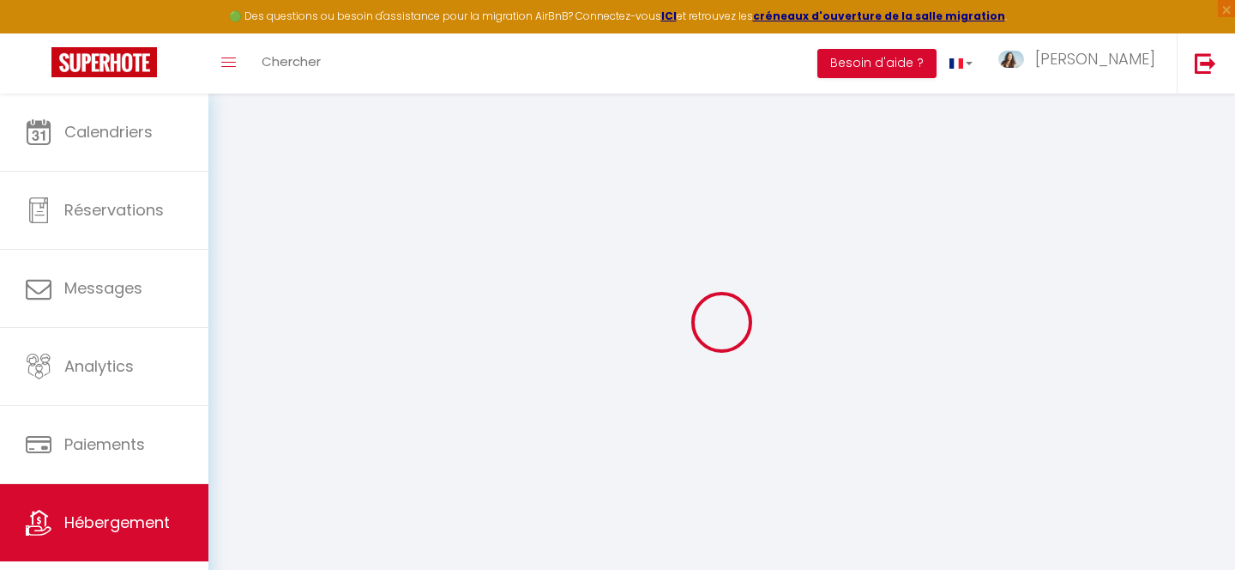
select select
checkbox input "false"
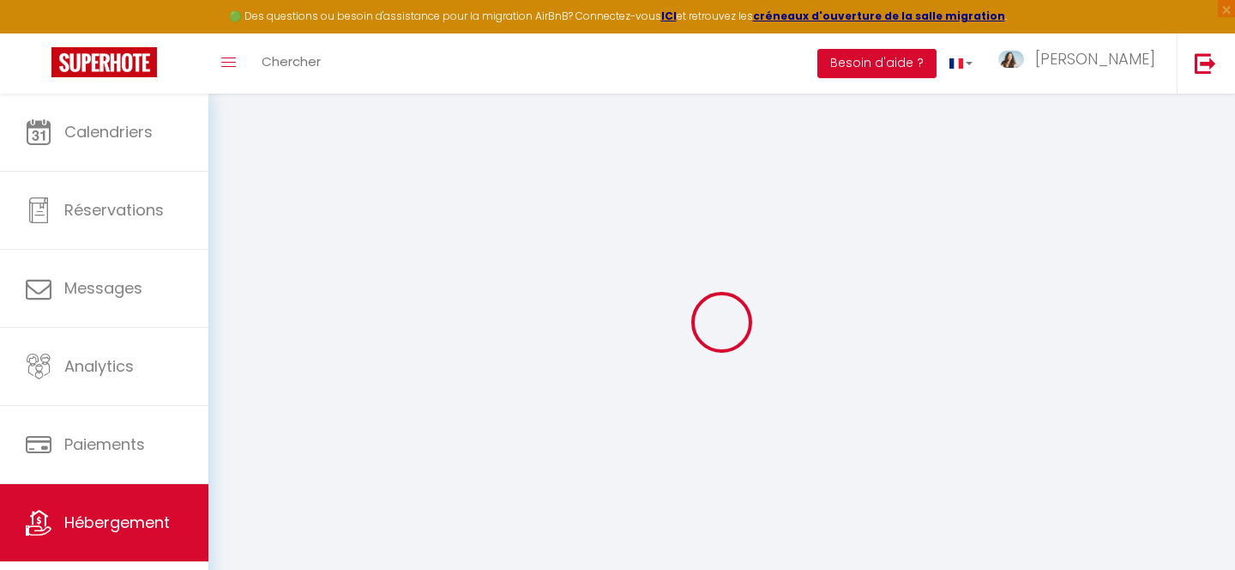
select select
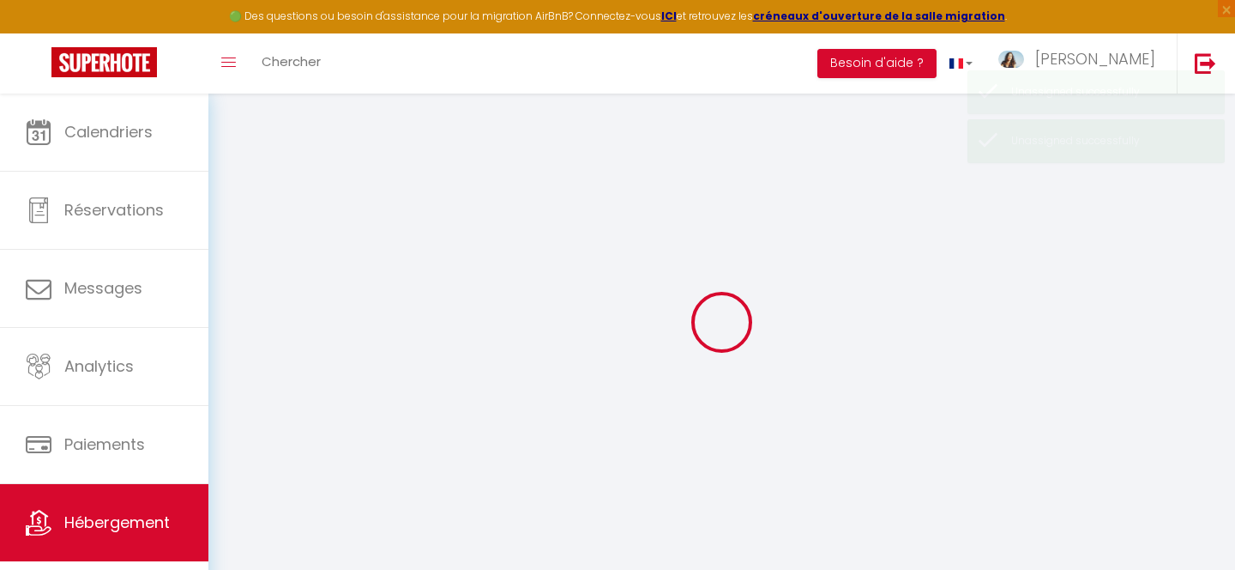
select select
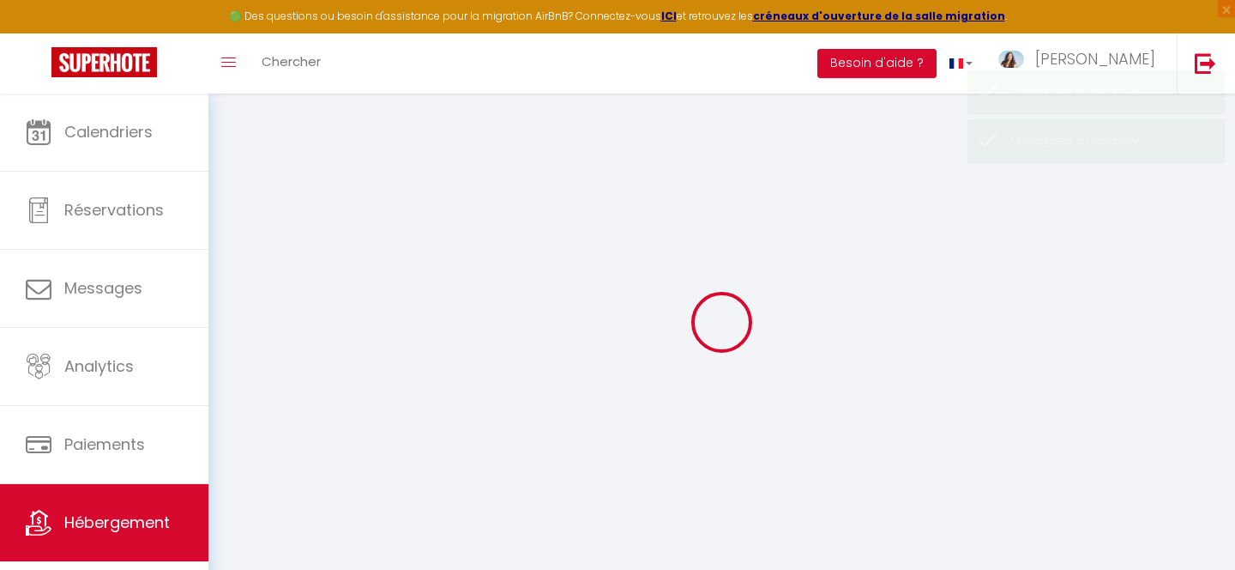
checkbox input "false"
select select
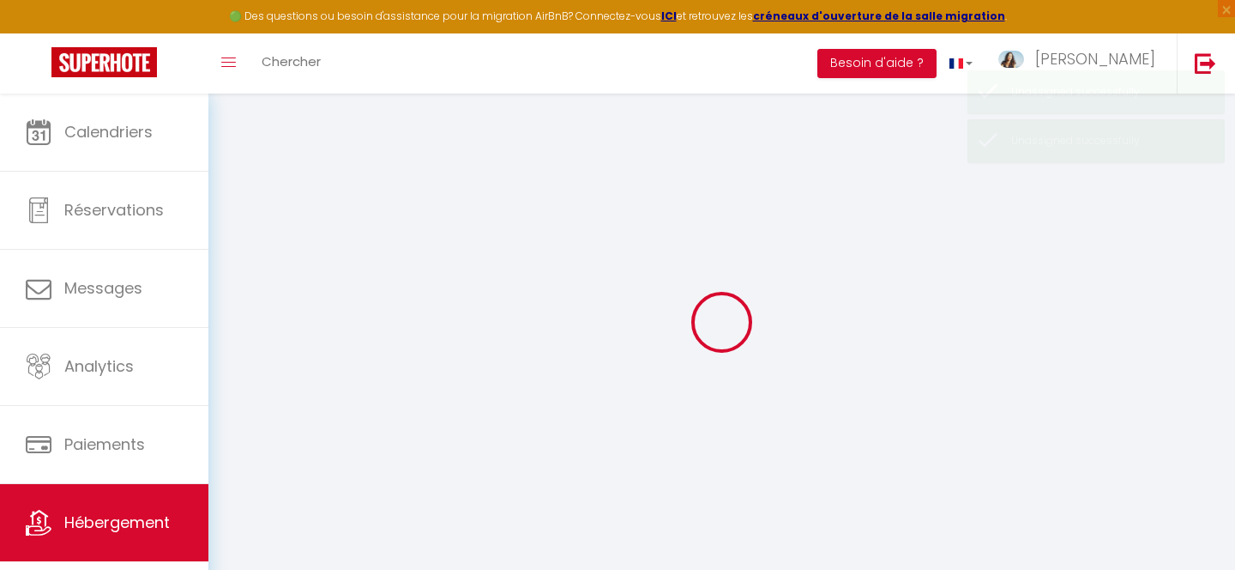
select select
checkbox input "false"
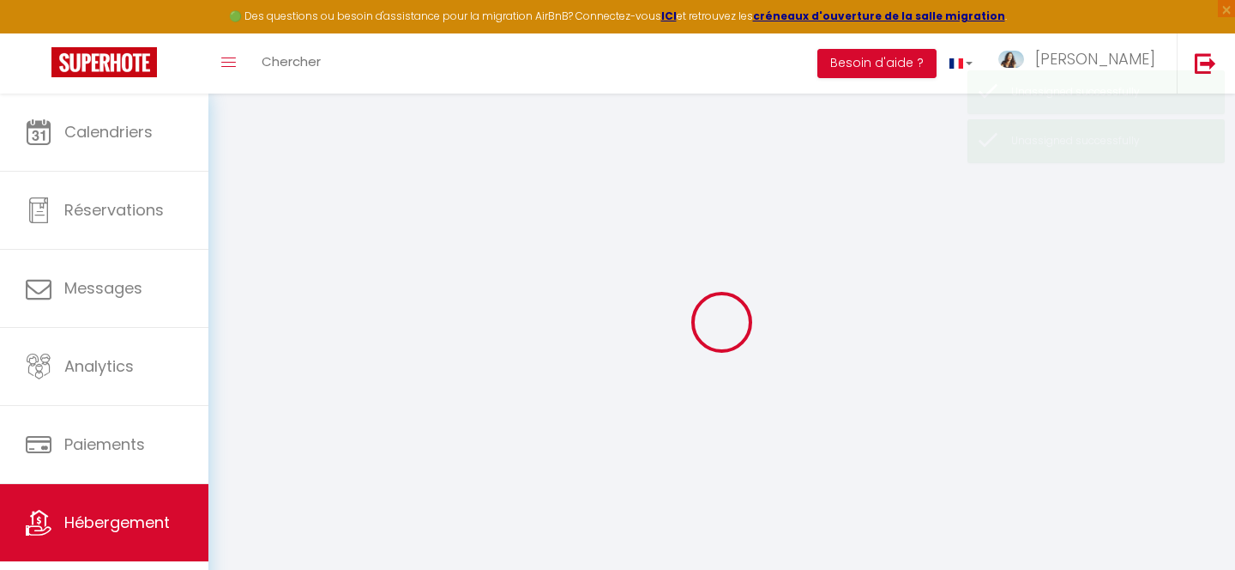
select select
checkbox input "false"
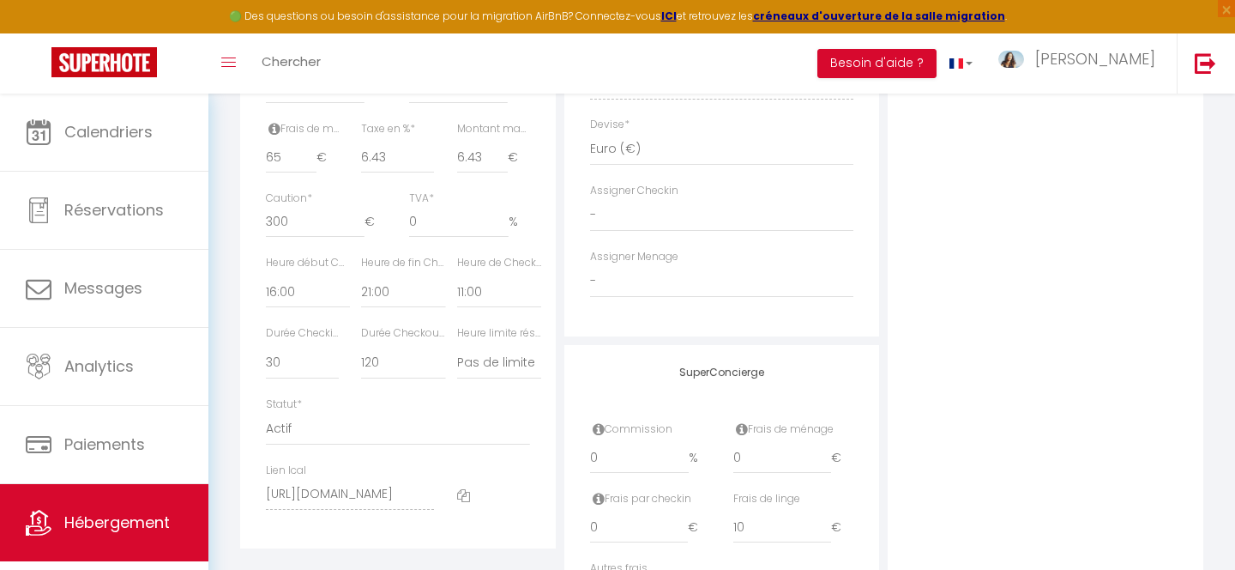
scroll to position [805, 0]
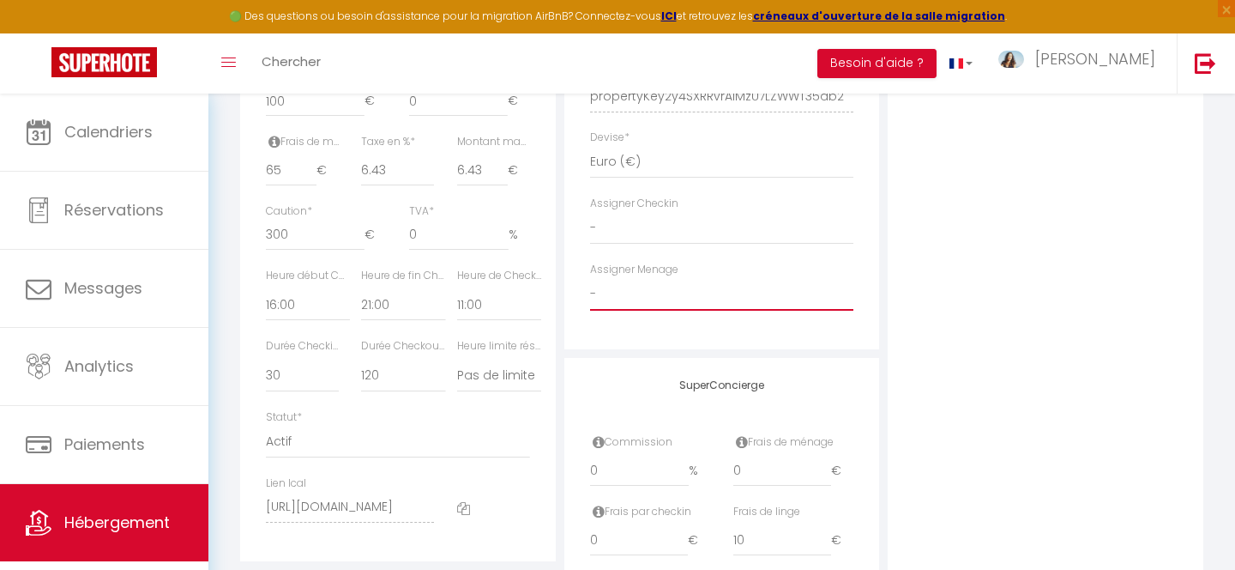
click at [673, 302] on select "- [PERSON_NAME] Team" at bounding box center [722, 294] width 264 height 33
click at [590, 278] on select "- [PERSON_NAME] Team" at bounding box center [722, 294] width 264 height 33
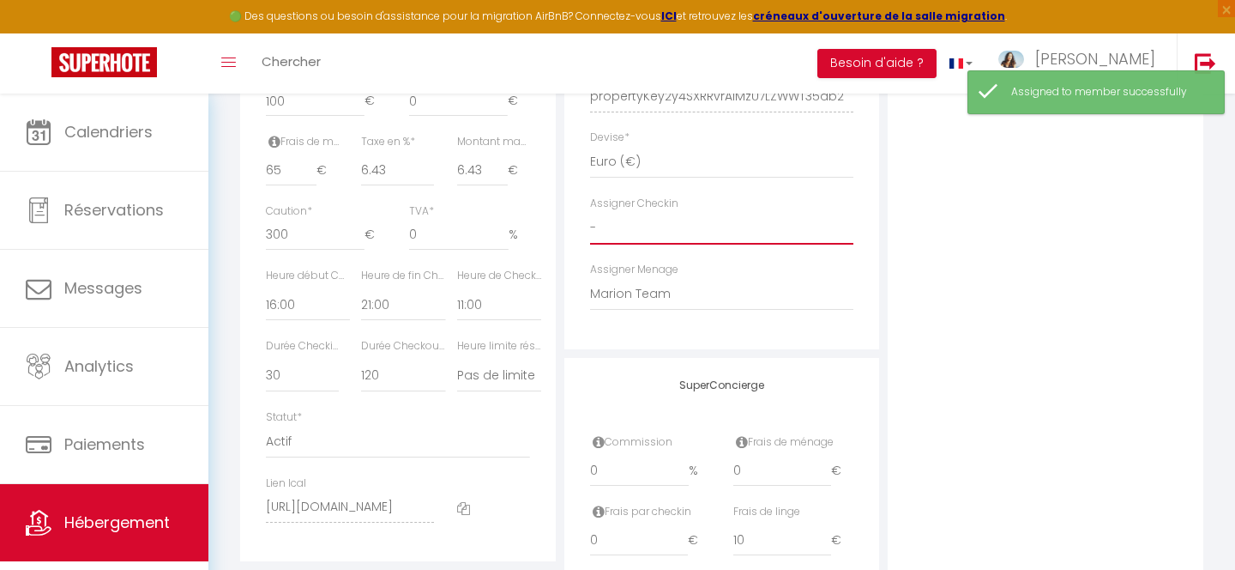
click at [679, 236] on select "- [PERSON_NAME] Team" at bounding box center [722, 228] width 264 height 33
click at [590, 212] on select "- [PERSON_NAME] Team" at bounding box center [722, 228] width 264 height 33
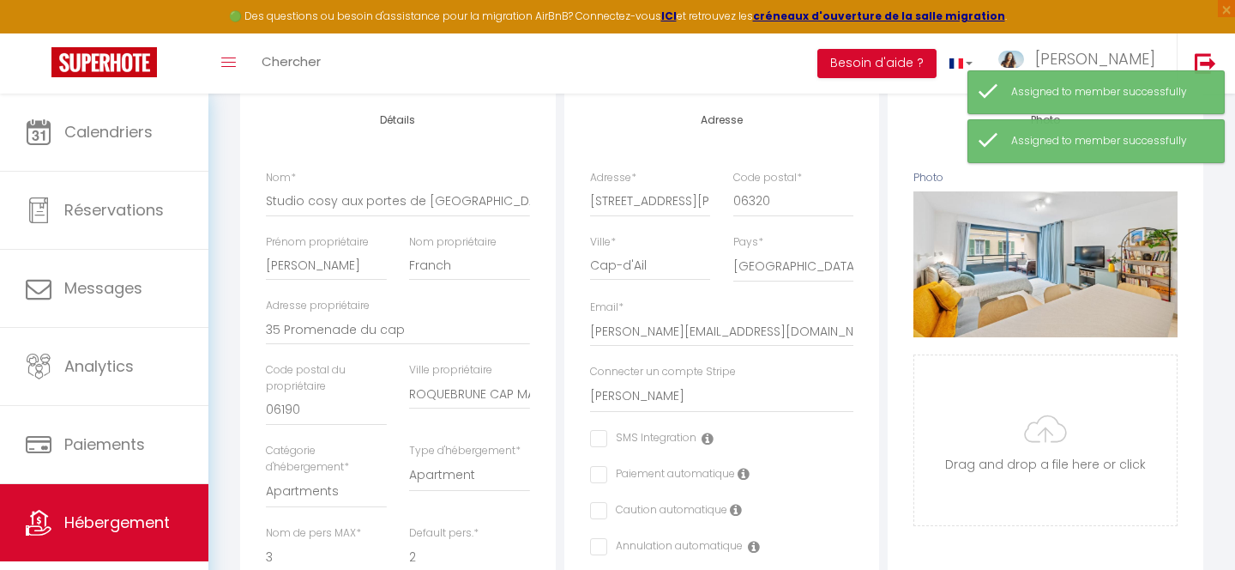
scroll to position [0, 0]
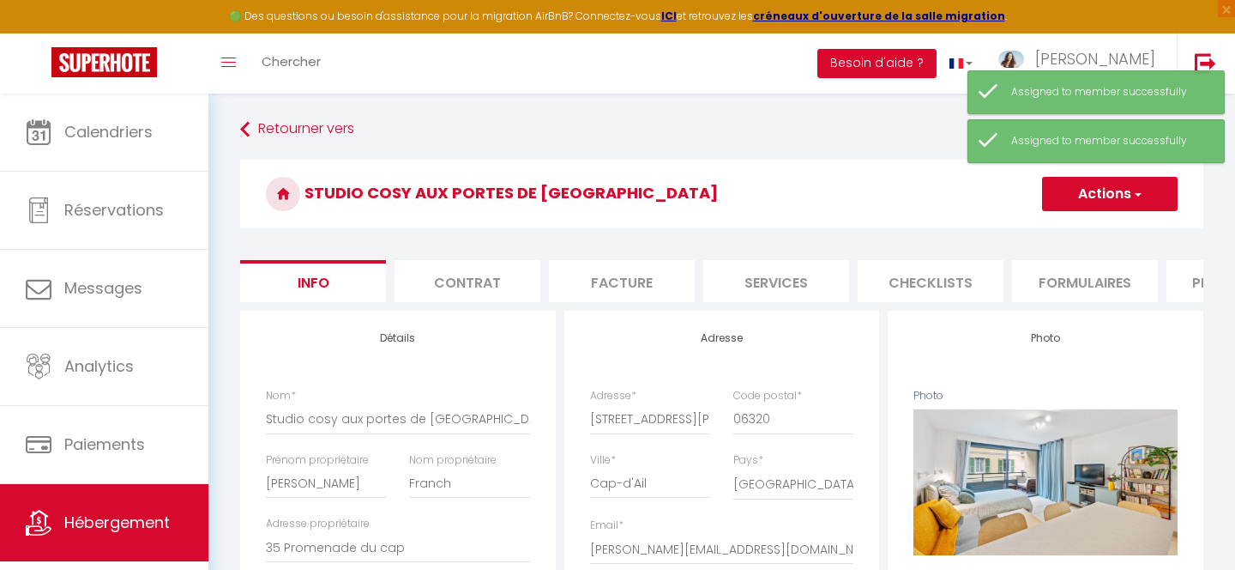
click at [1087, 187] on button "Actions" at bounding box center [1110, 194] width 136 height 34
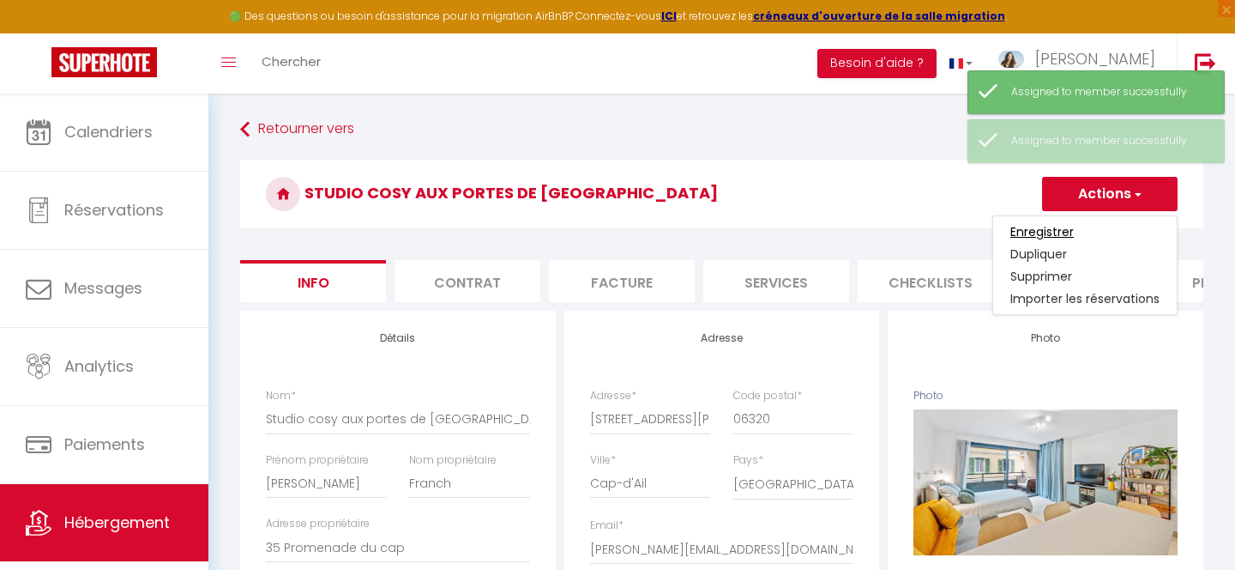
click at [1067, 225] on input "Enregistrer" at bounding box center [1041, 231] width 63 height 17
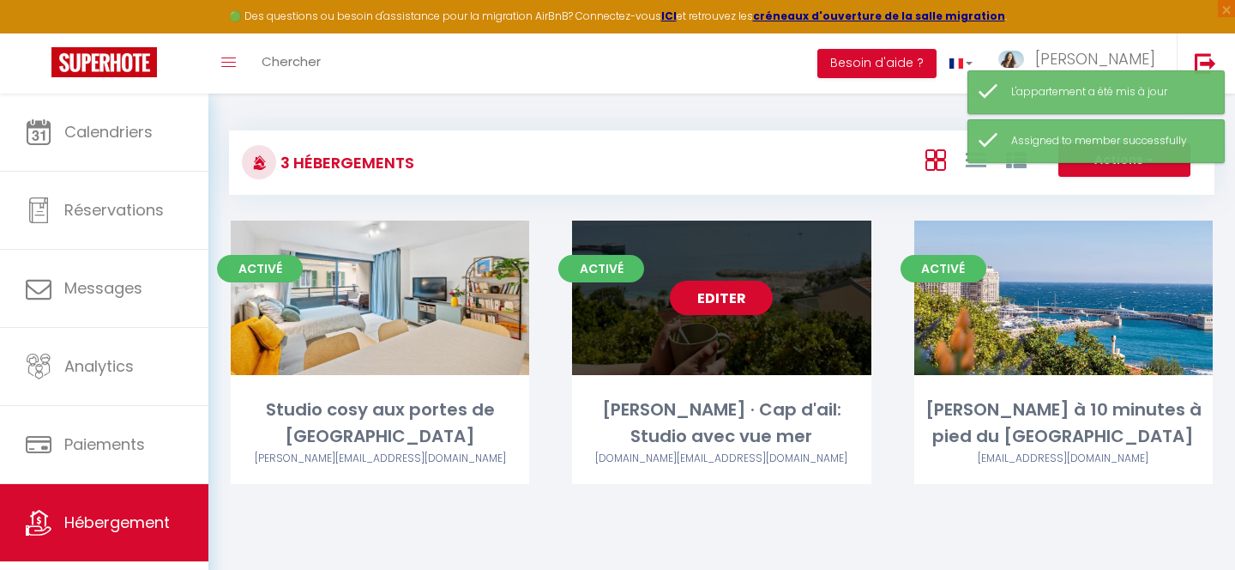
click at [734, 298] on link "Editer" at bounding box center [721, 297] width 103 height 34
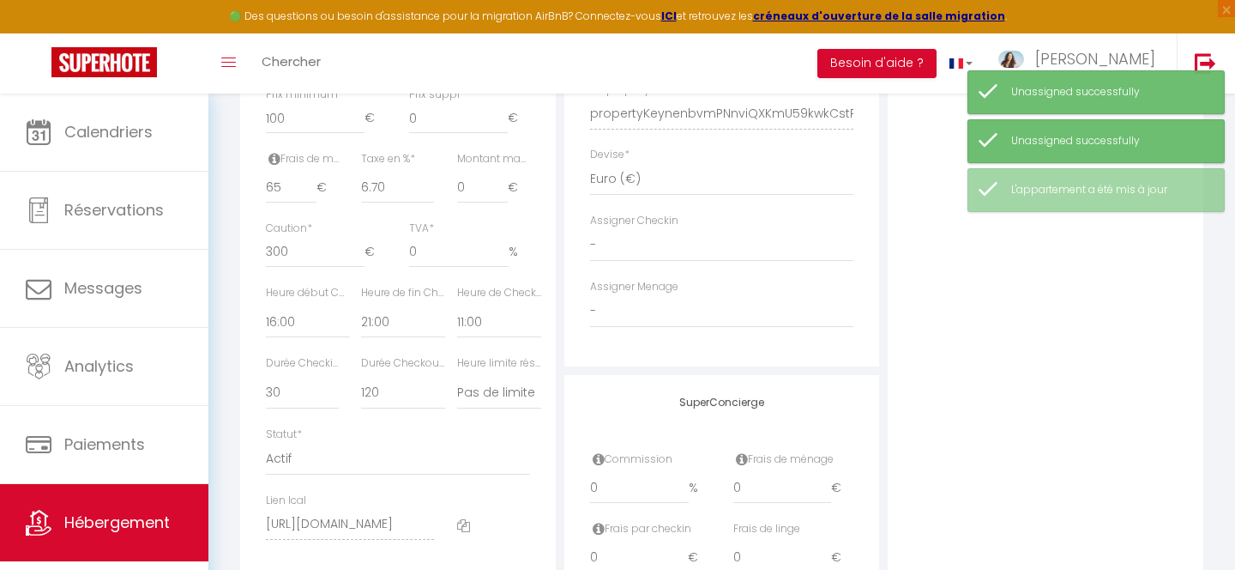
scroll to position [744, 0]
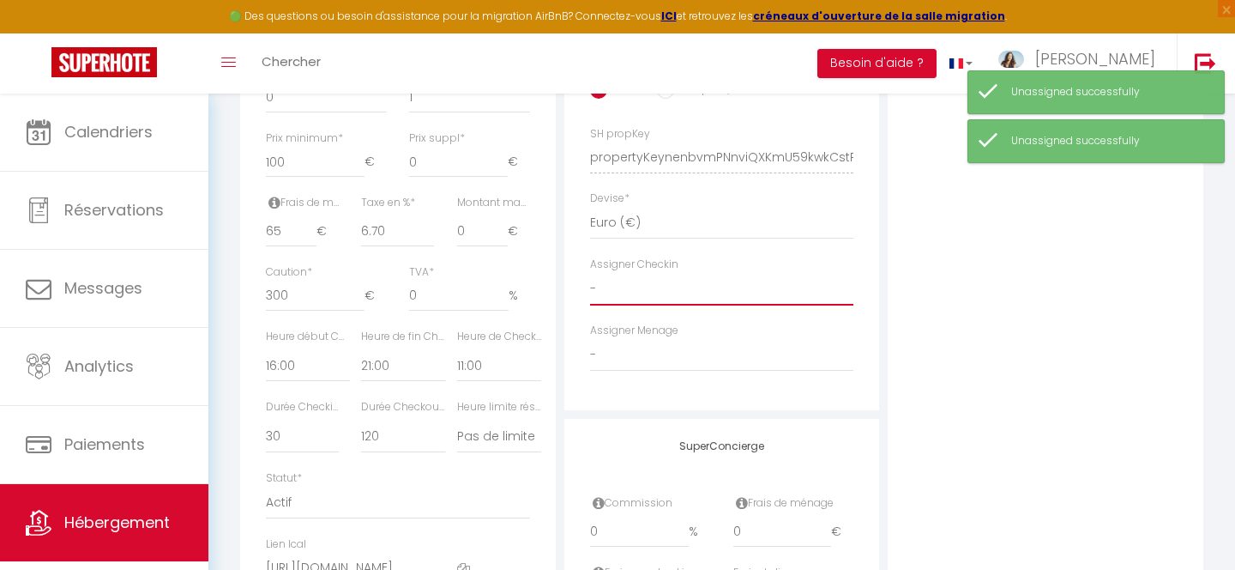
click at [690, 302] on select "- [PERSON_NAME] Team" at bounding box center [722, 289] width 264 height 33
click at [590, 273] on select "- [PERSON_NAME] Team" at bounding box center [722, 289] width 264 height 33
click at [675, 357] on select "- [PERSON_NAME] Team" at bounding box center [722, 355] width 264 height 33
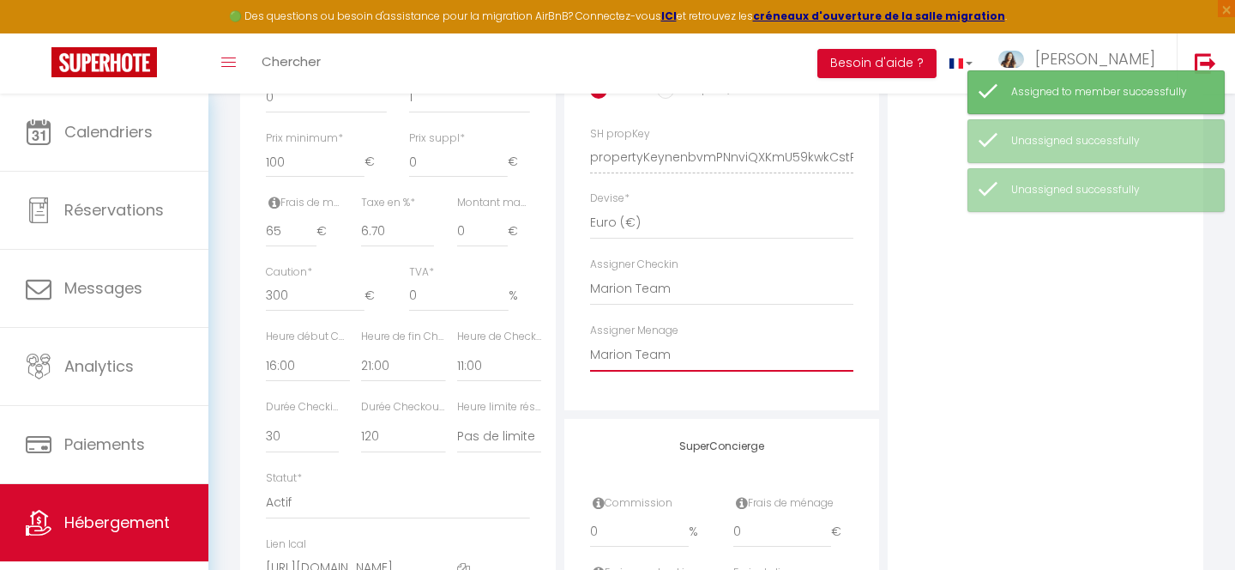
click at [590, 339] on select "- [PERSON_NAME] Team" at bounding box center [722, 355] width 264 height 33
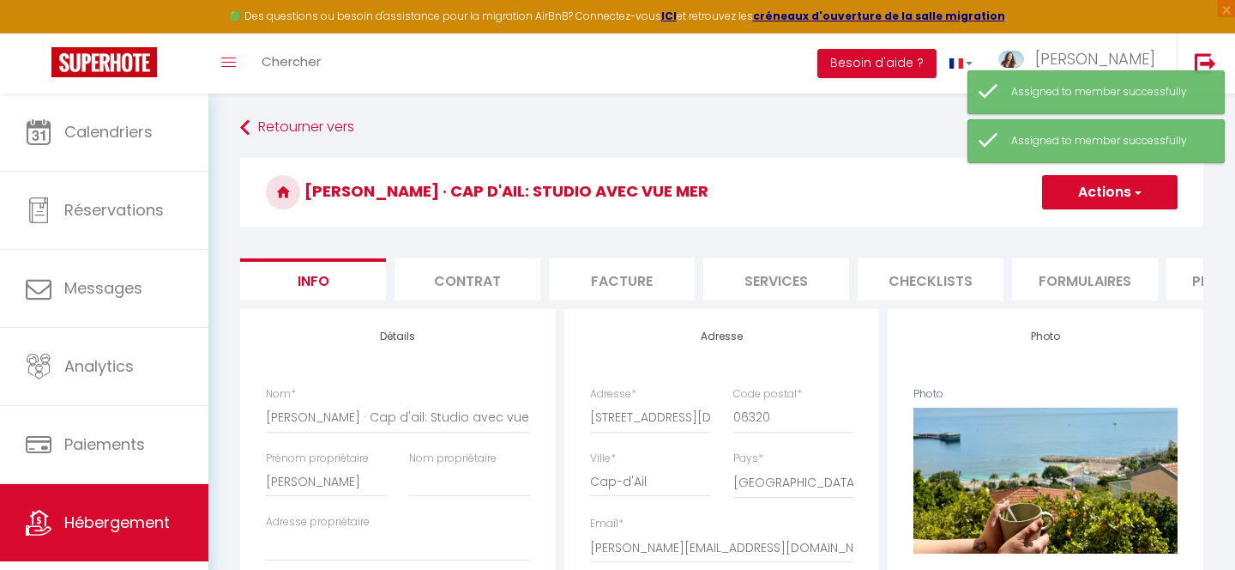
scroll to position [0, 0]
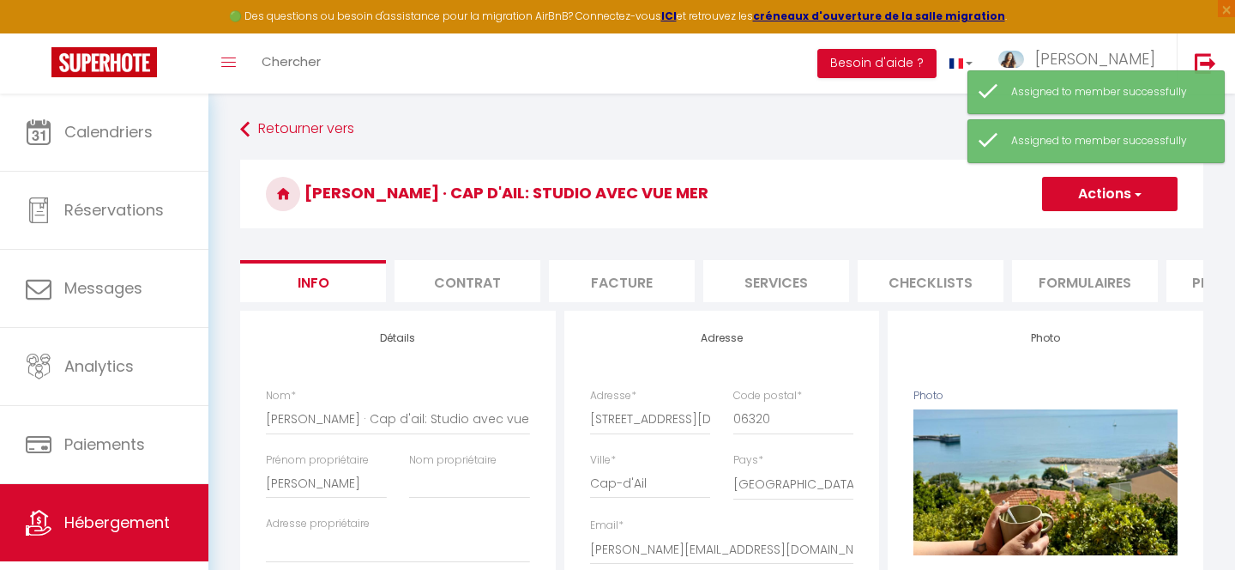
click at [1097, 201] on button "Actions" at bounding box center [1110, 194] width 136 height 34
click at [1067, 230] on input "Enregistrer" at bounding box center [1041, 231] width 63 height 17
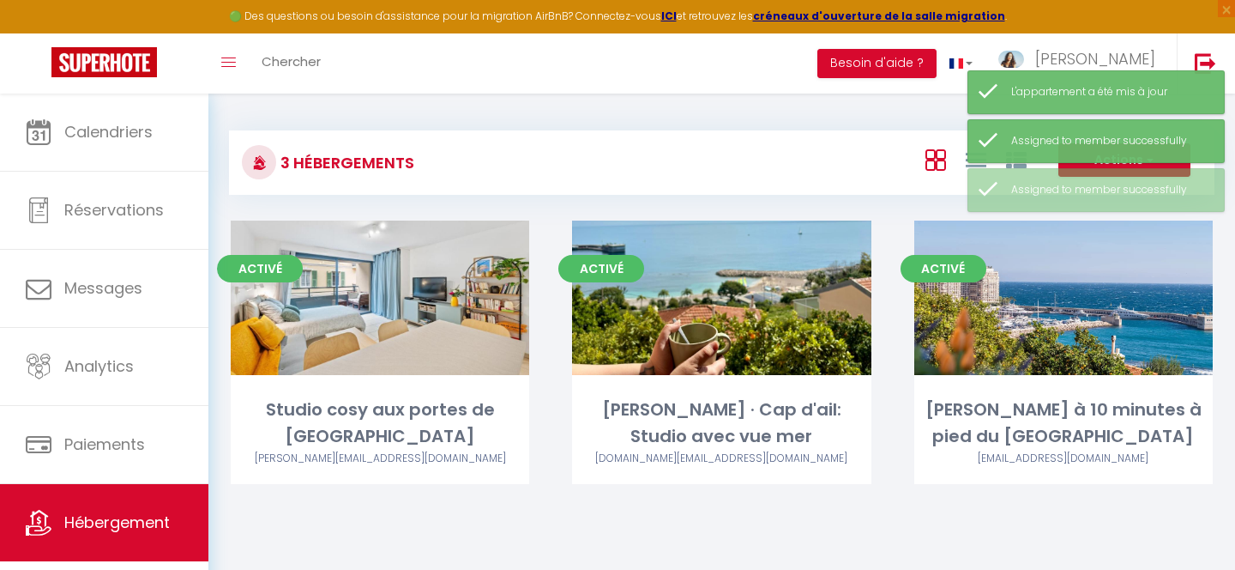
click at [846, 530] on div "3 Hébergements Actions Créer un Hébergement Nouveau groupe Initialiser les appa…" at bounding box center [721, 320] width 1027 height 454
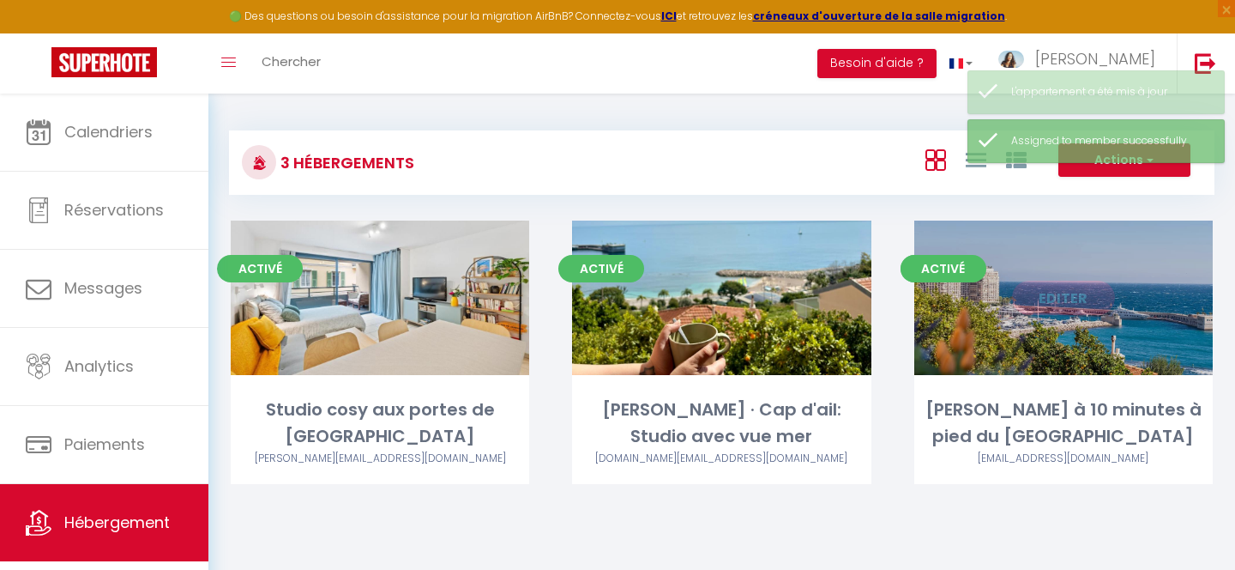
click at [1041, 302] on link "Editer" at bounding box center [1063, 297] width 103 height 34
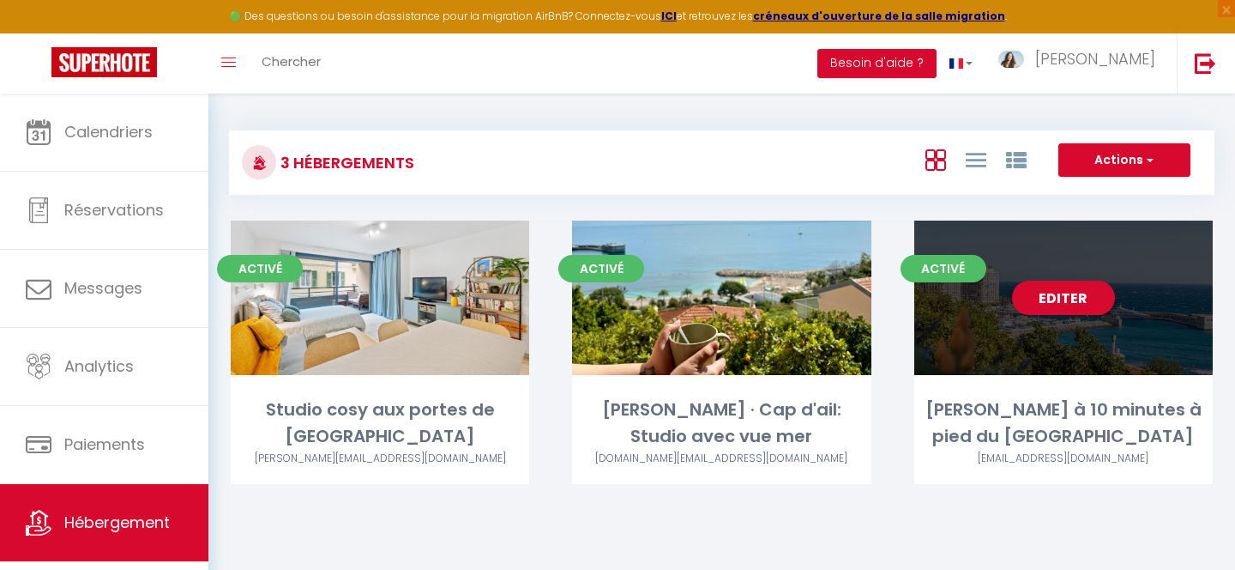
click at [1058, 298] on link "Editer" at bounding box center [1063, 297] width 103 height 34
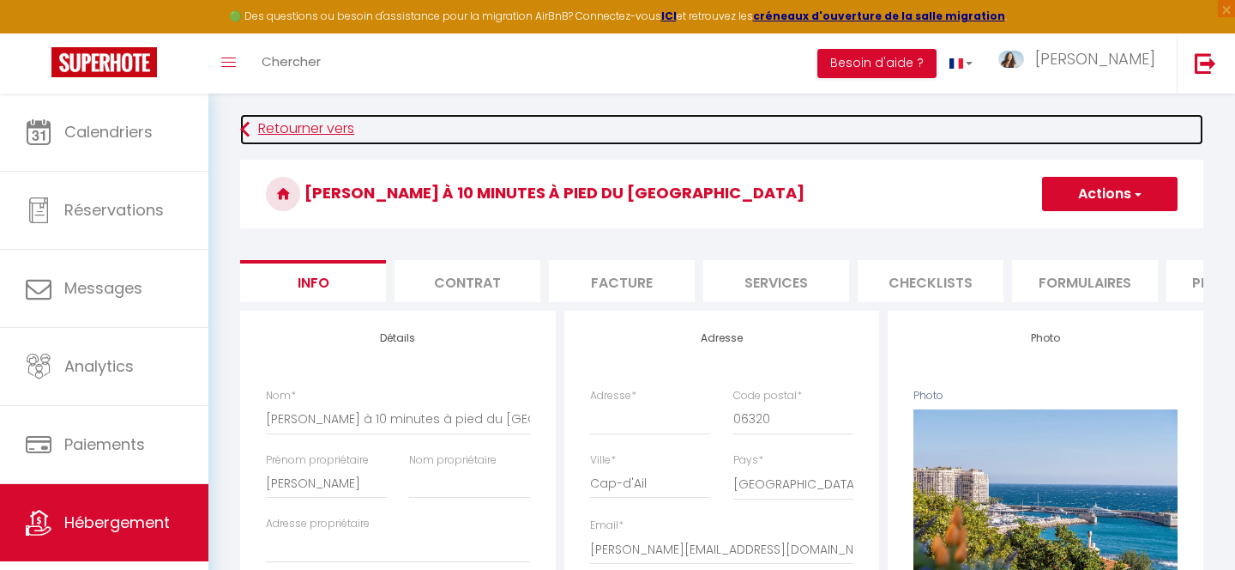
click at [271, 123] on link "Retourner vers" at bounding box center [721, 129] width 963 height 31
